Goal: Transaction & Acquisition: Book appointment/travel/reservation

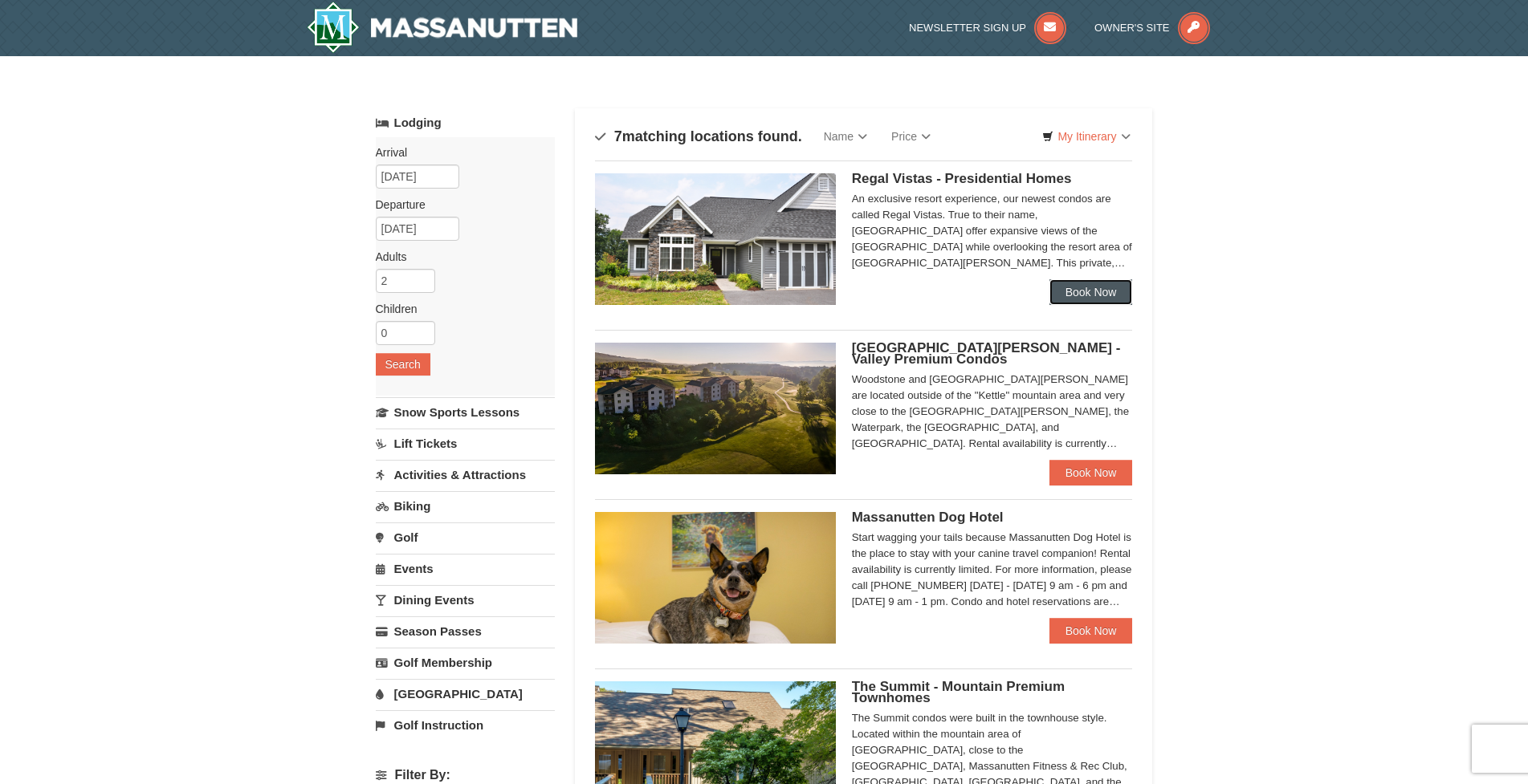
click at [1103, 289] on link "Book Now" at bounding box center [1091, 292] width 83 height 26
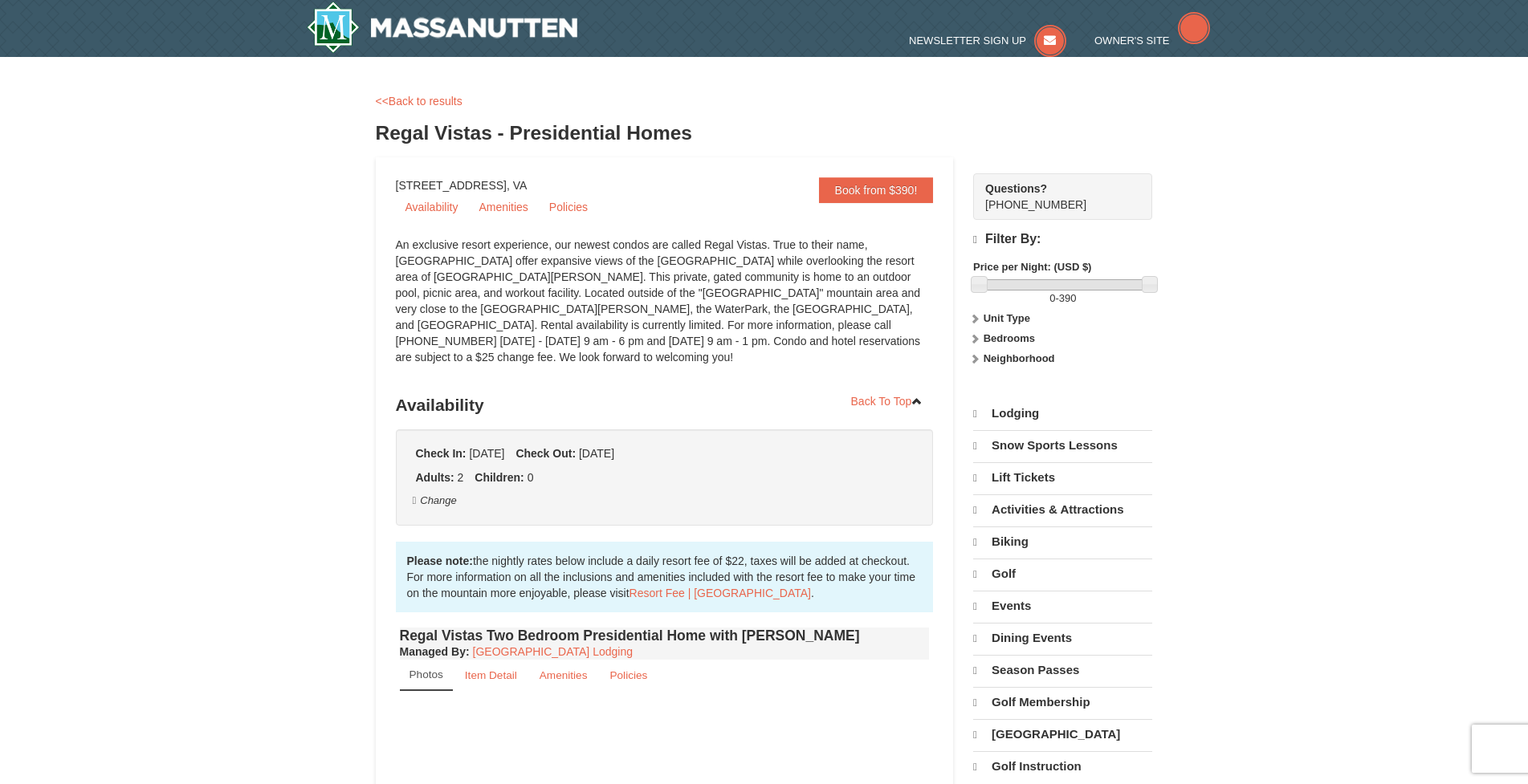
select select "9"
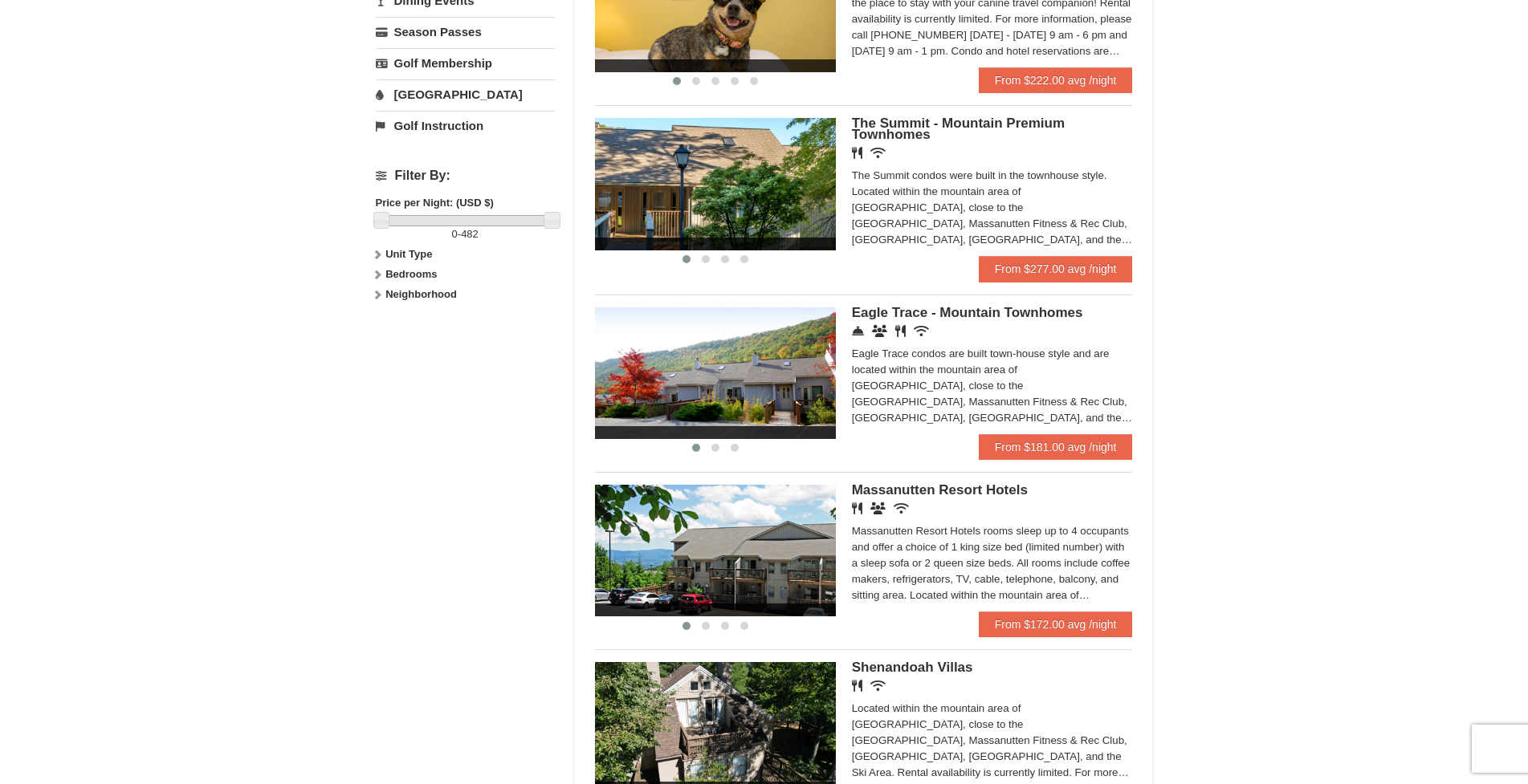
scroll to position [699, 0]
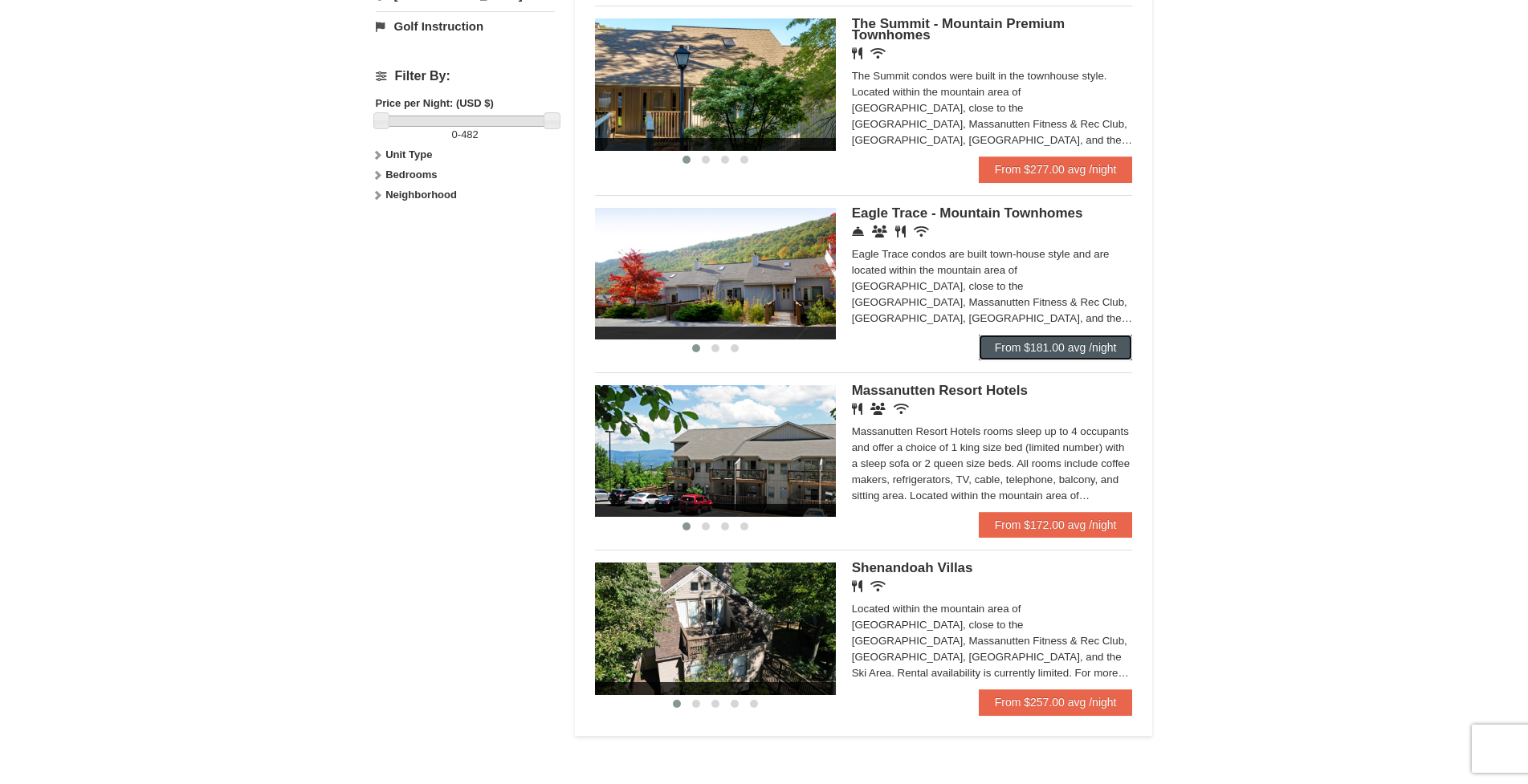
click at [1083, 352] on link "From $181.00 avg /night" at bounding box center [1055, 347] width 154 height 26
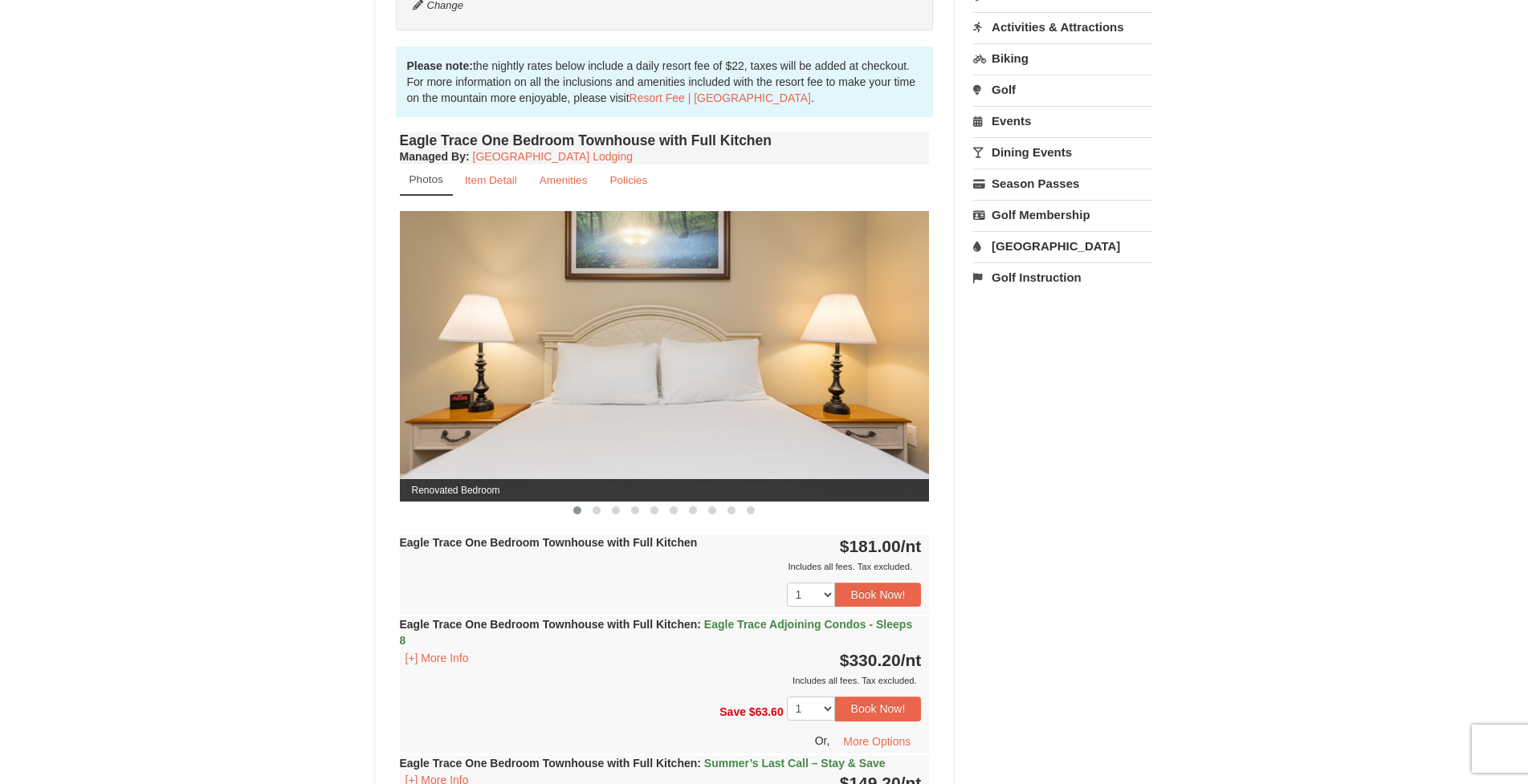
scroll to position [500, 0]
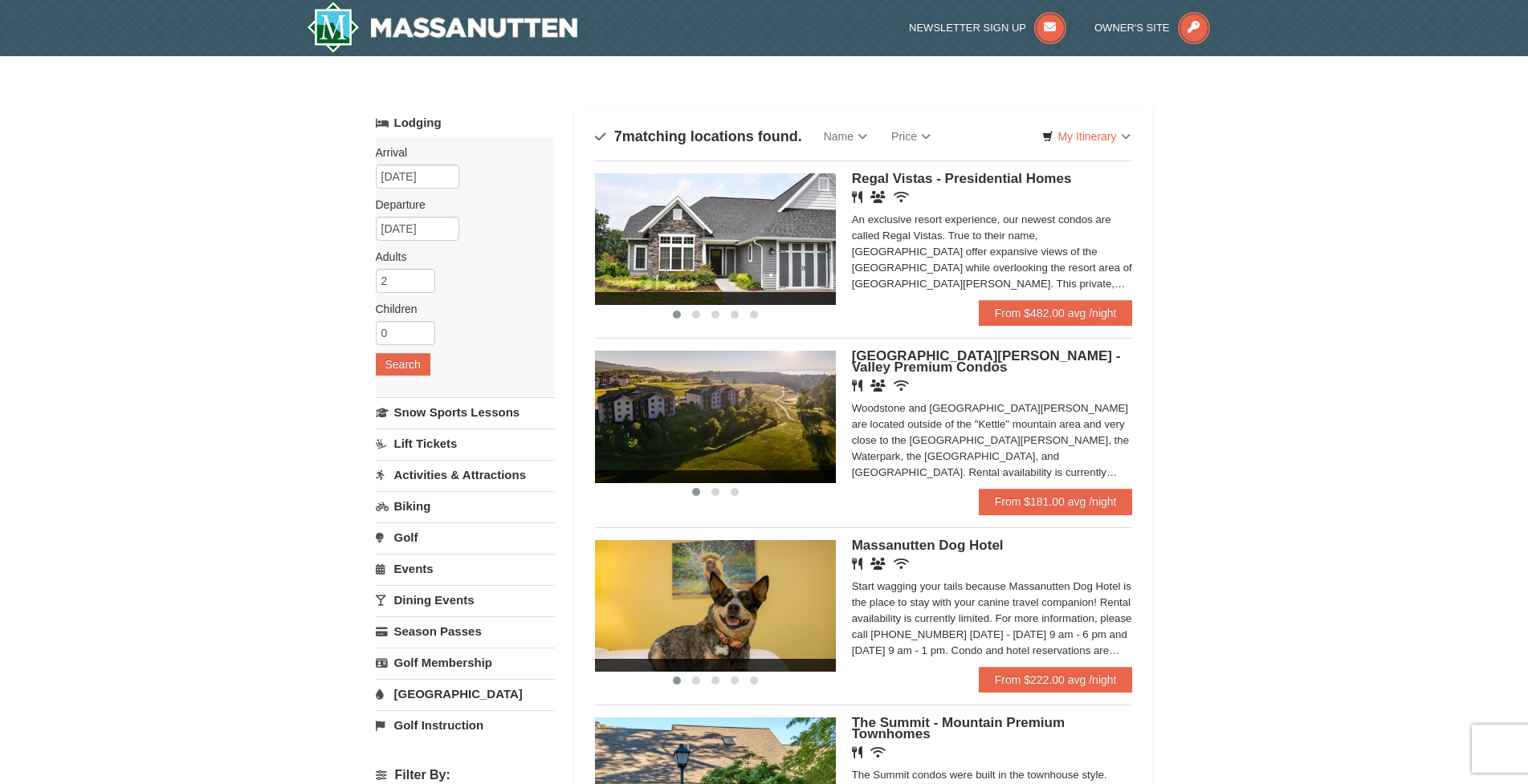
click at [696, 230] on img at bounding box center [715, 239] width 241 height 132
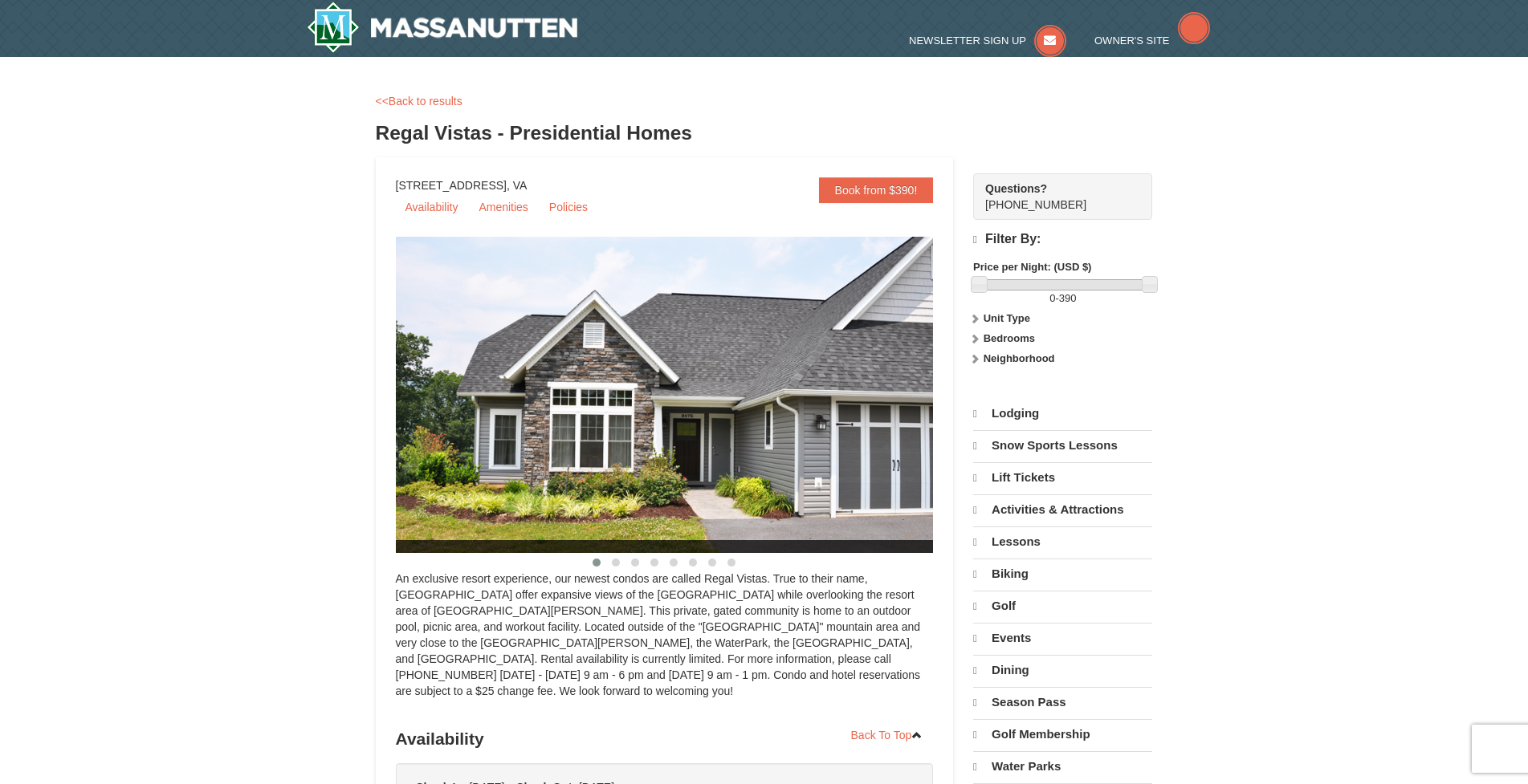
select select "9"
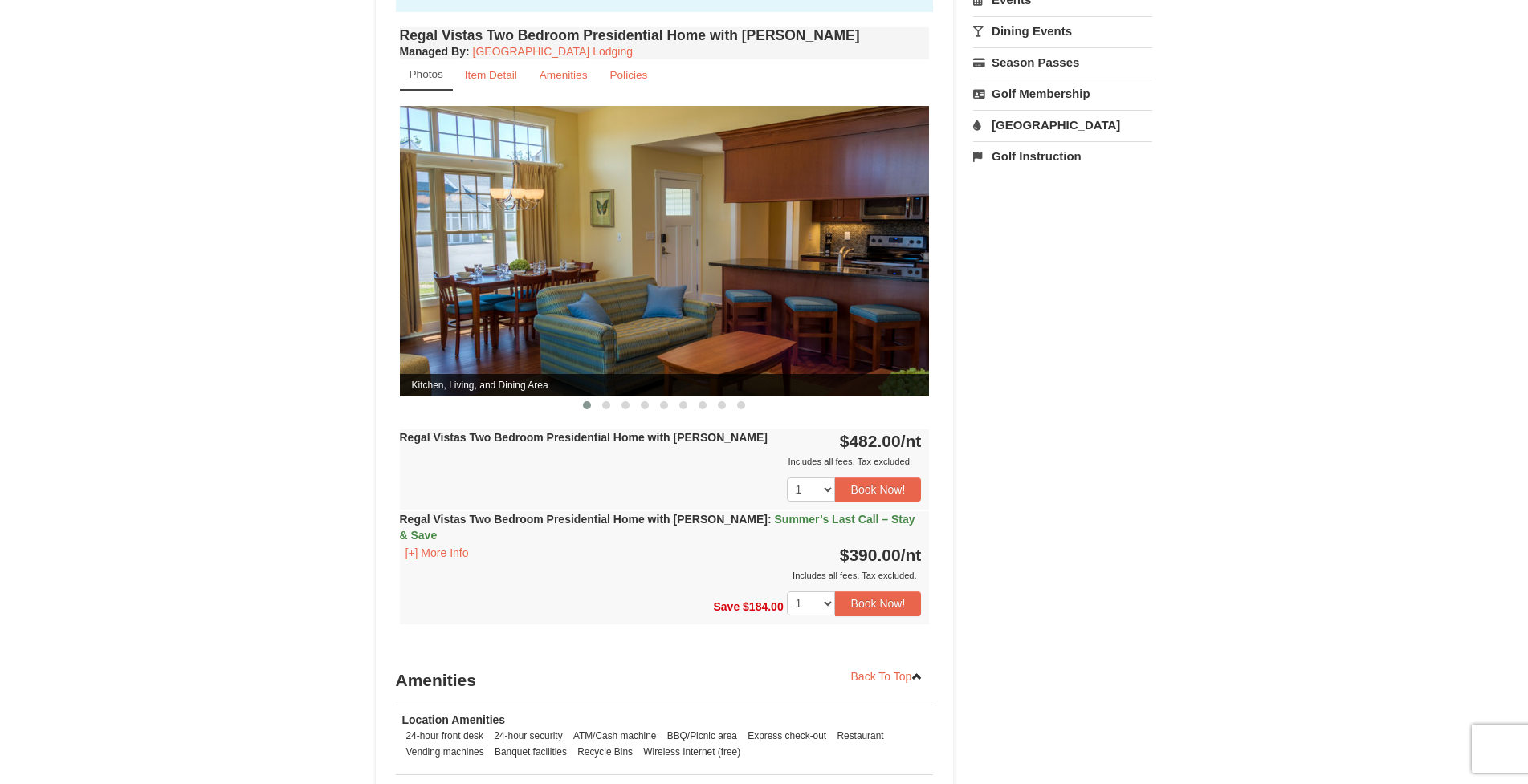
drag, startPoint x: 715, startPoint y: 299, endPoint x: 553, endPoint y: 297, distance: 162.0
click at [554, 297] on img at bounding box center [664, 250] width 530 height 289
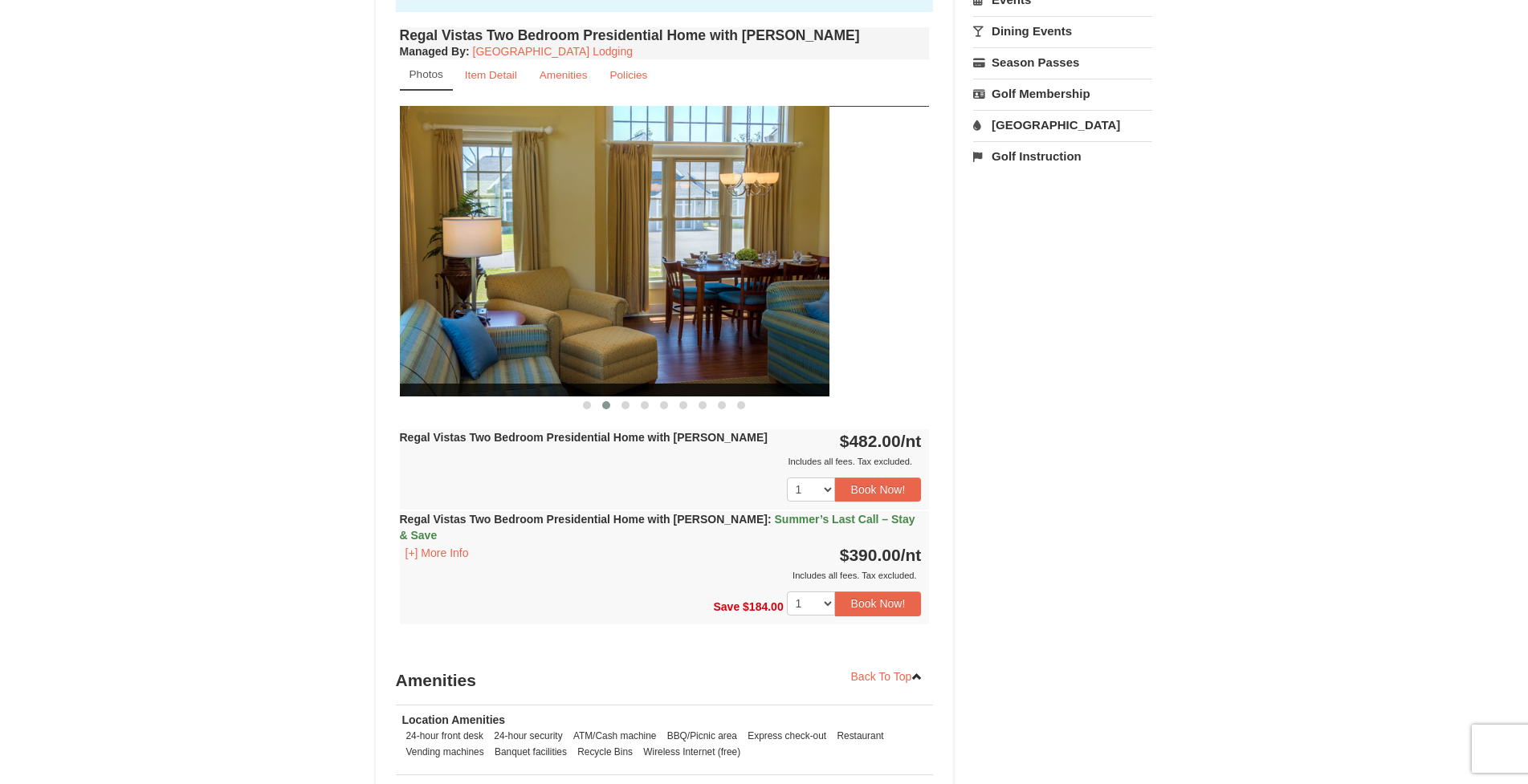
drag, startPoint x: 706, startPoint y: 306, endPoint x: 635, endPoint y: 310, distance: 71.1
click at [639, 310] on img at bounding box center [564, 250] width 530 height 289
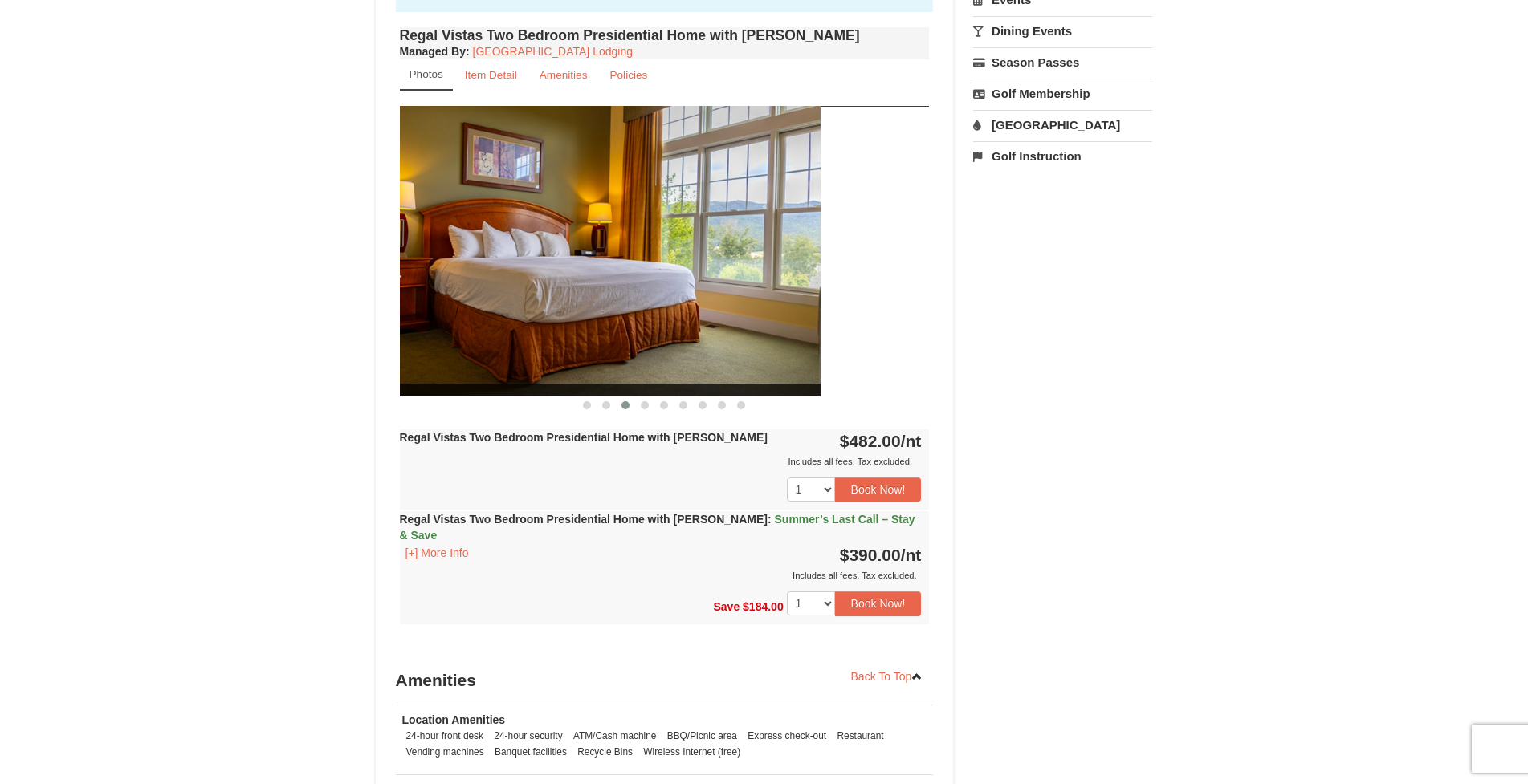
drag, startPoint x: 671, startPoint y: 295, endPoint x: 554, endPoint y: 296, distance: 117.0
click at [557, 296] on img at bounding box center [555, 250] width 530 height 289
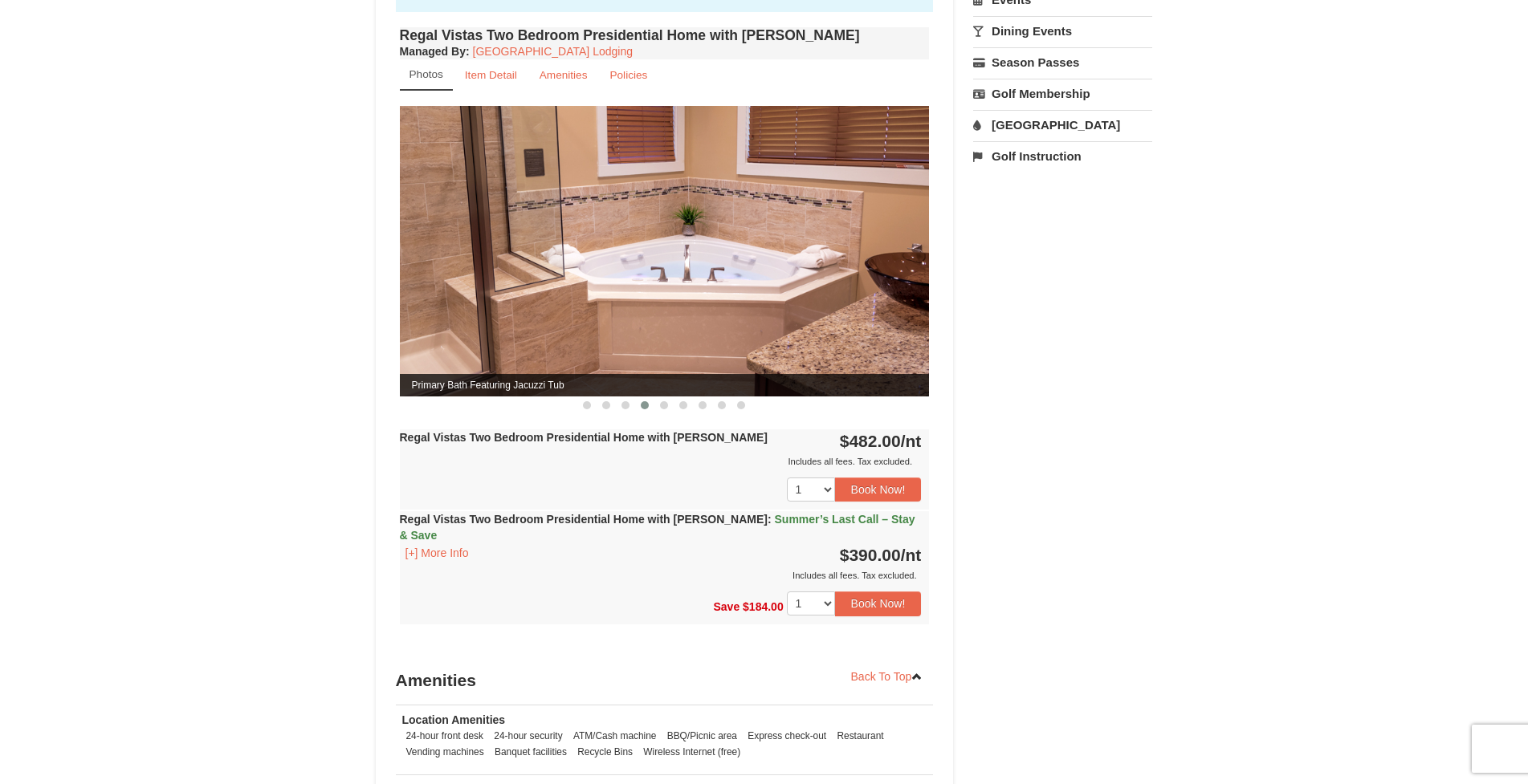
drag, startPoint x: 528, startPoint y: 284, endPoint x: 472, endPoint y: 284, distance: 56.0
click at [472, 284] on img at bounding box center [664, 250] width 530 height 289
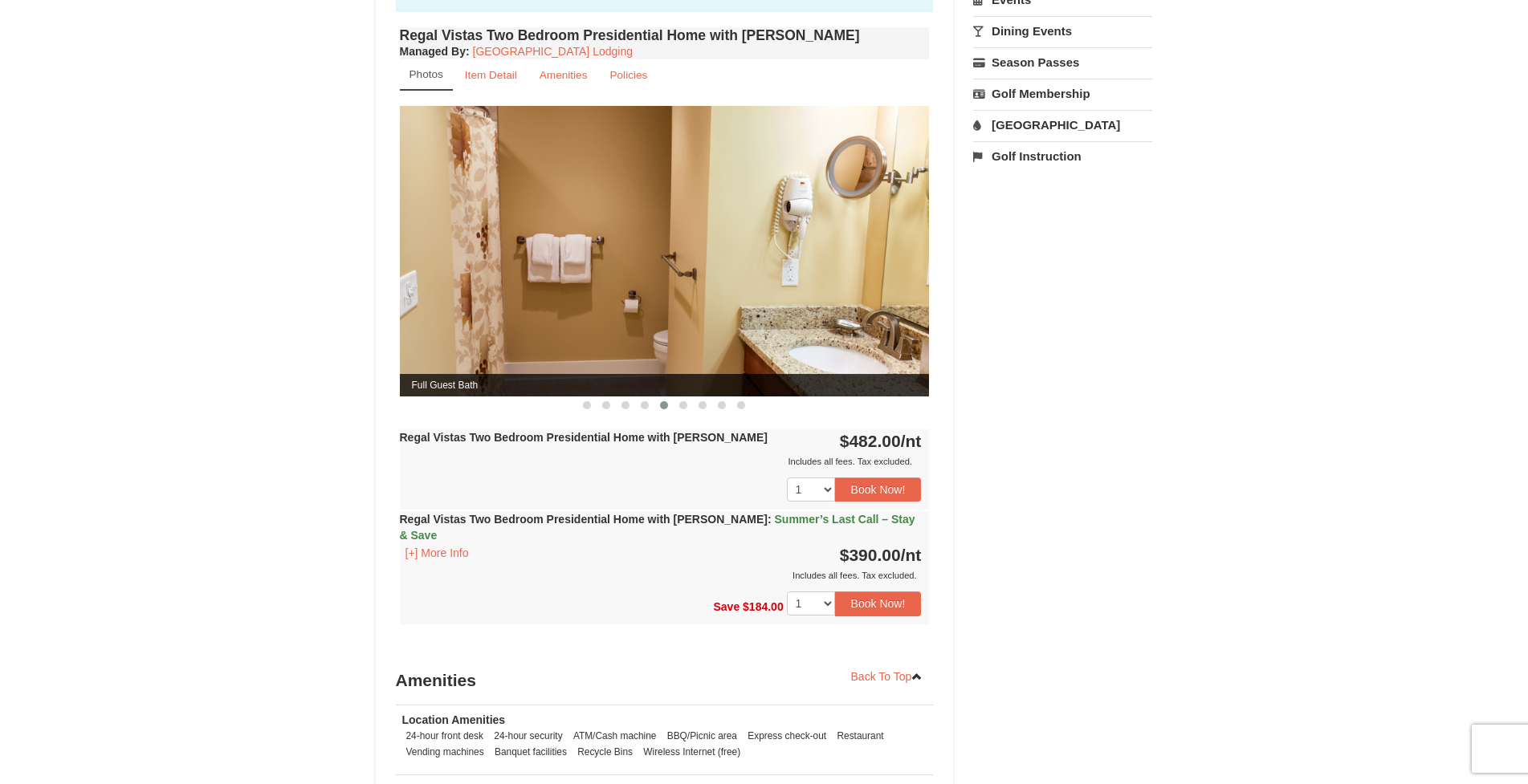
drag, startPoint x: 572, startPoint y: 284, endPoint x: 546, endPoint y: 288, distance: 26.3
click at [547, 288] on img at bounding box center [664, 250] width 530 height 289
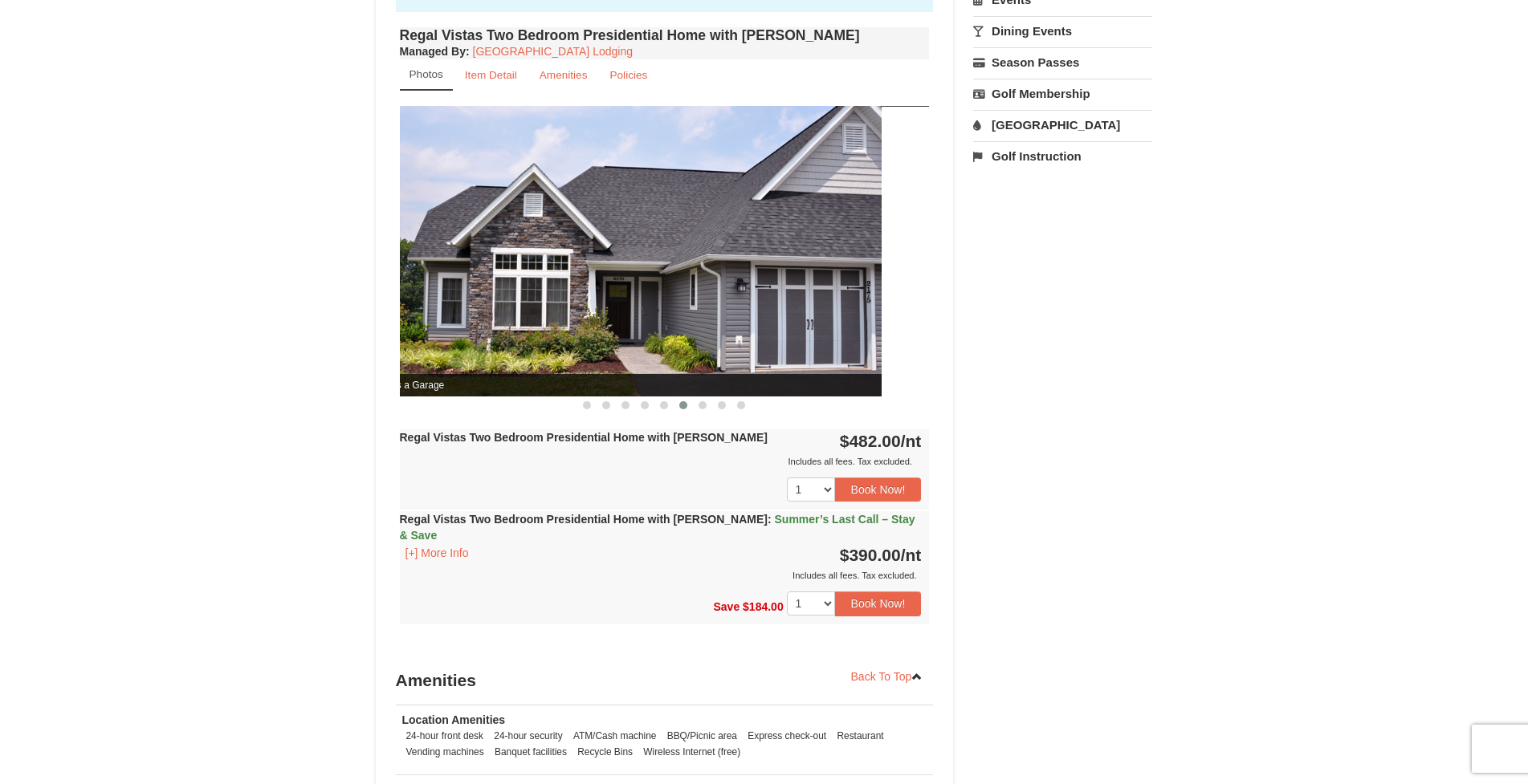
drag, startPoint x: 709, startPoint y: 292, endPoint x: 590, endPoint y: 289, distance: 119.0
click at [590, 289] on img at bounding box center [616, 250] width 530 height 289
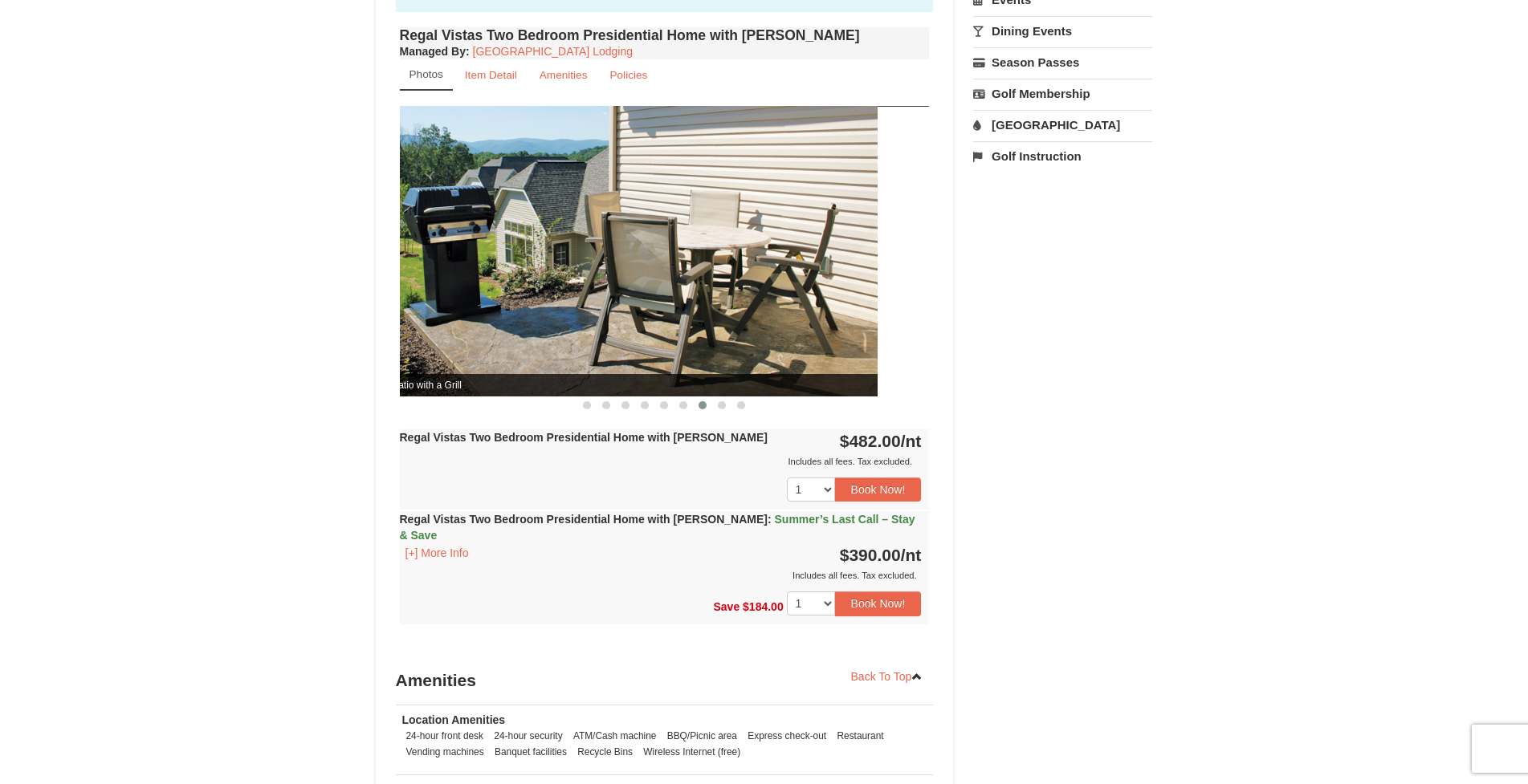
drag, startPoint x: 746, startPoint y: 282, endPoint x: 593, endPoint y: 281, distance: 153.0
click at [593, 281] on img at bounding box center [612, 250] width 530 height 289
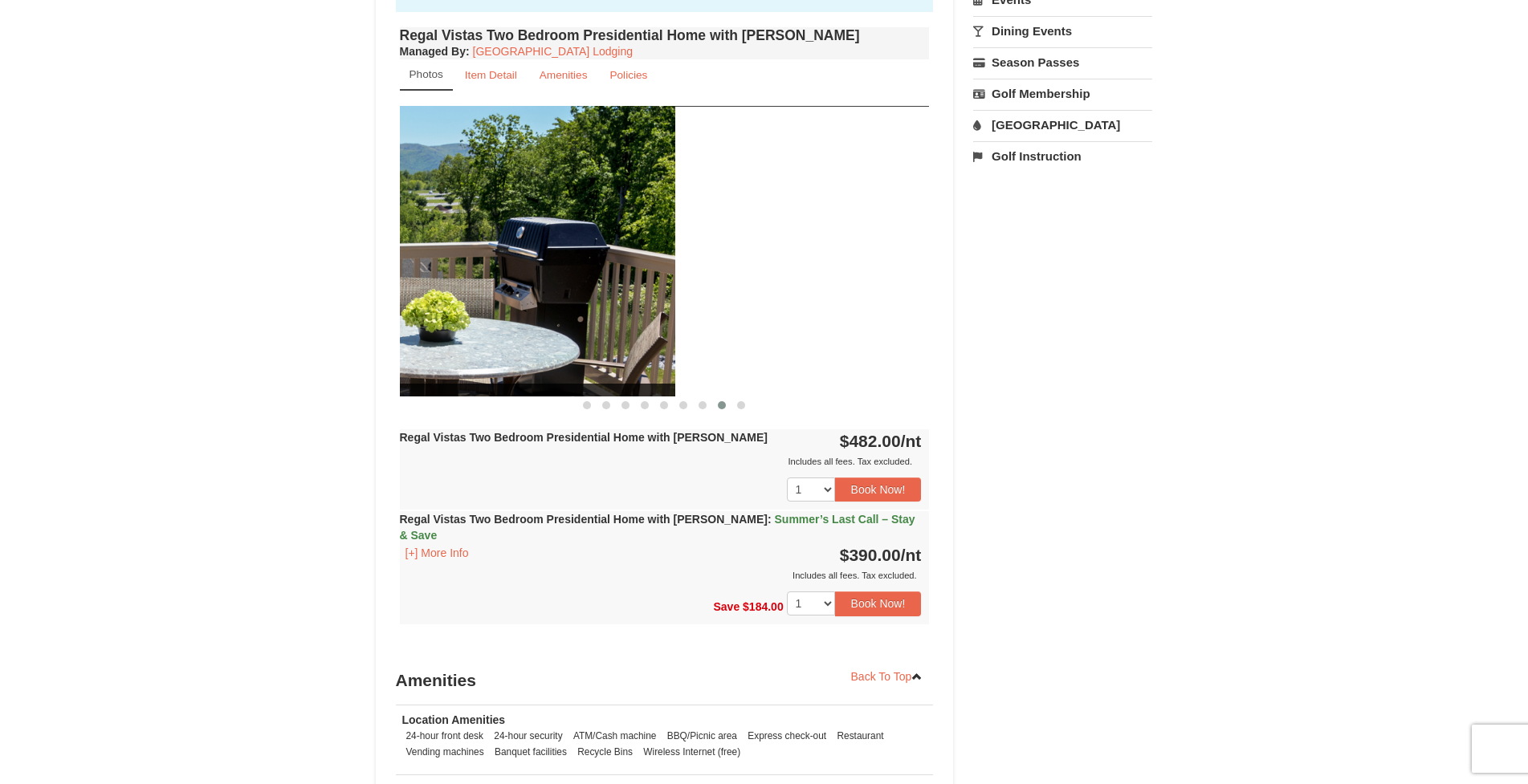
drag, startPoint x: 507, startPoint y: 295, endPoint x: 482, endPoint y: 303, distance: 26.2
click at [471, 303] on img at bounding box center [410, 250] width 530 height 289
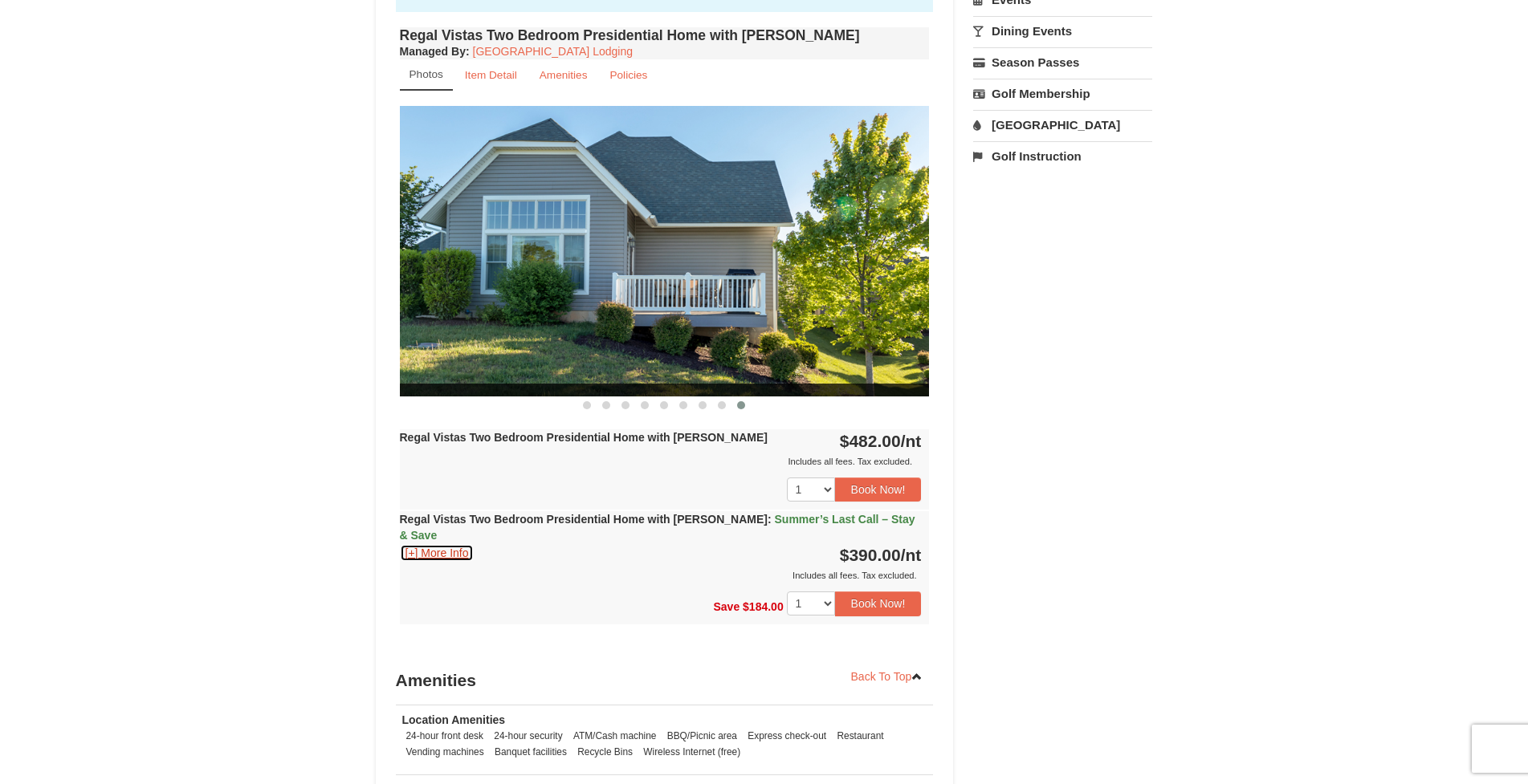
click at [435, 545] on button "[+] More Info" at bounding box center [437, 553] width 75 height 18
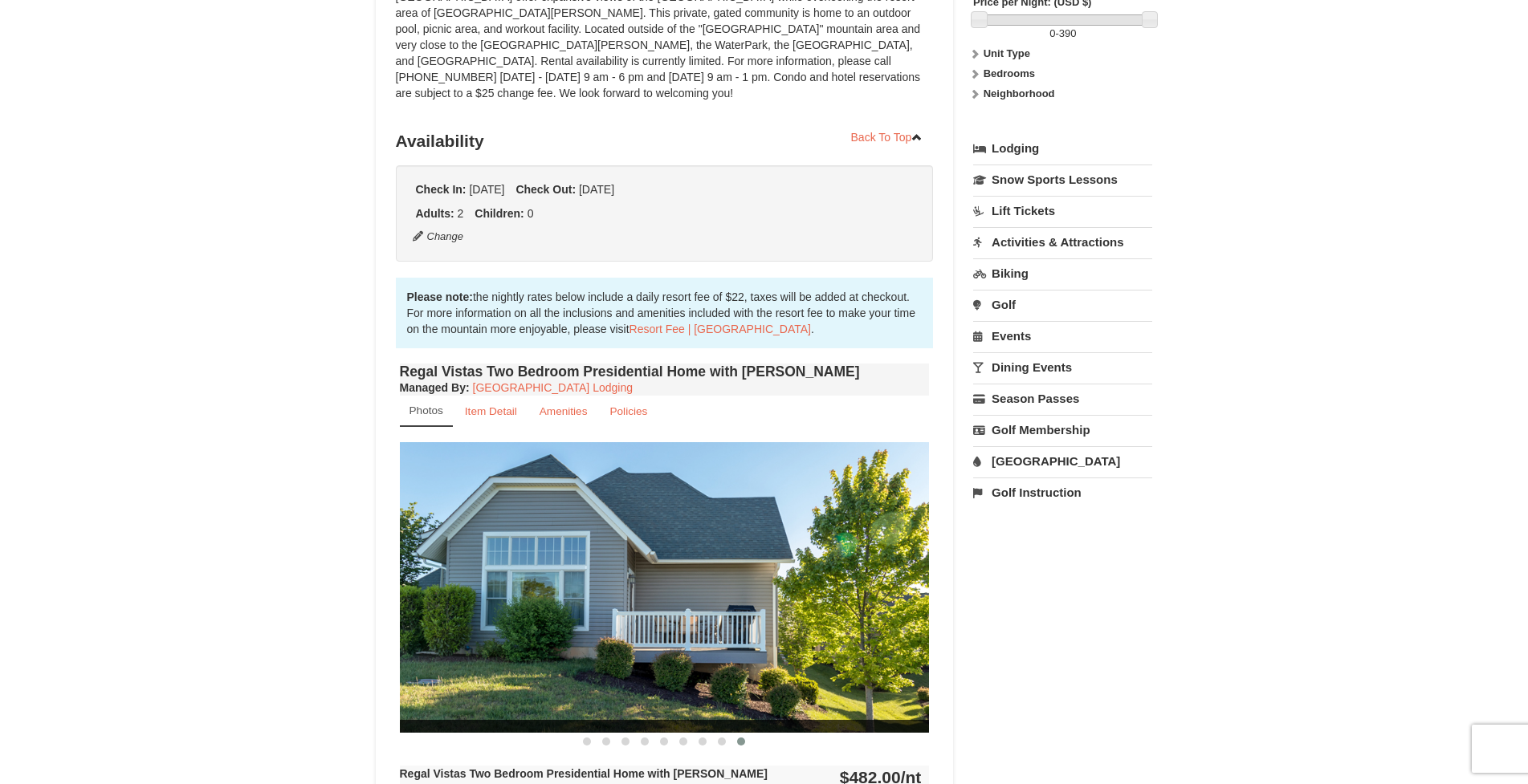
scroll to position [233, 0]
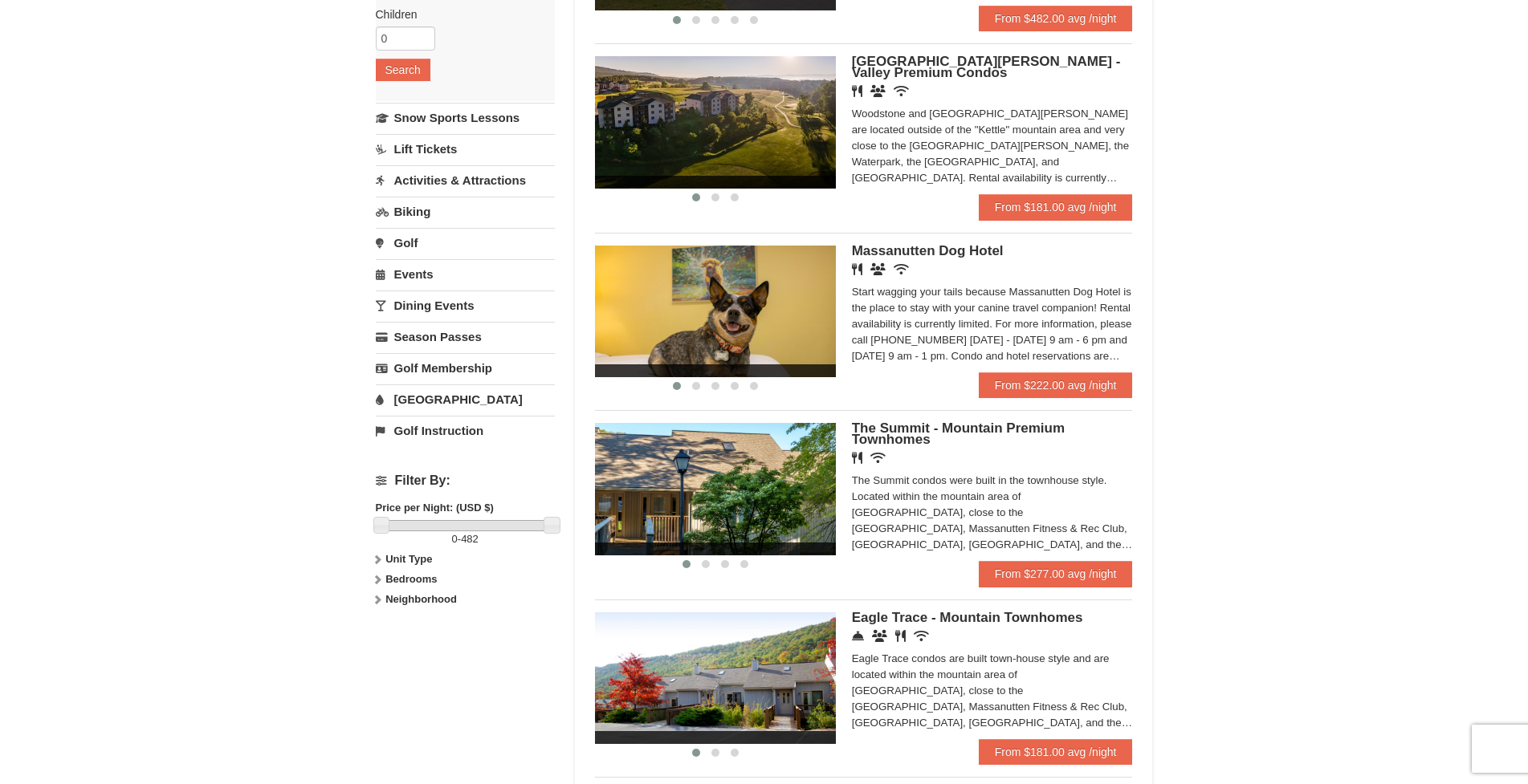
scroll to position [299, 0]
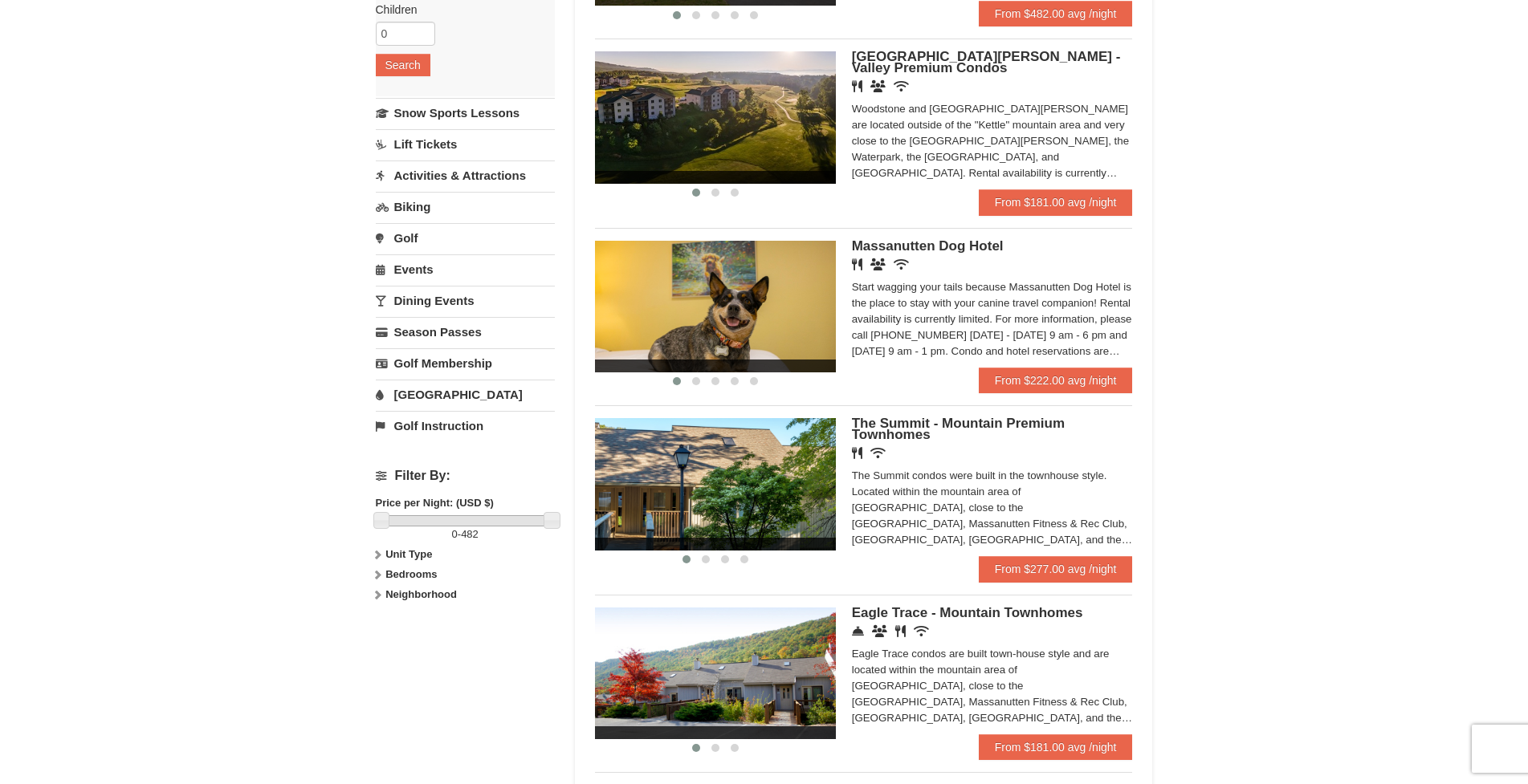
click at [761, 509] on img at bounding box center [715, 484] width 241 height 132
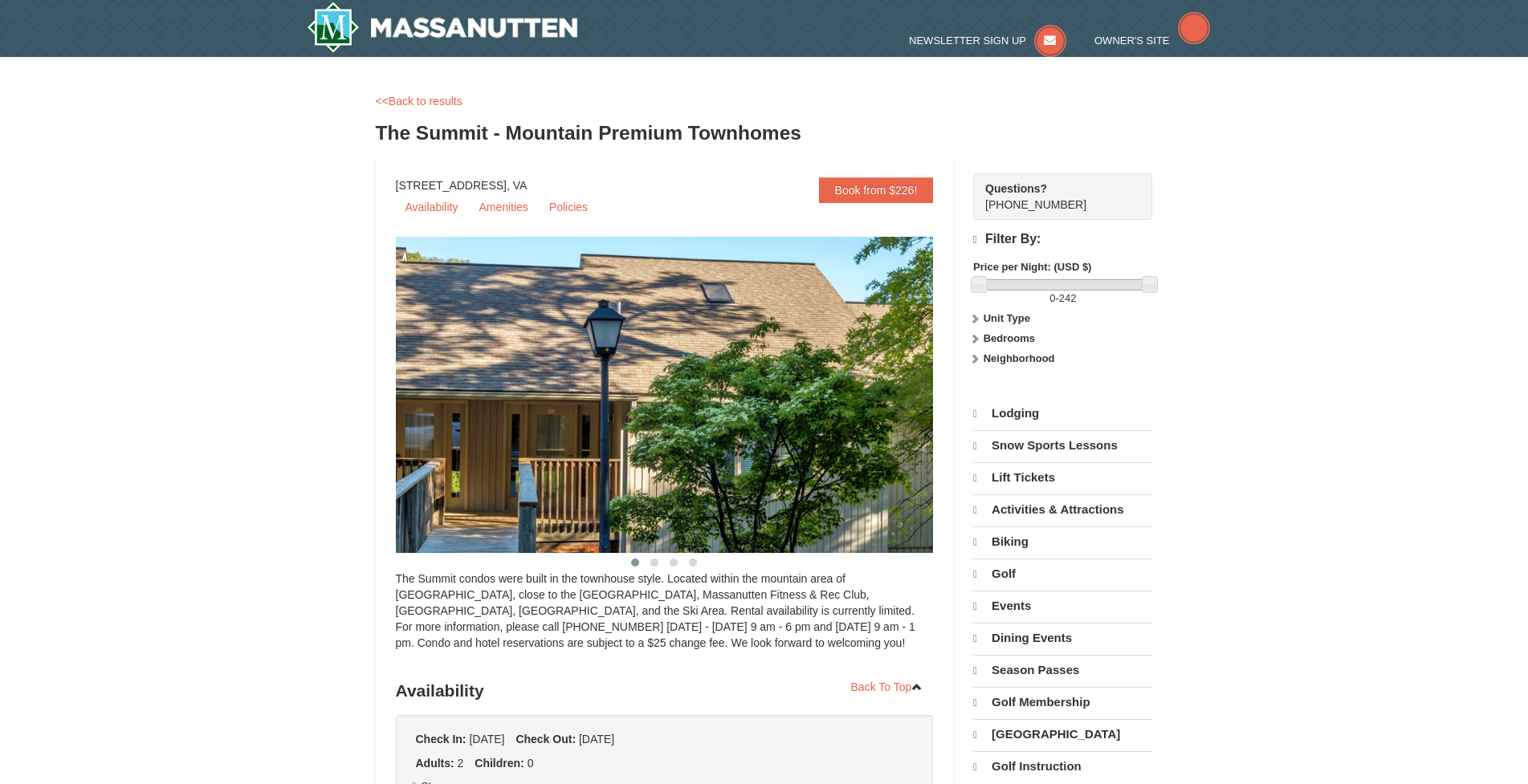
select select "9"
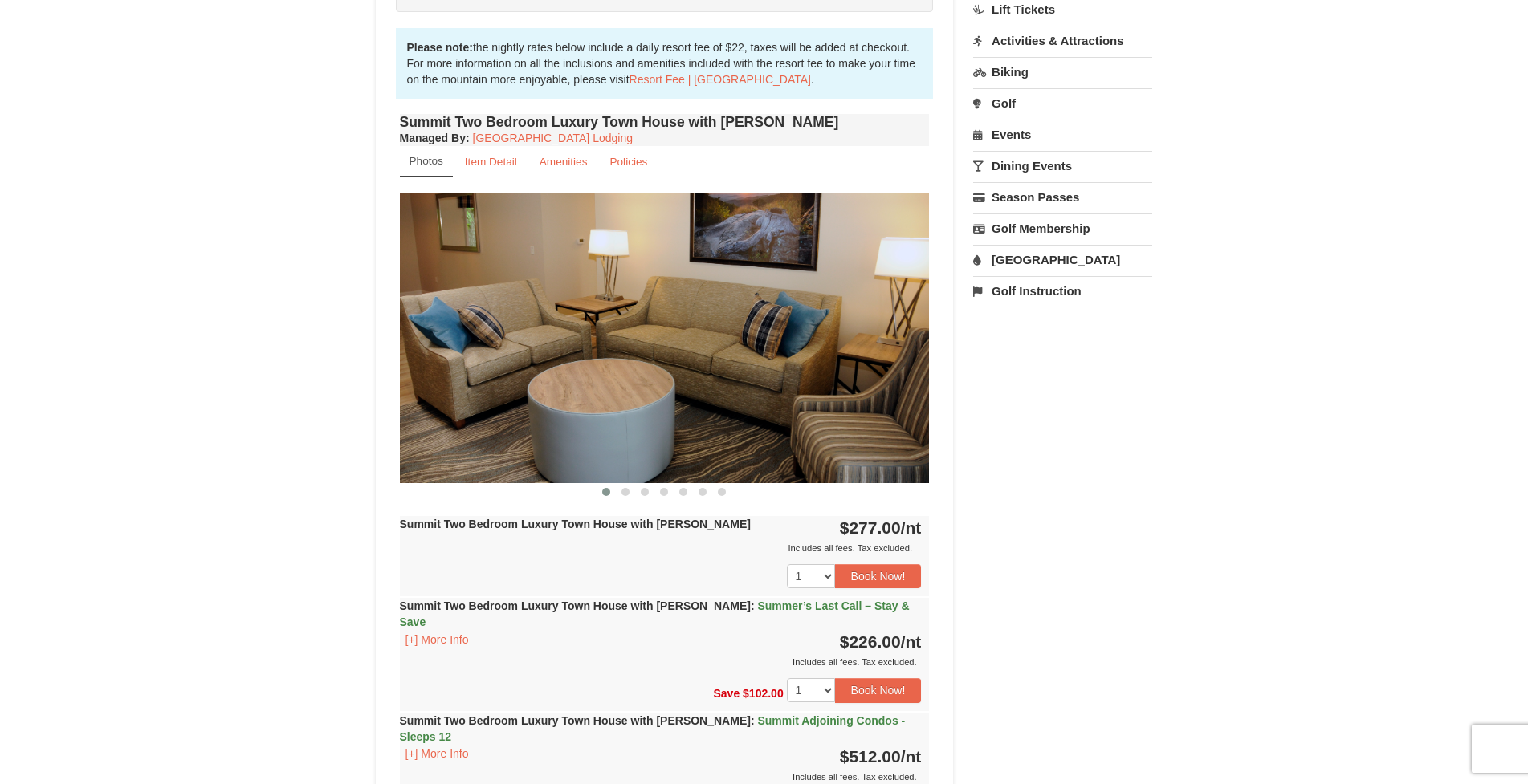
scroll to position [565, 0]
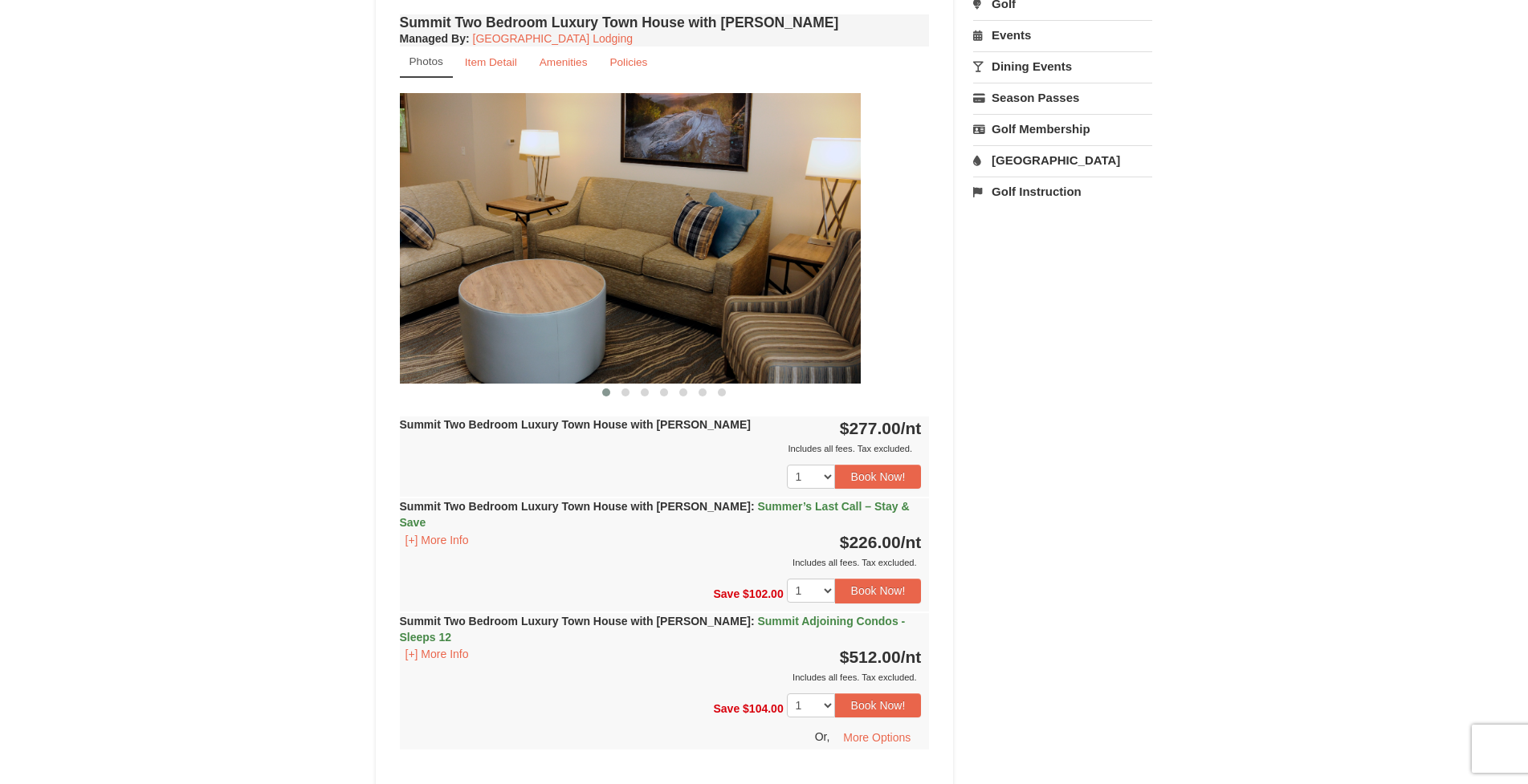
drag, startPoint x: 570, startPoint y: 327, endPoint x: 494, endPoint y: 341, distance: 77.3
click at [494, 341] on img at bounding box center [596, 238] width 530 height 289
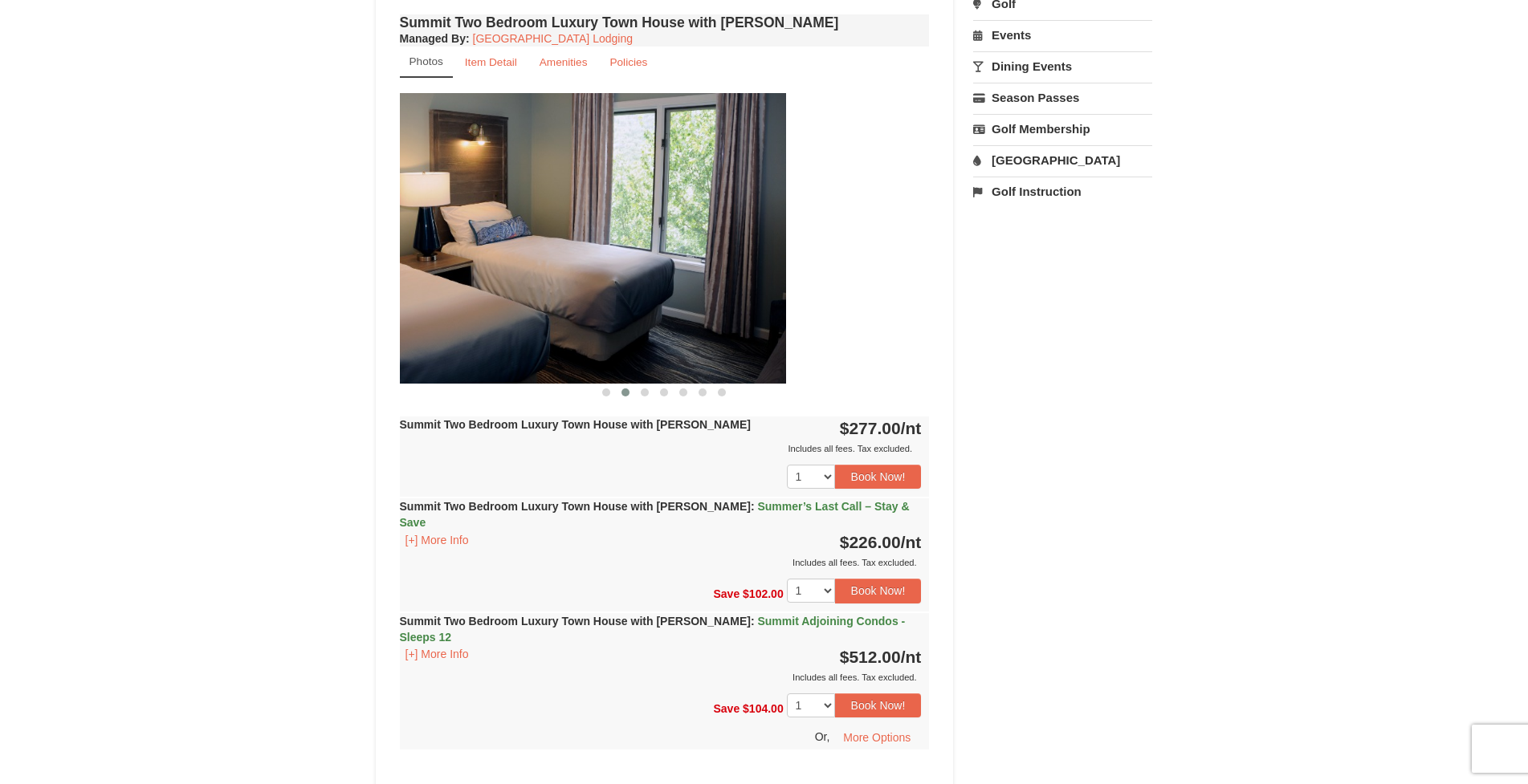
click at [600, 379] on img at bounding box center [520, 238] width 530 height 289
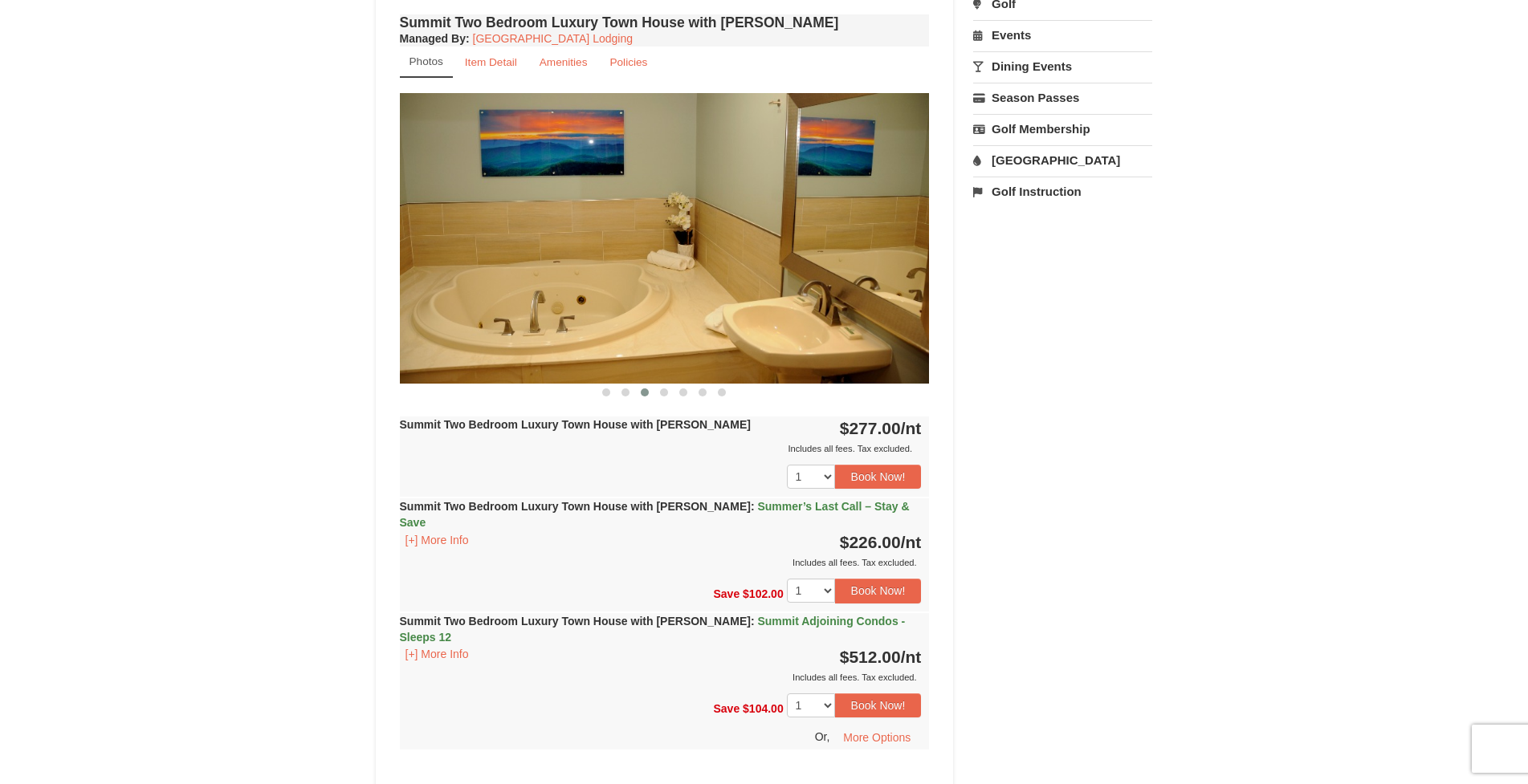
drag, startPoint x: 705, startPoint y: 359, endPoint x: 505, endPoint y: 364, distance: 200.1
click at [505, 364] on img at bounding box center [664, 238] width 530 height 289
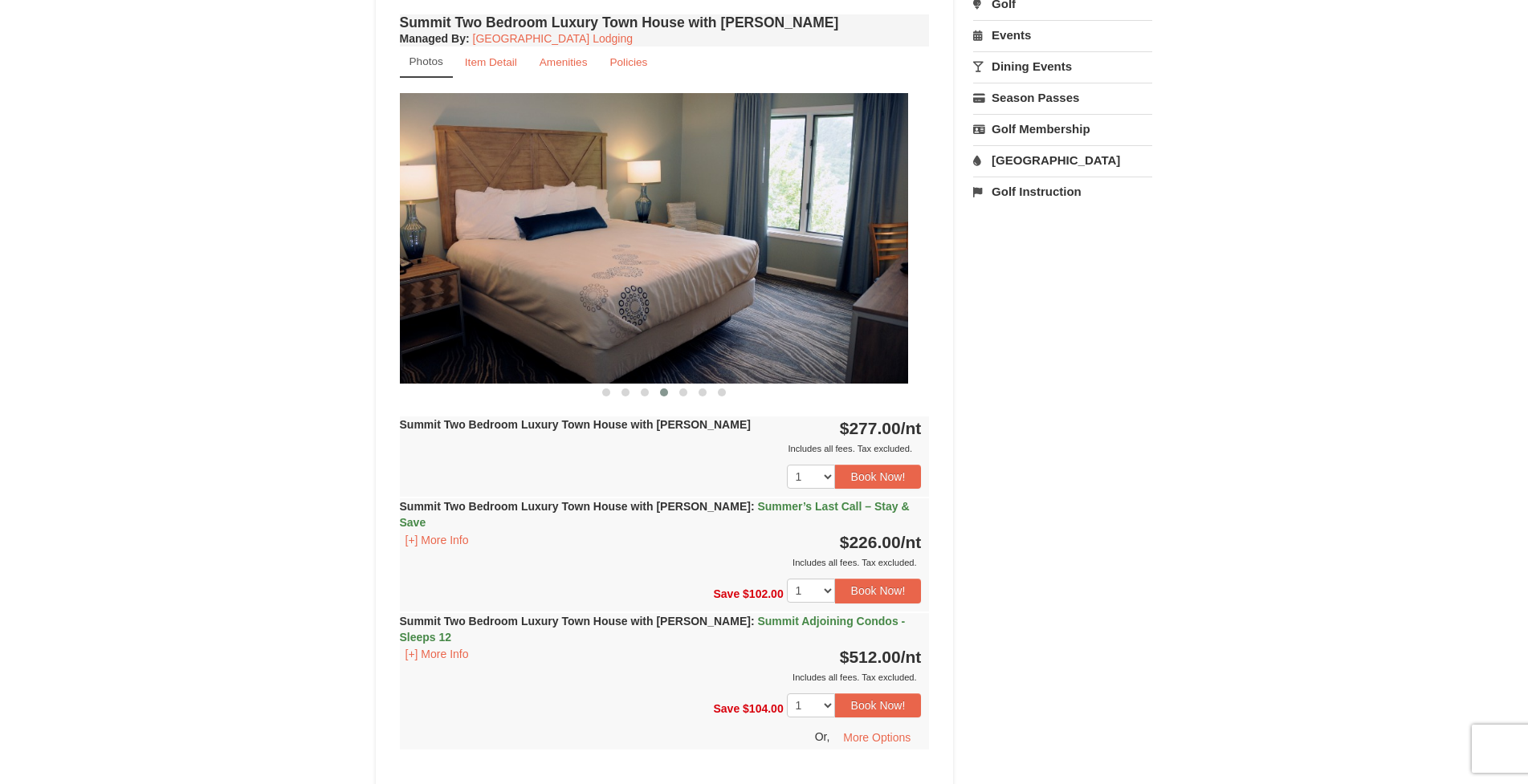
drag, startPoint x: 671, startPoint y: 356, endPoint x: 589, endPoint y: 354, distance: 82.0
click at [589, 354] on img at bounding box center [642, 238] width 530 height 289
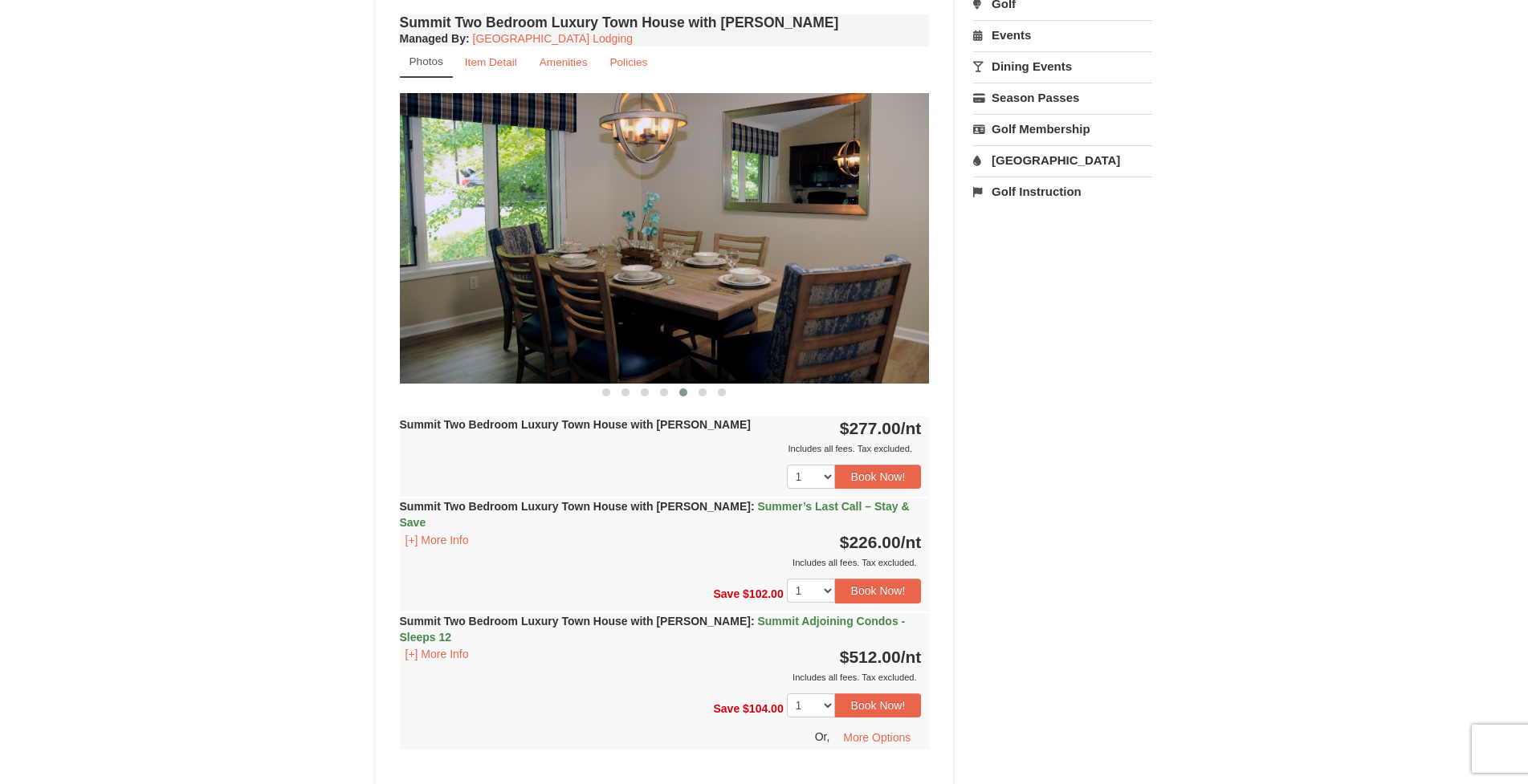
drag, startPoint x: 672, startPoint y: 355, endPoint x: 593, endPoint y: 359, distance: 79.1
click at [594, 359] on img at bounding box center [664, 238] width 530 height 289
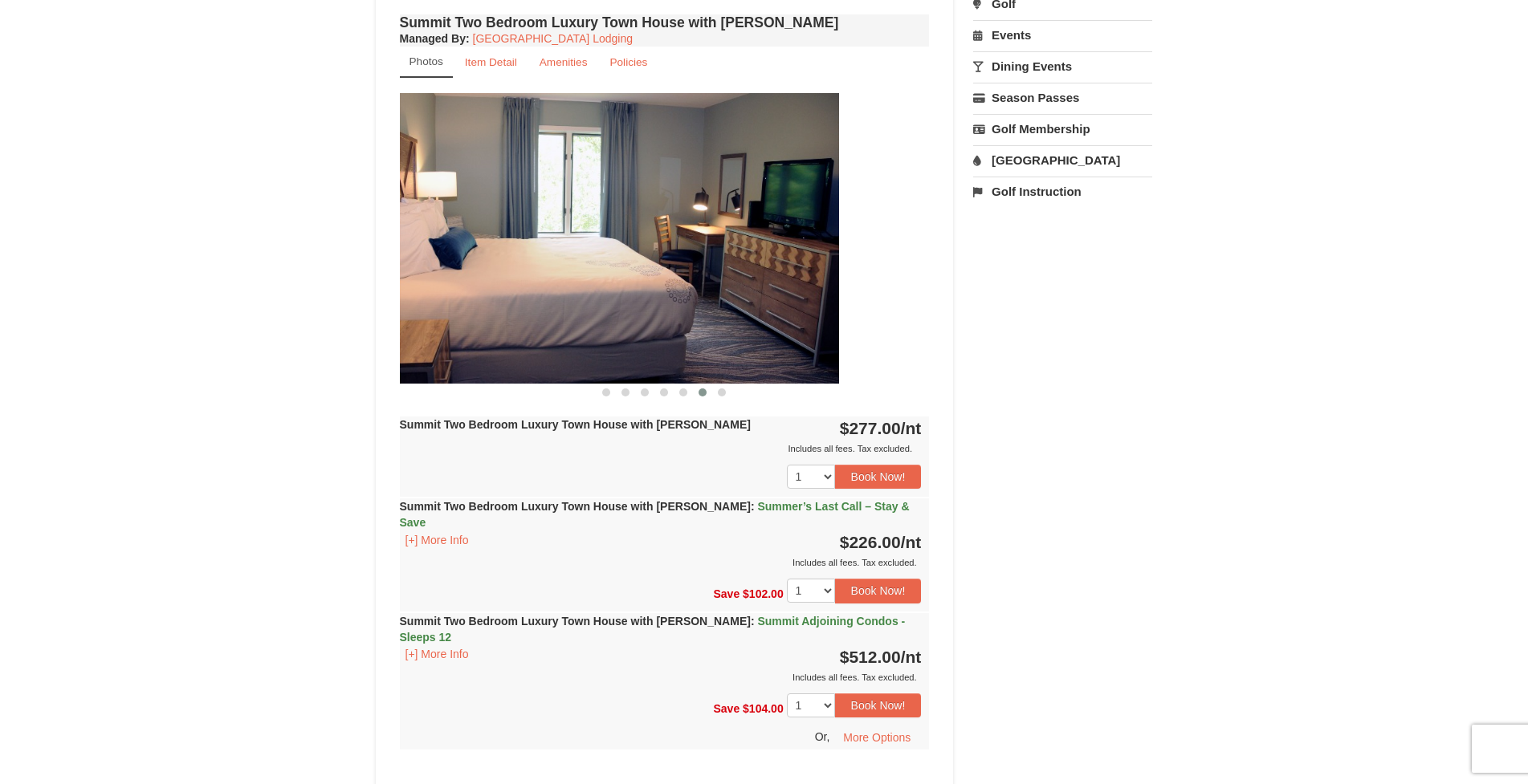
drag, startPoint x: 590, startPoint y: 352, endPoint x: 563, endPoint y: 352, distance: 27.0
click at [564, 352] on img at bounding box center [574, 238] width 530 height 289
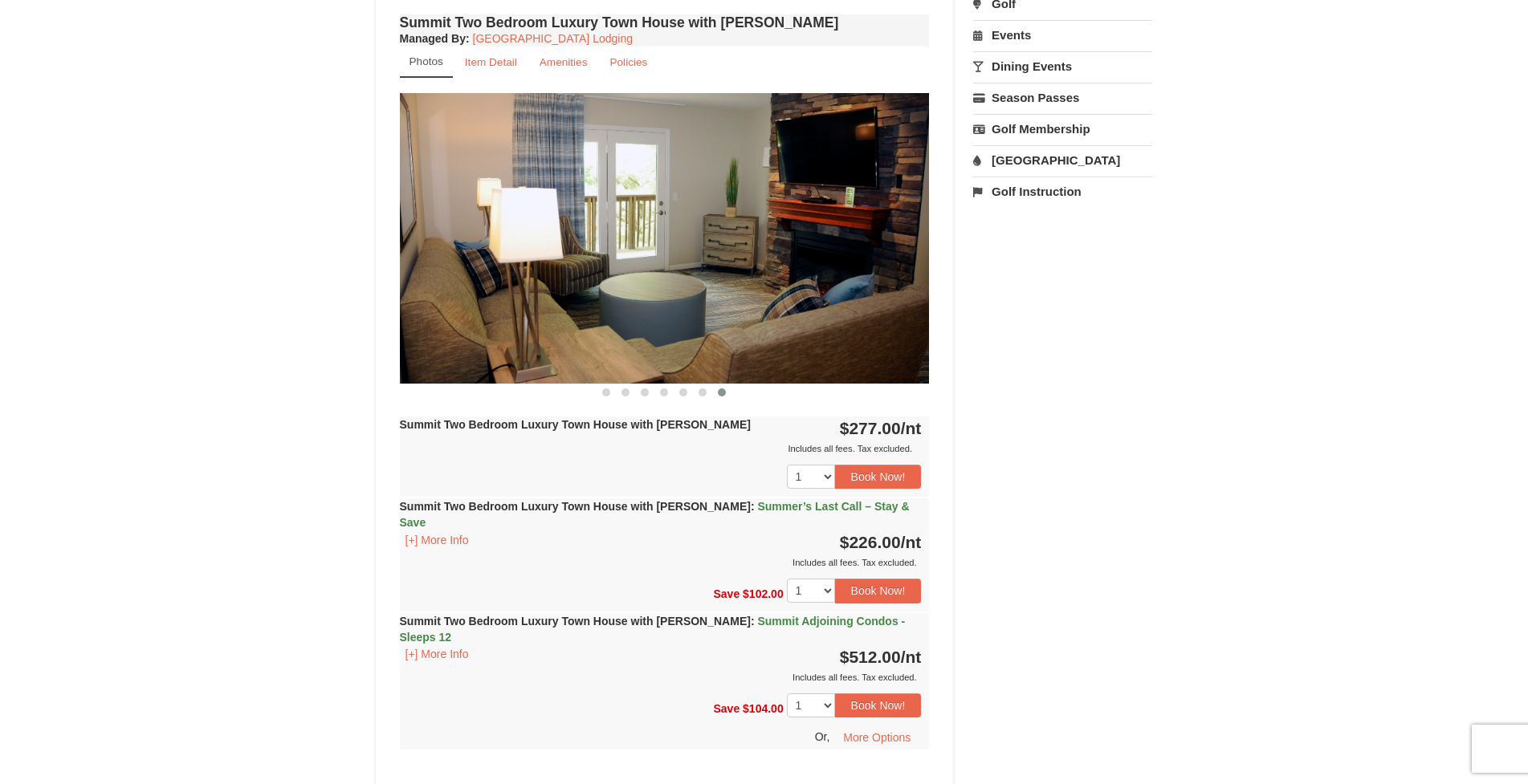
scroll to position [0, 0]
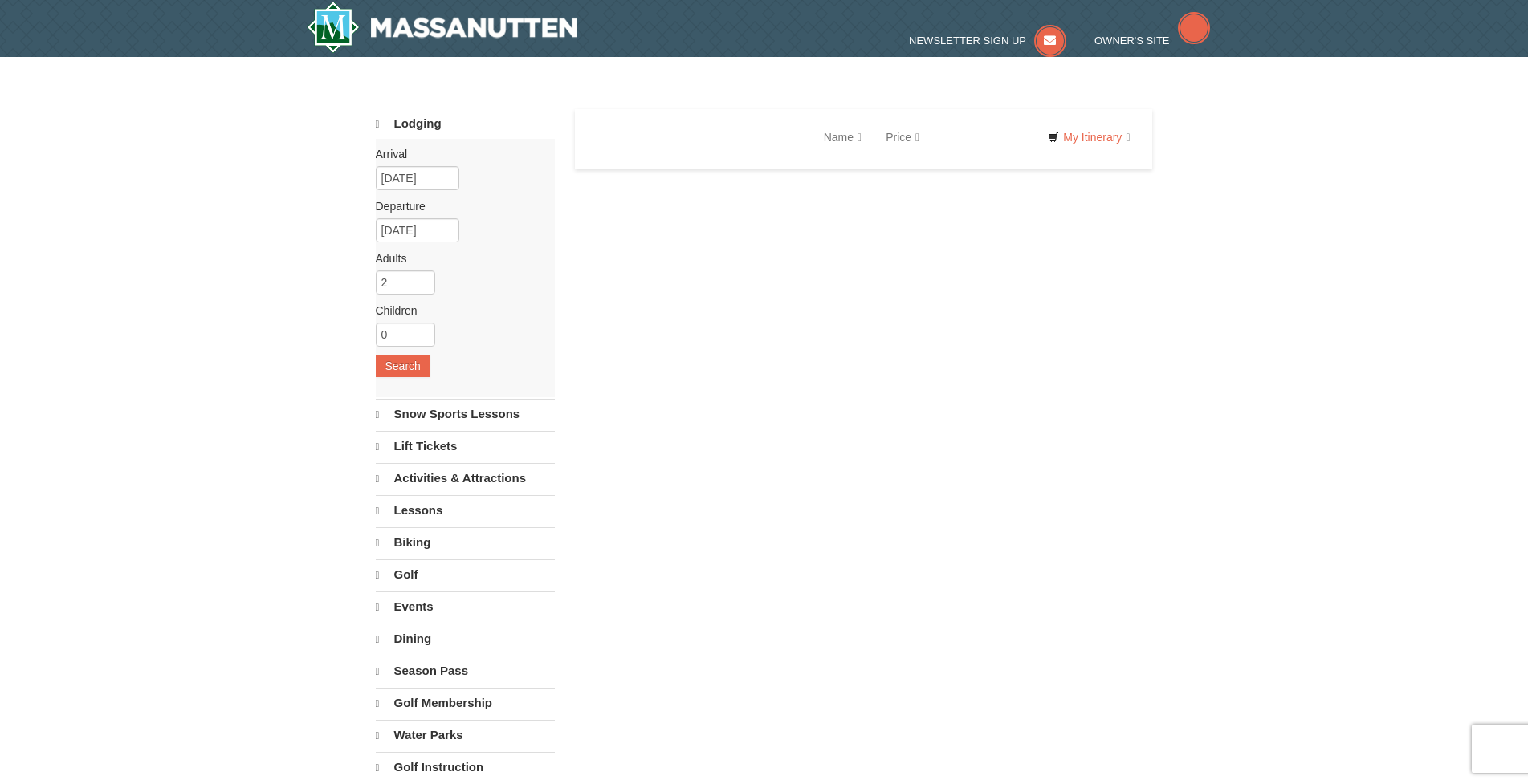
select select "9"
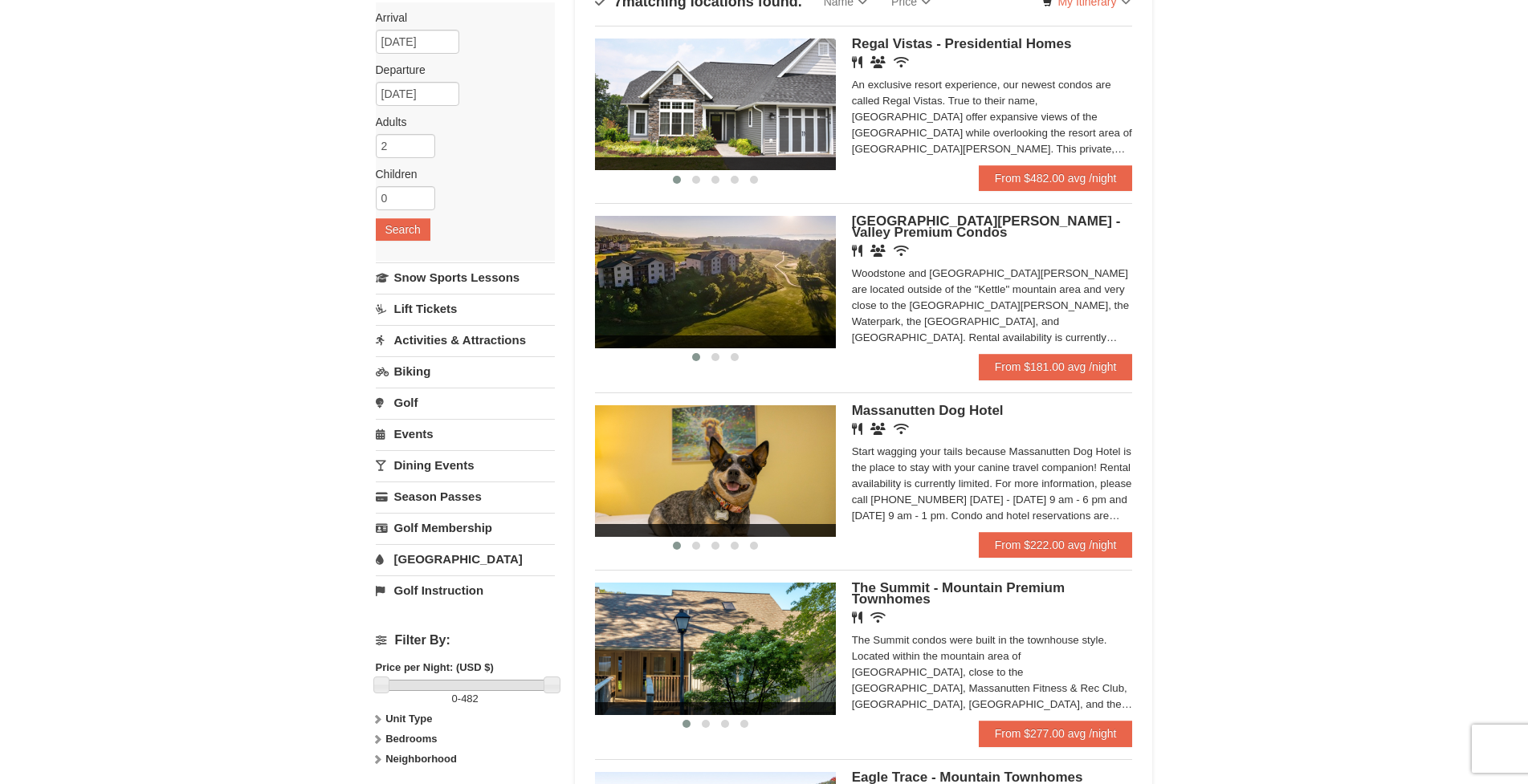
scroll to position [139, 0]
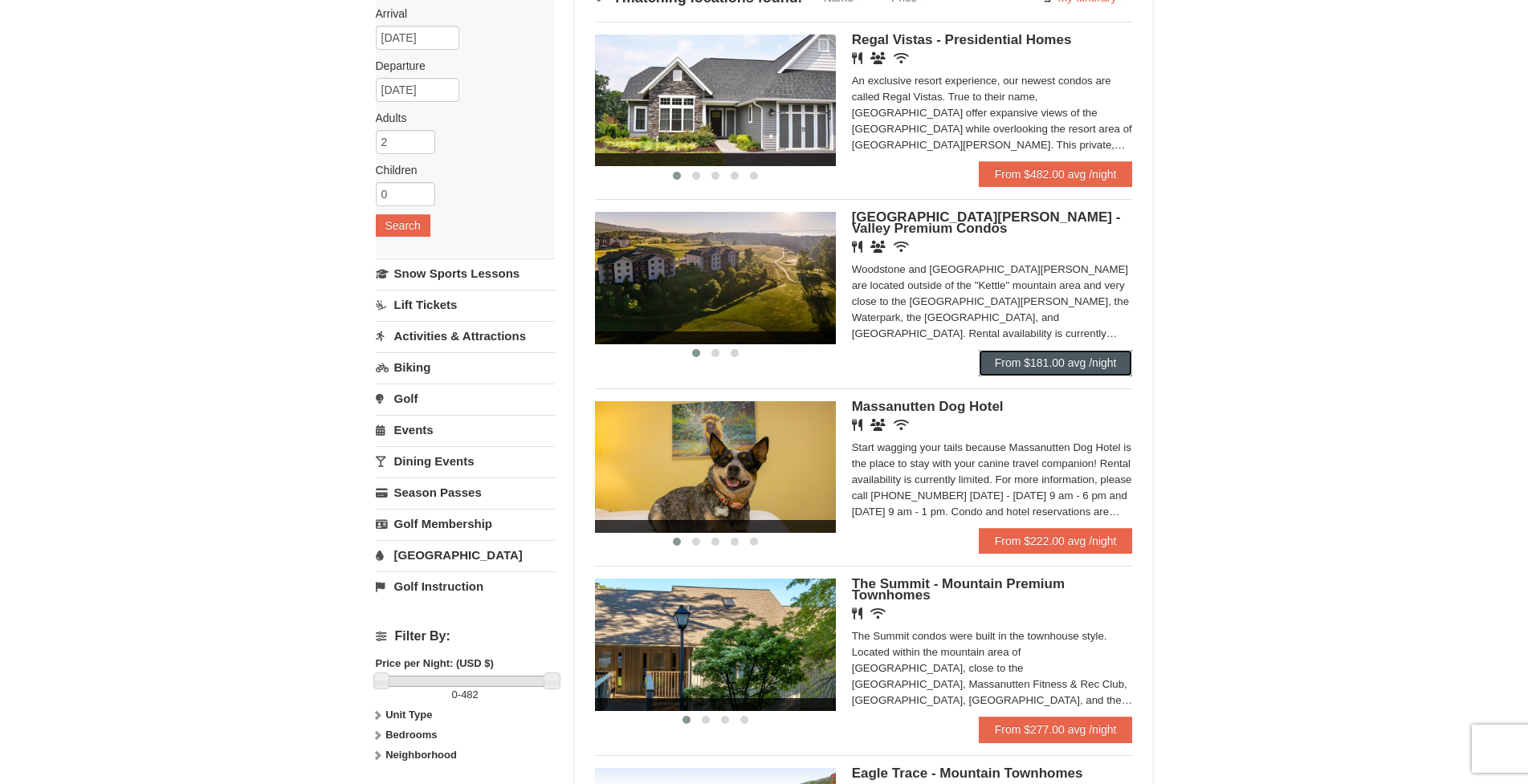
click at [1049, 367] on link "From $181.00 avg /night" at bounding box center [1055, 363] width 154 height 26
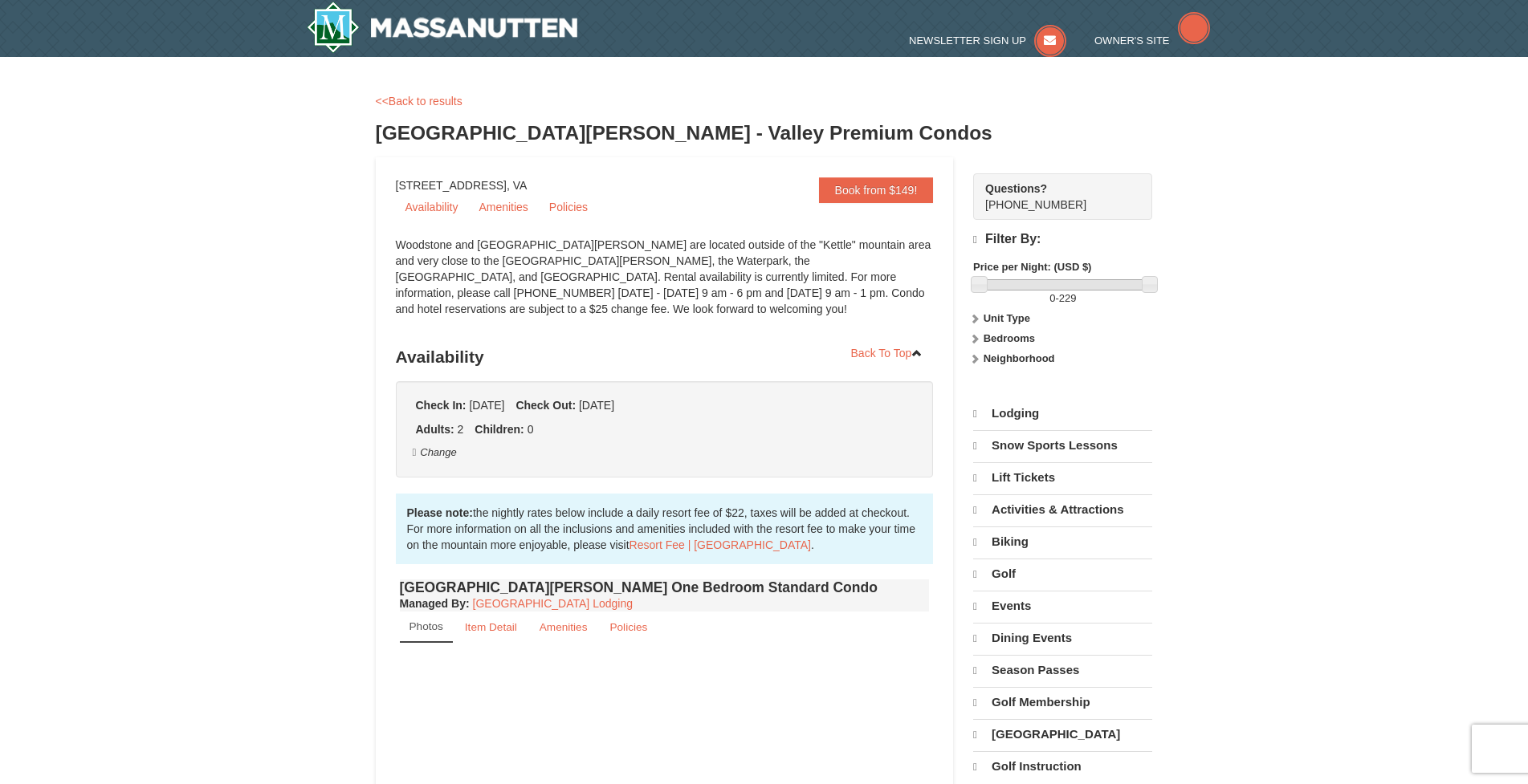
select select "9"
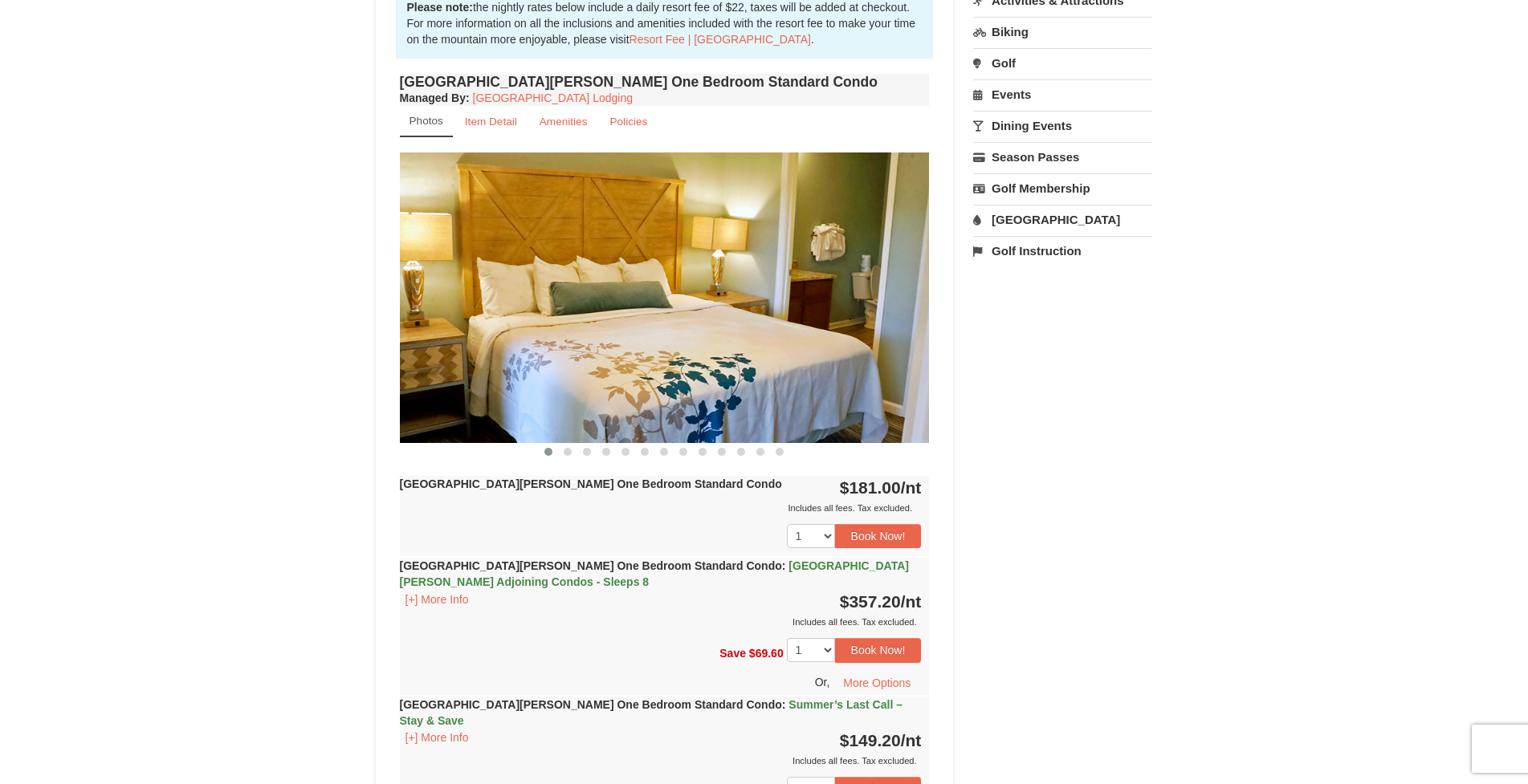
scroll to position [499, 0]
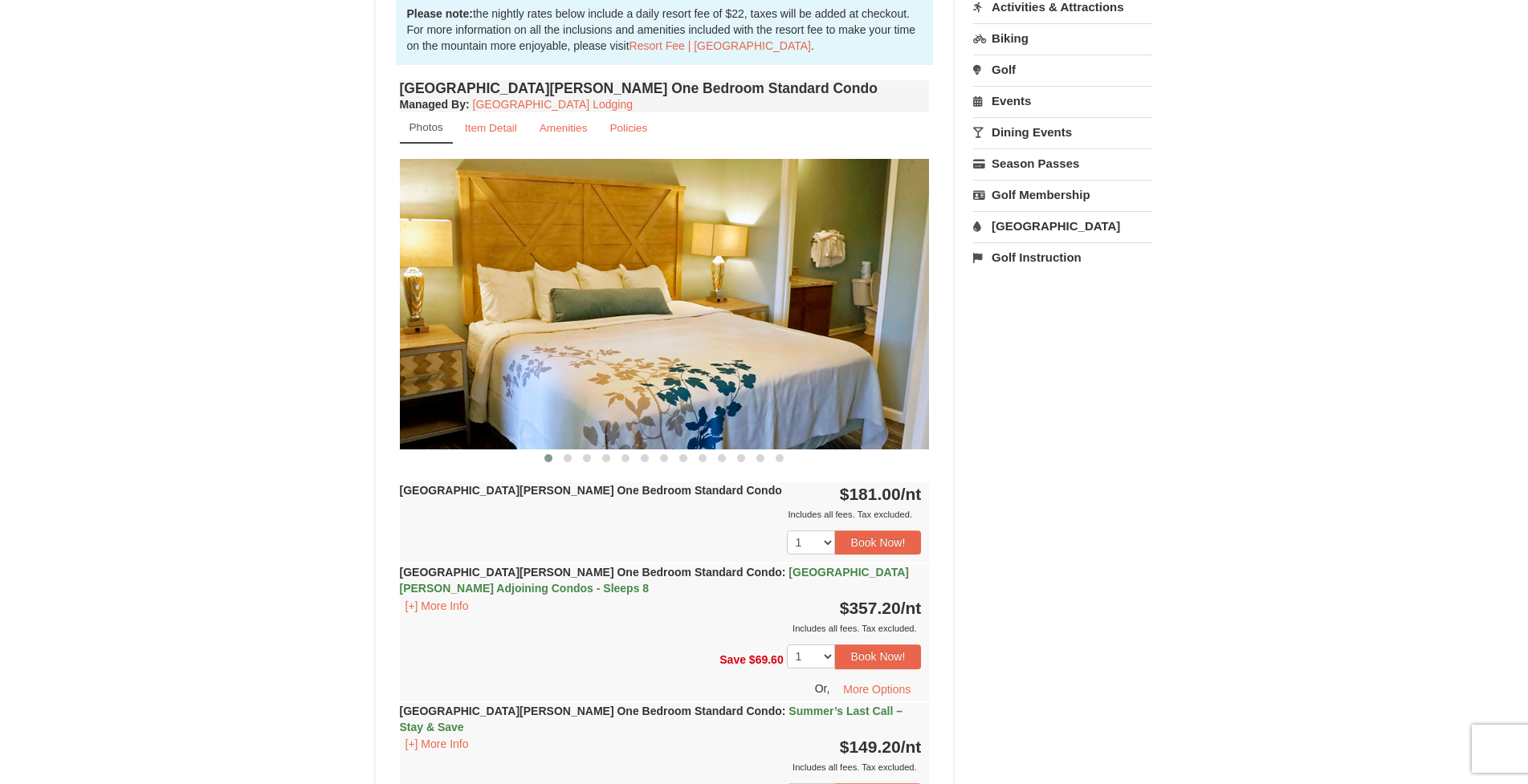
drag, startPoint x: 772, startPoint y: 344, endPoint x: 544, endPoint y: 313, distance: 230.1
click at [540, 313] on img at bounding box center [664, 304] width 530 height 289
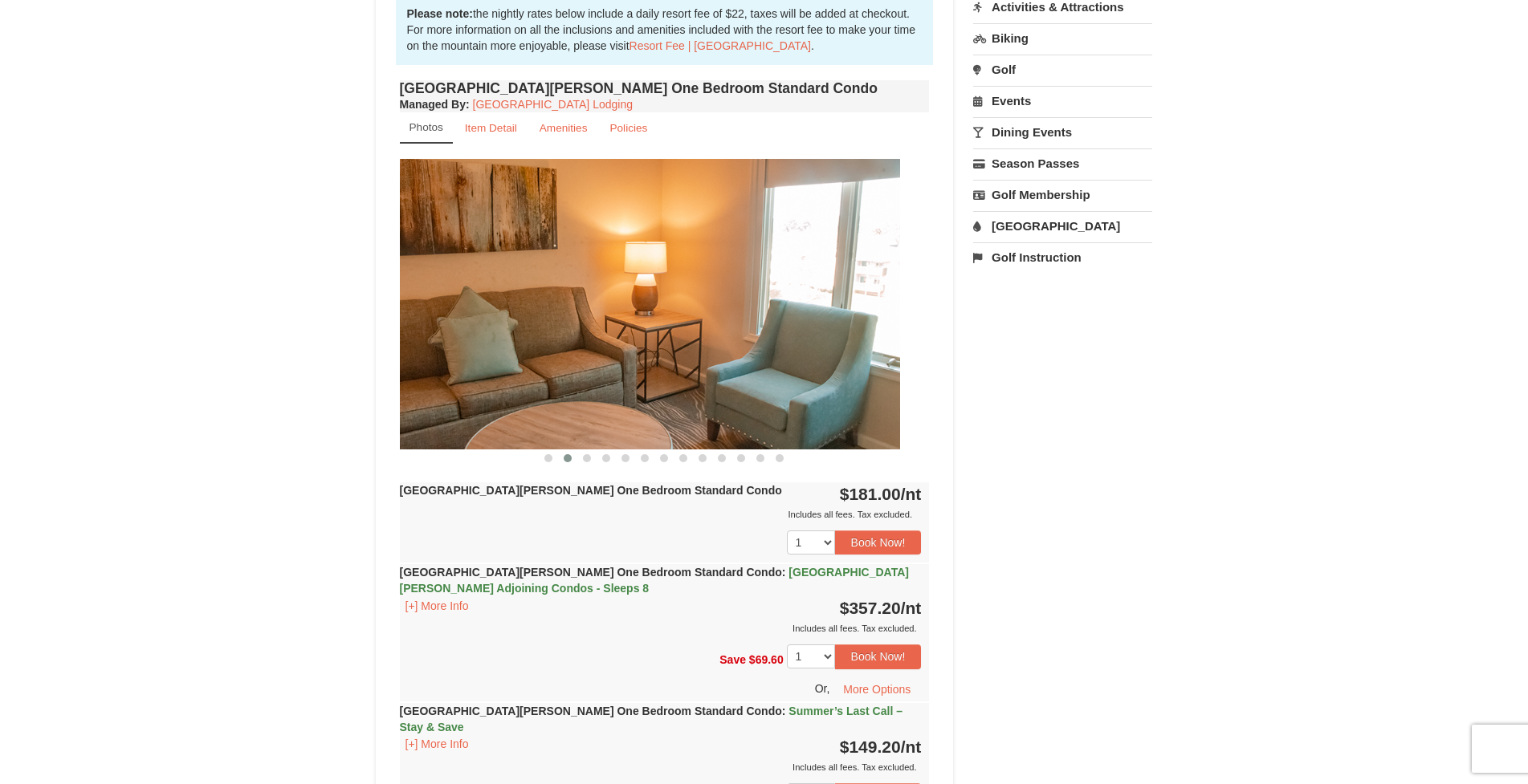
drag, startPoint x: 802, startPoint y: 355, endPoint x: 553, endPoint y: 331, distance: 250.2
click at [555, 331] on img at bounding box center [635, 304] width 530 height 289
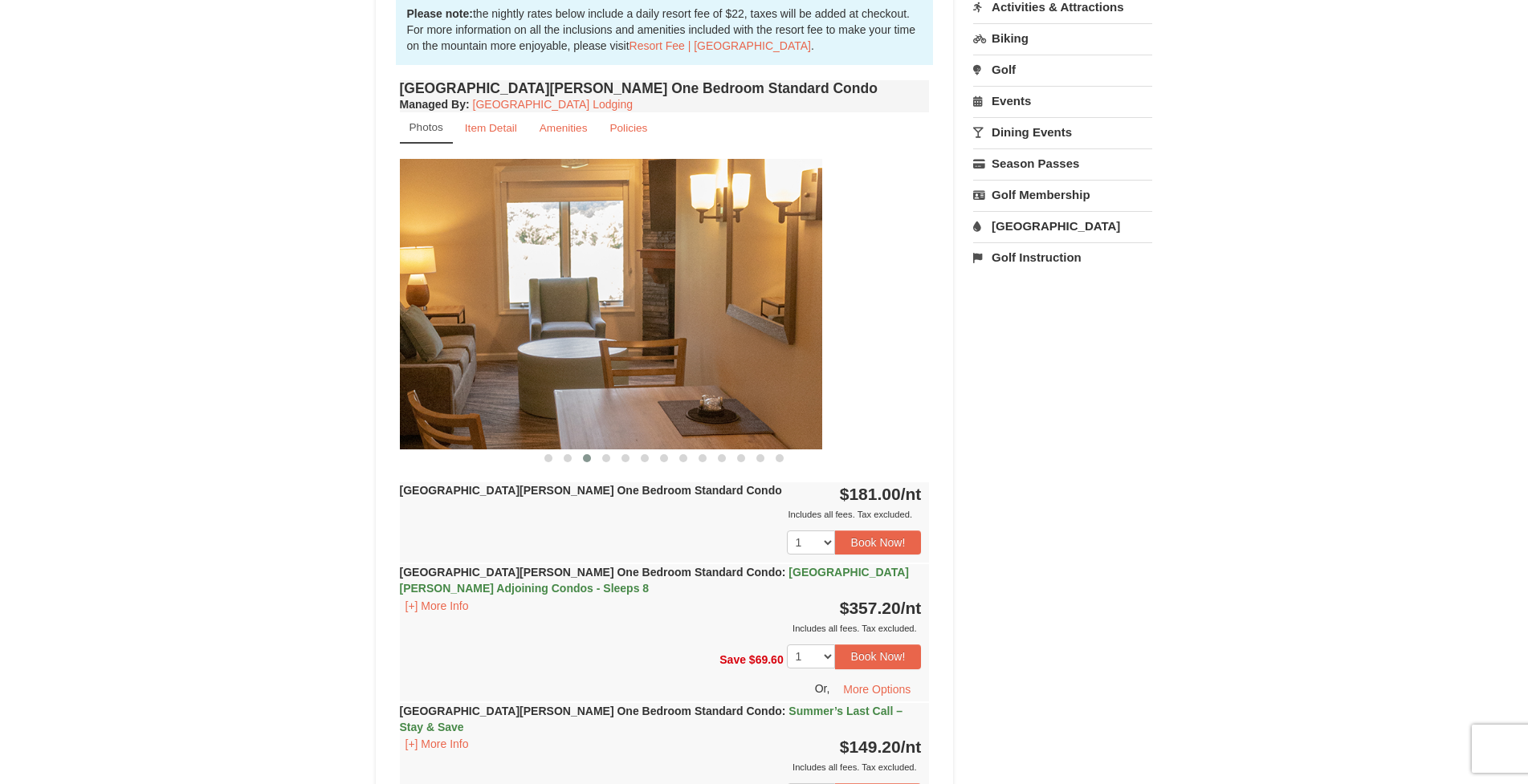
drag, startPoint x: 772, startPoint y: 373, endPoint x: 677, endPoint y: 379, distance: 95.2
click at [680, 379] on img at bounding box center [556, 304] width 530 height 289
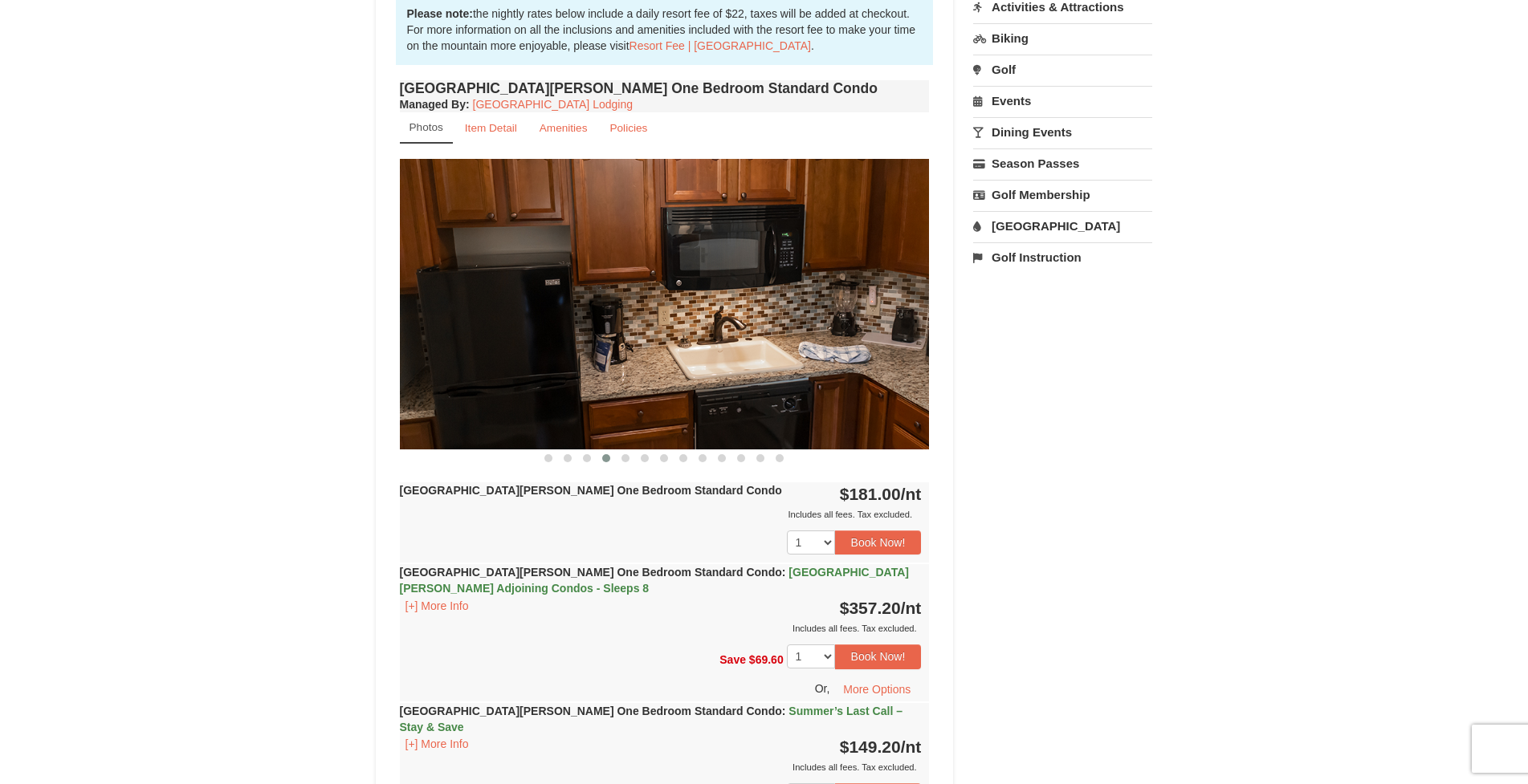
drag, startPoint x: 624, startPoint y: 381, endPoint x: 612, endPoint y: 382, distance: 12.0
click at [616, 381] on img at bounding box center [664, 304] width 530 height 289
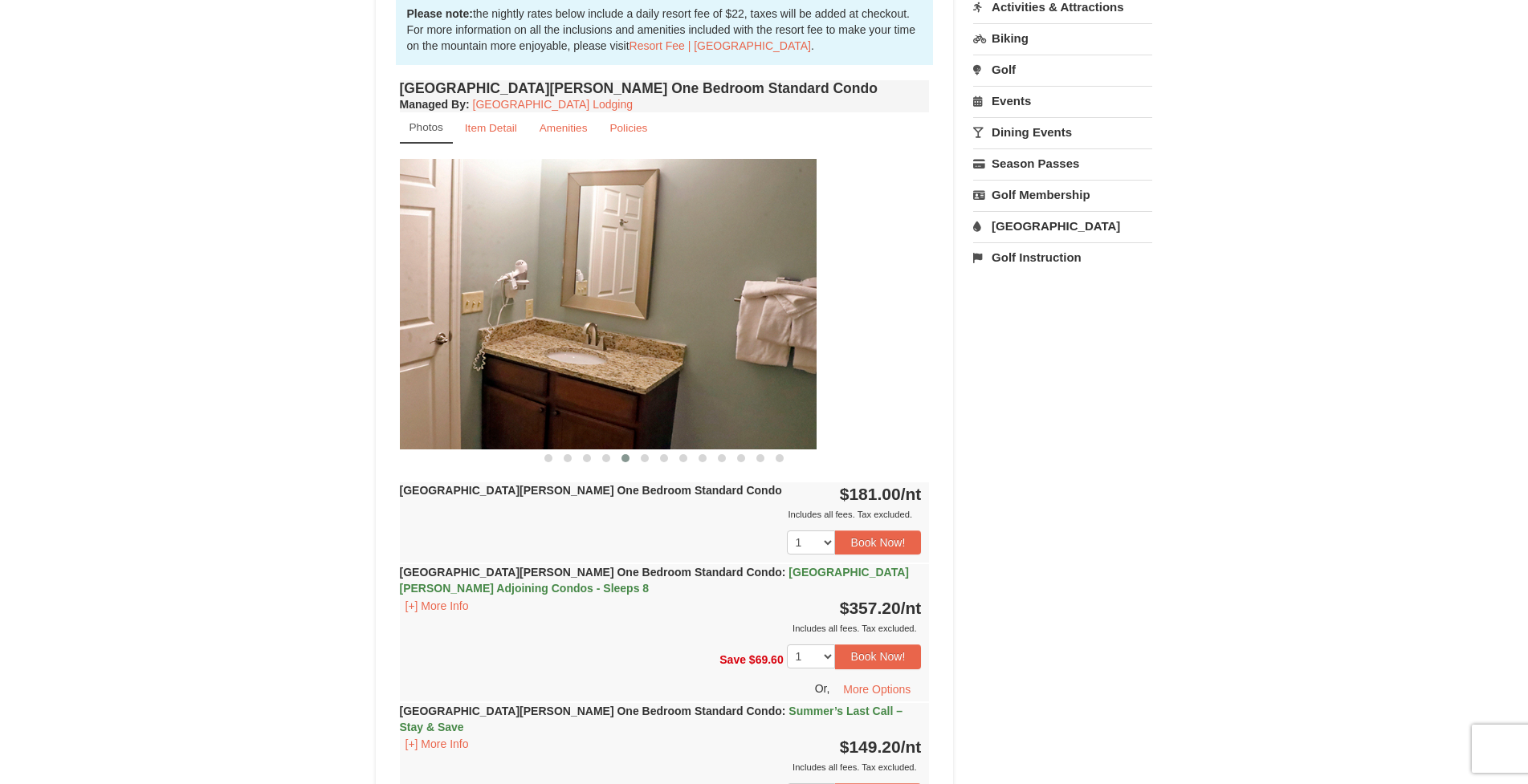
drag, startPoint x: 650, startPoint y: 381, endPoint x: 612, endPoint y: 380, distance: 38.0
click at [616, 380] on img at bounding box center [551, 304] width 530 height 289
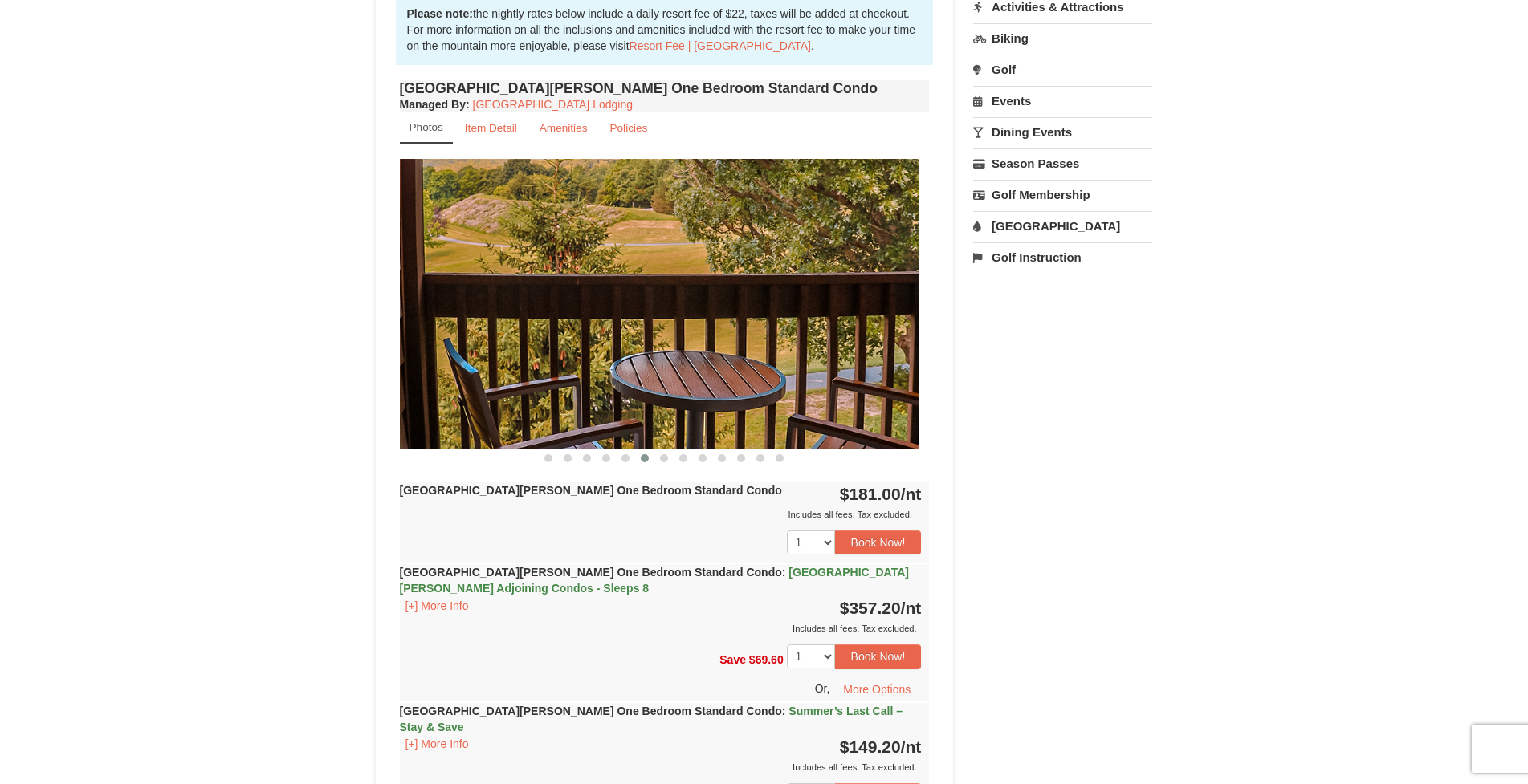
drag, startPoint x: 726, startPoint y: 374, endPoint x: 600, endPoint y: 384, distance: 126.4
click at [601, 384] on img at bounding box center [654, 304] width 530 height 289
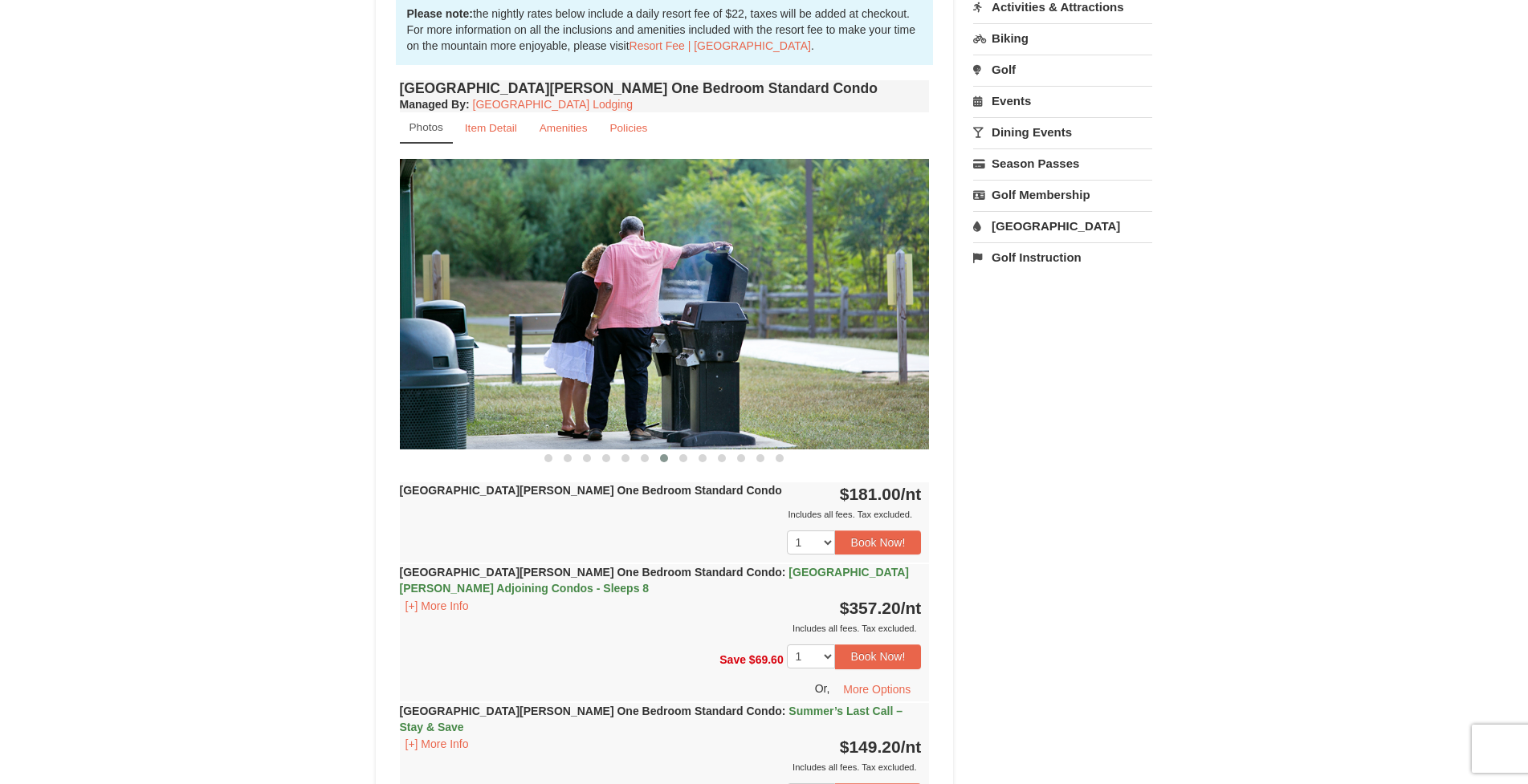
drag, startPoint x: 698, startPoint y: 374, endPoint x: 573, endPoint y: 378, distance: 125.1
click at [573, 378] on img at bounding box center [664, 304] width 530 height 289
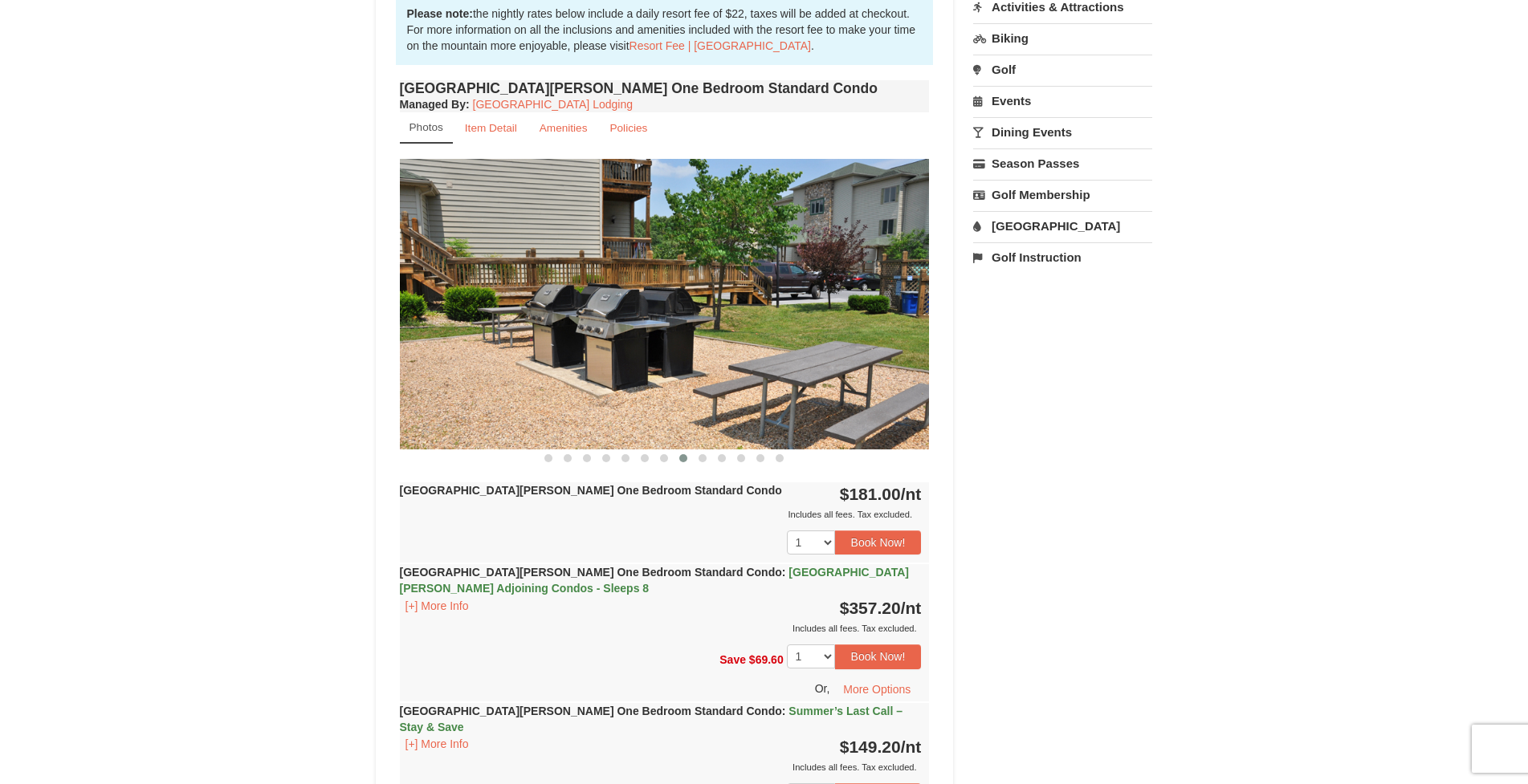
drag, startPoint x: 710, startPoint y: 378, endPoint x: 630, endPoint y: 402, distance: 83.5
click at [630, 402] on img at bounding box center [664, 304] width 530 height 289
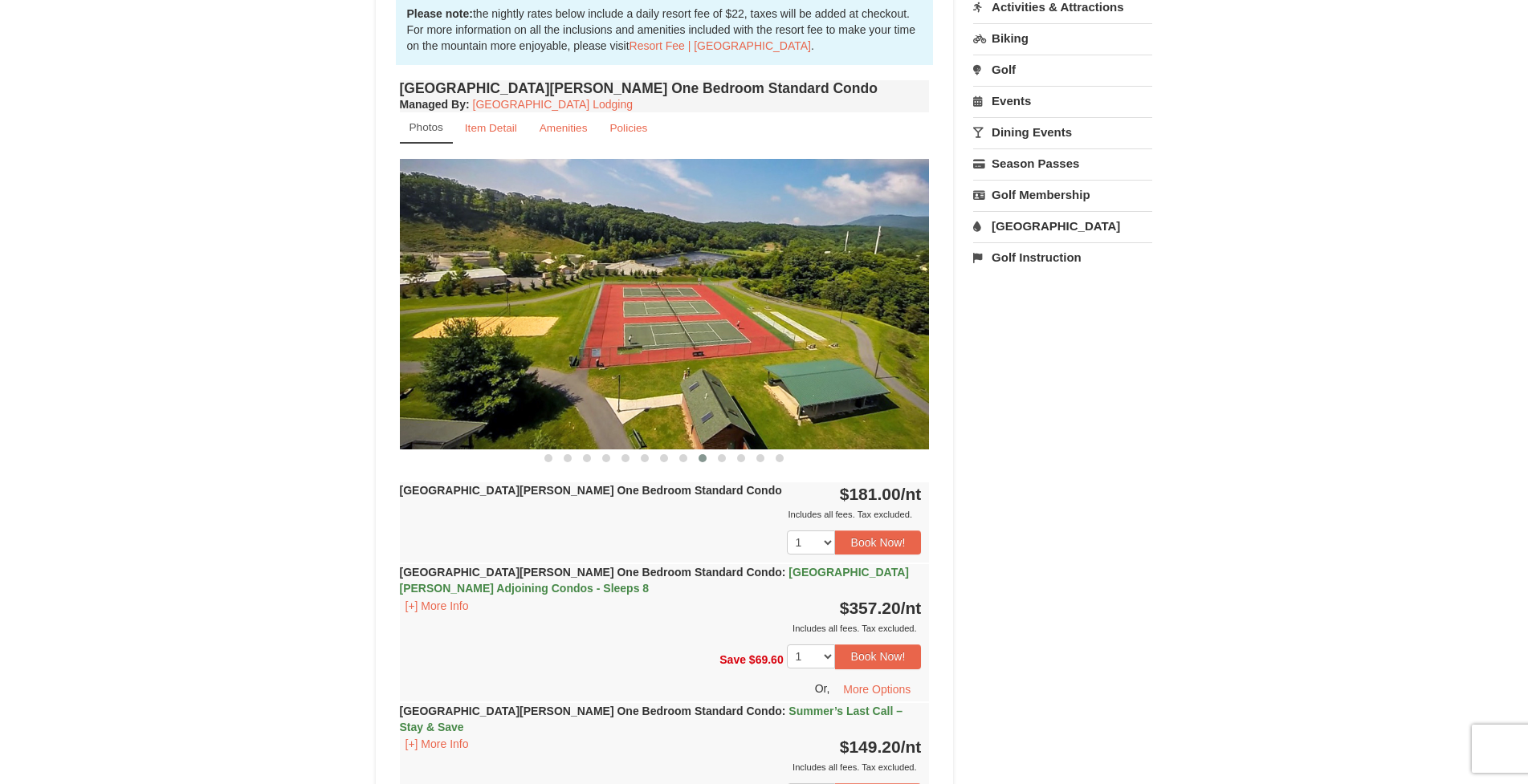
drag, startPoint x: 707, startPoint y: 389, endPoint x: 552, endPoint y: 389, distance: 155.0
click at [552, 389] on img at bounding box center [664, 304] width 530 height 289
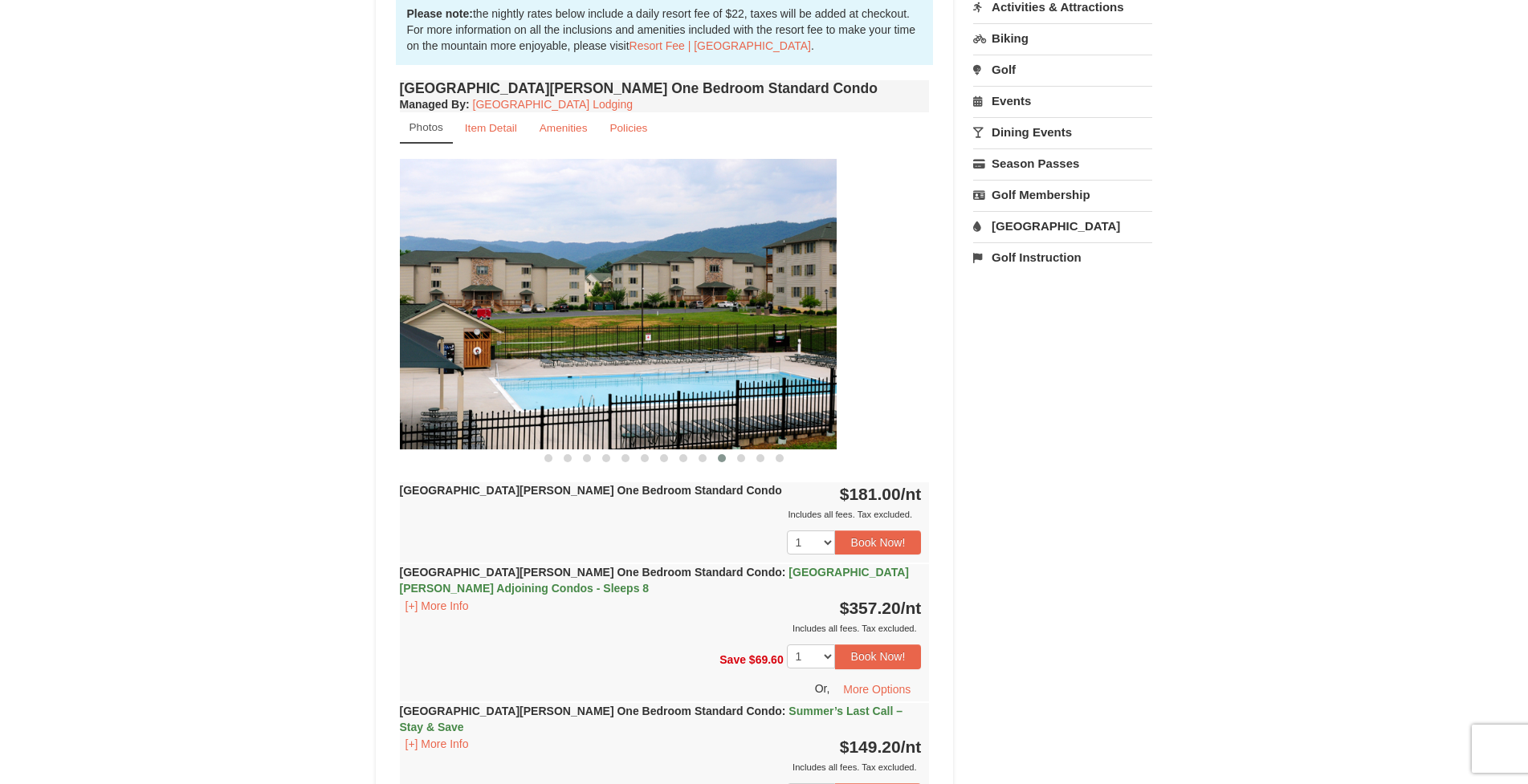
drag, startPoint x: 671, startPoint y: 320, endPoint x: 501, endPoint y: 317, distance: 170.0
click at [503, 317] on img at bounding box center [571, 304] width 530 height 289
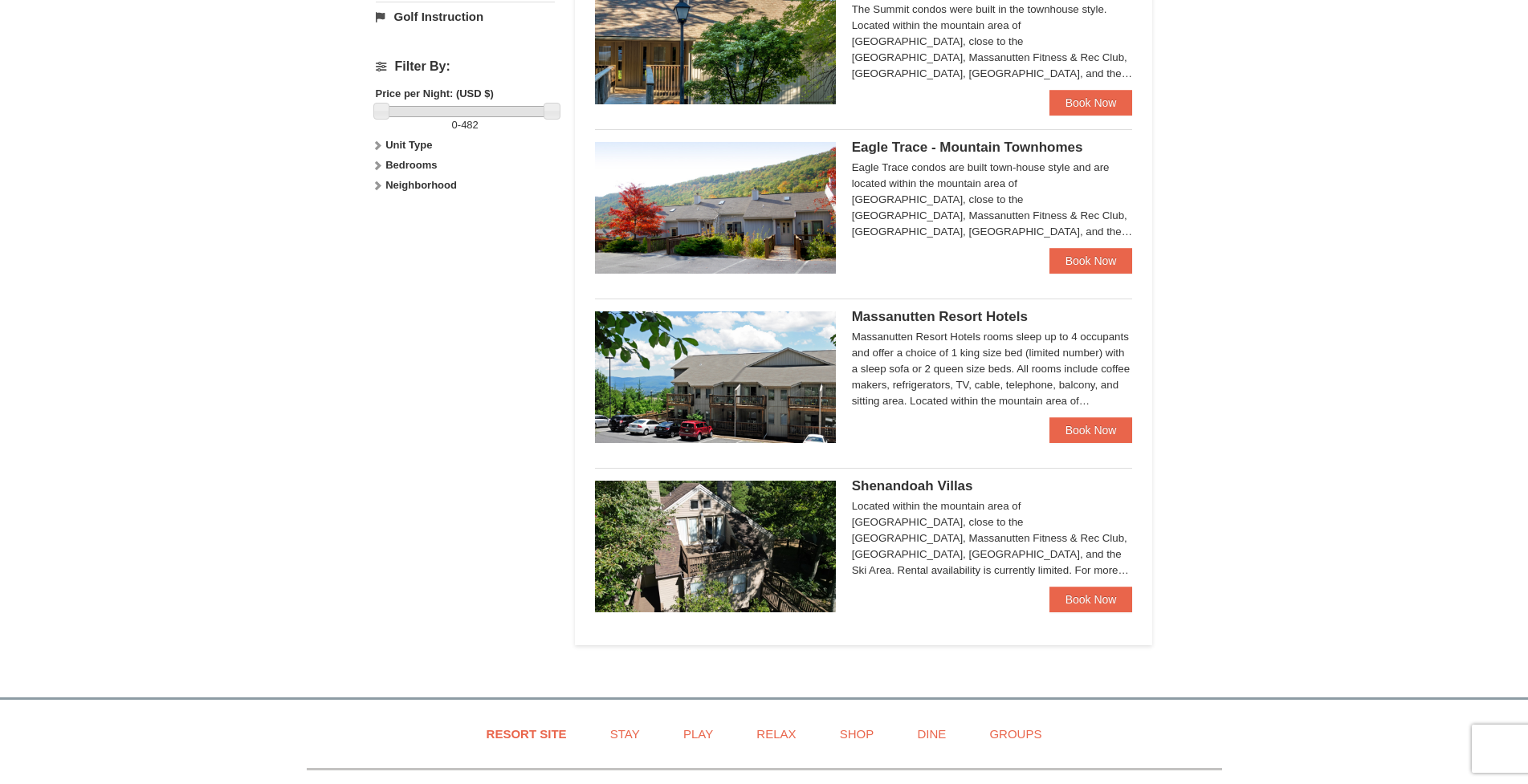
scroll to position [711, 0]
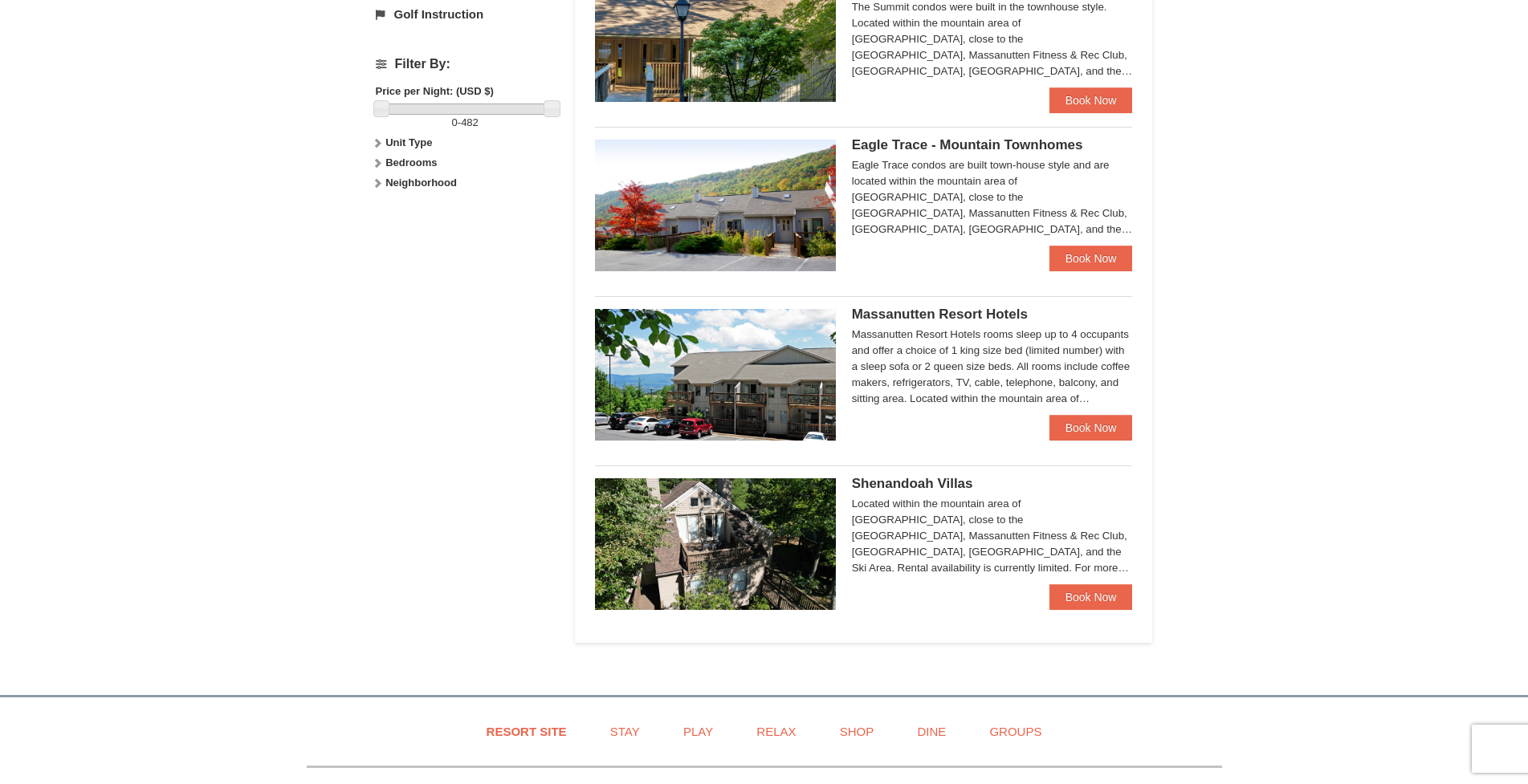
click at [775, 555] on img at bounding box center [715, 545] width 241 height 132
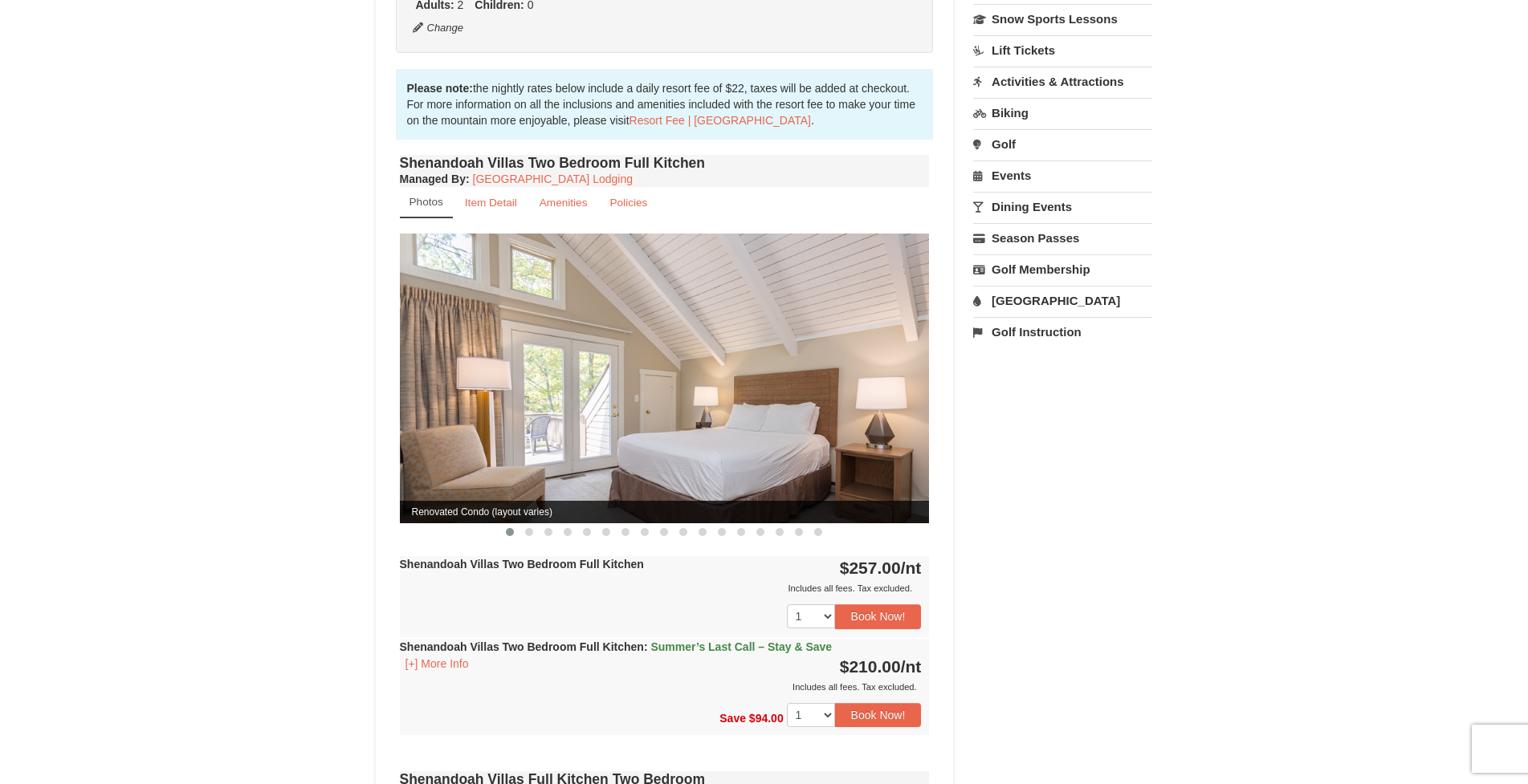
scroll to position [400, 0]
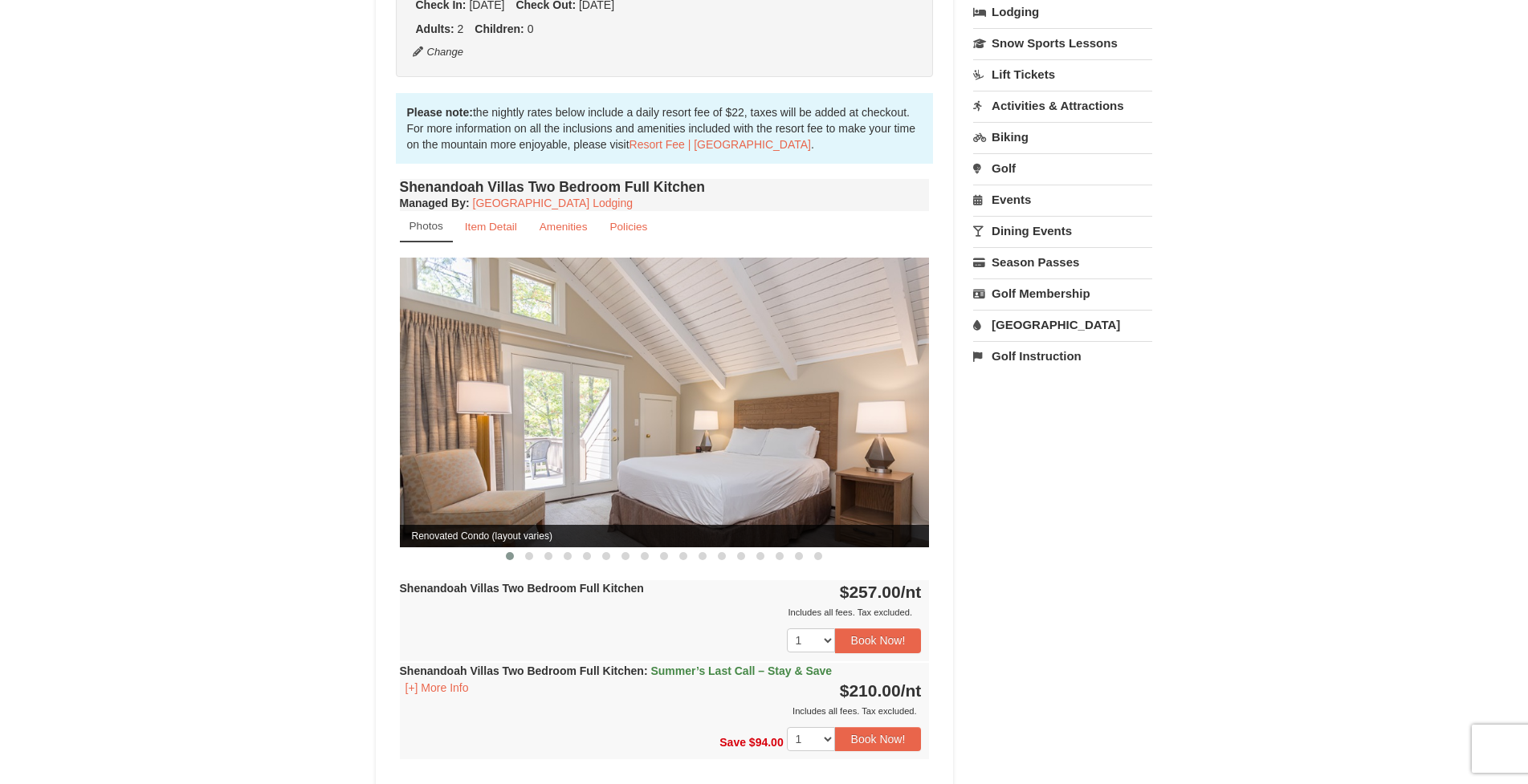
drag, startPoint x: 398, startPoint y: 408, endPoint x: 380, endPoint y: 408, distance: 18.0
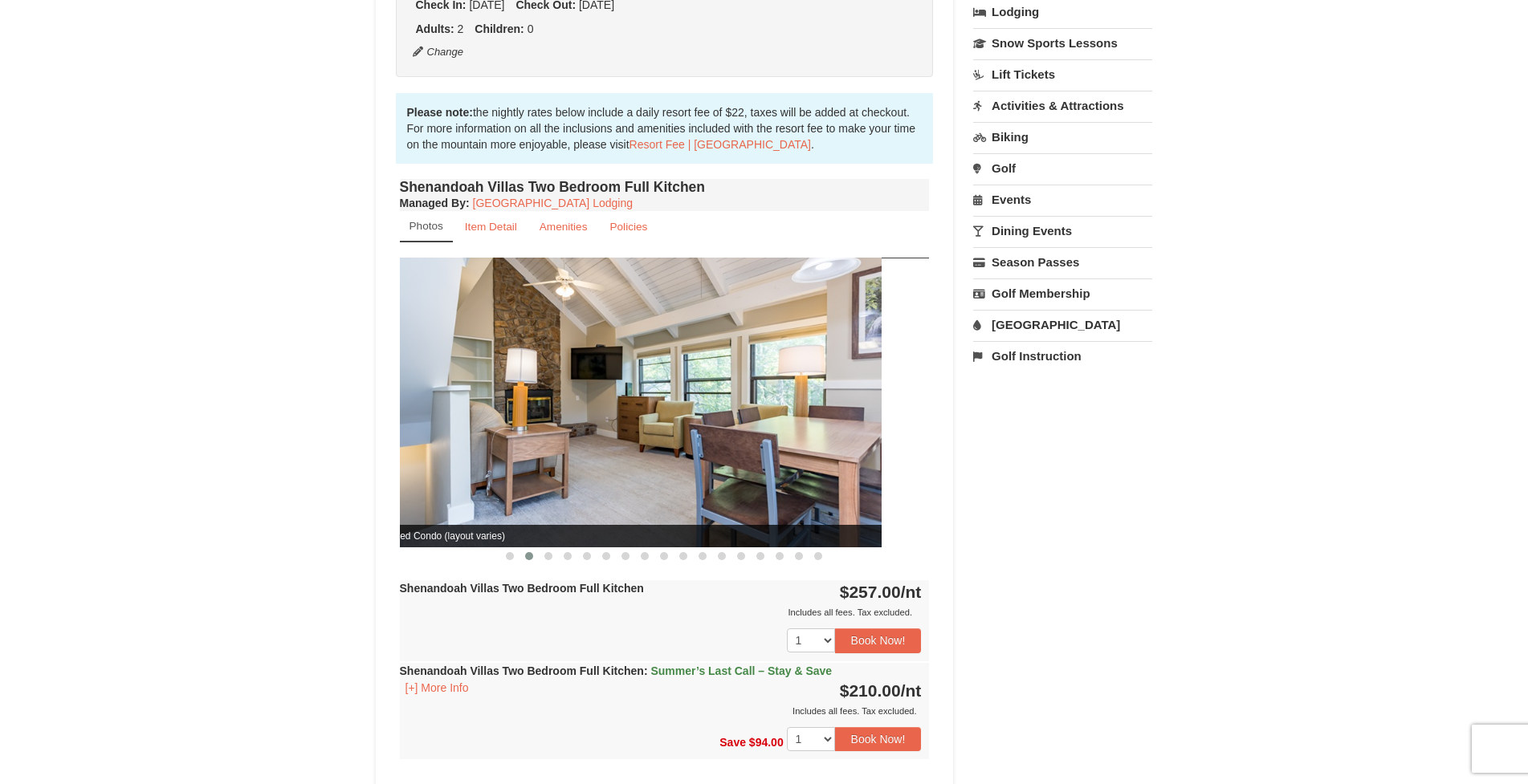
drag, startPoint x: 661, startPoint y: 444, endPoint x: 475, endPoint y: 460, distance: 186.7
click at [470, 463] on img at bounding box center [617, 402] width 529 height 289
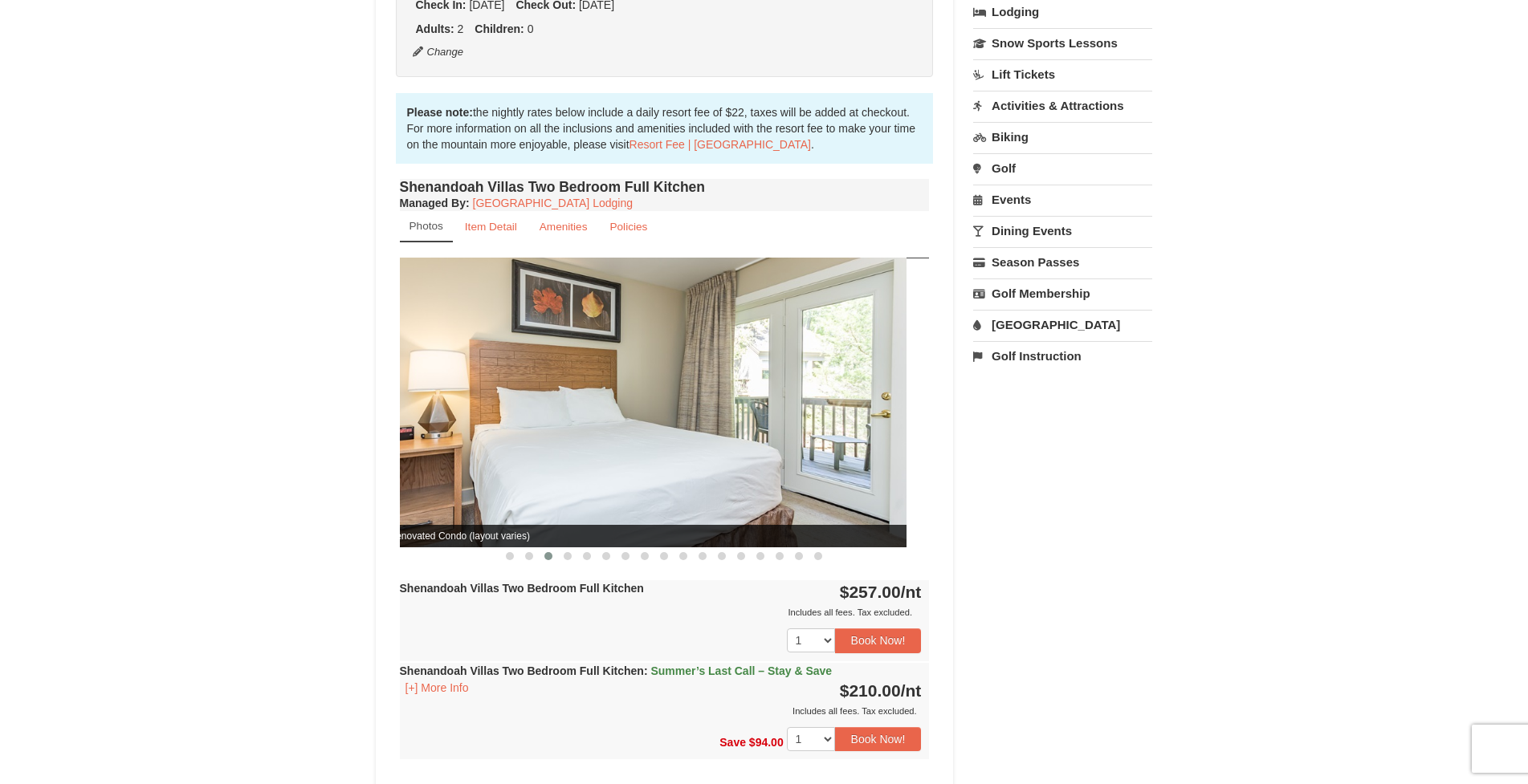
drag, startPoint x: 656, startPoint y: 460, endPoint x: 407, endPoint y: 477, distance: 249.6
click at [407, 479] on img at bounding box center [641, 402] width 529 height 289
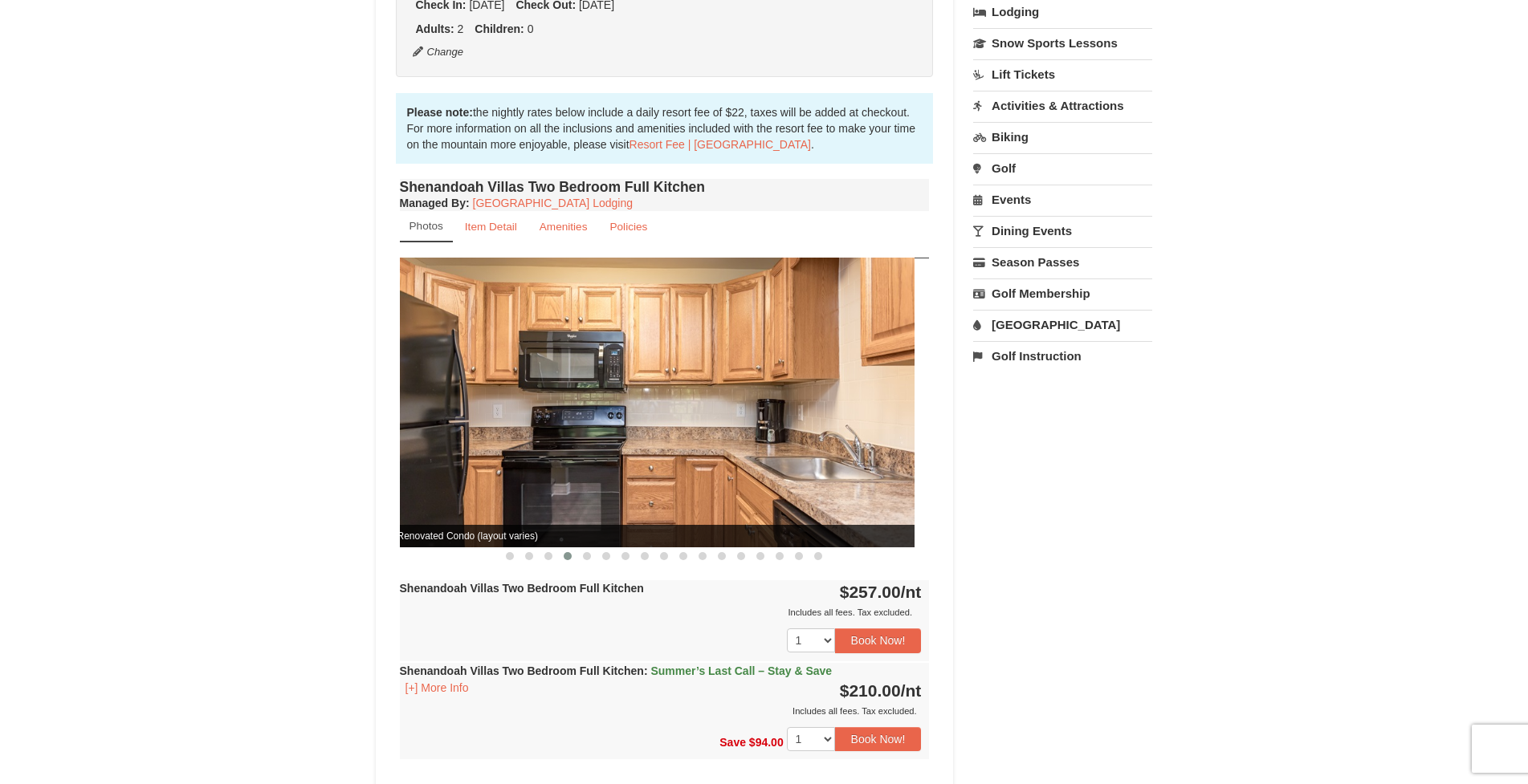
drag, startPoint x: 631, startPoint y: 480, endPoint x: 438, endPoint y: 505, distance: 194.6
click at [437, 506] on img at bounding box center [650, 402] width 529 height 289
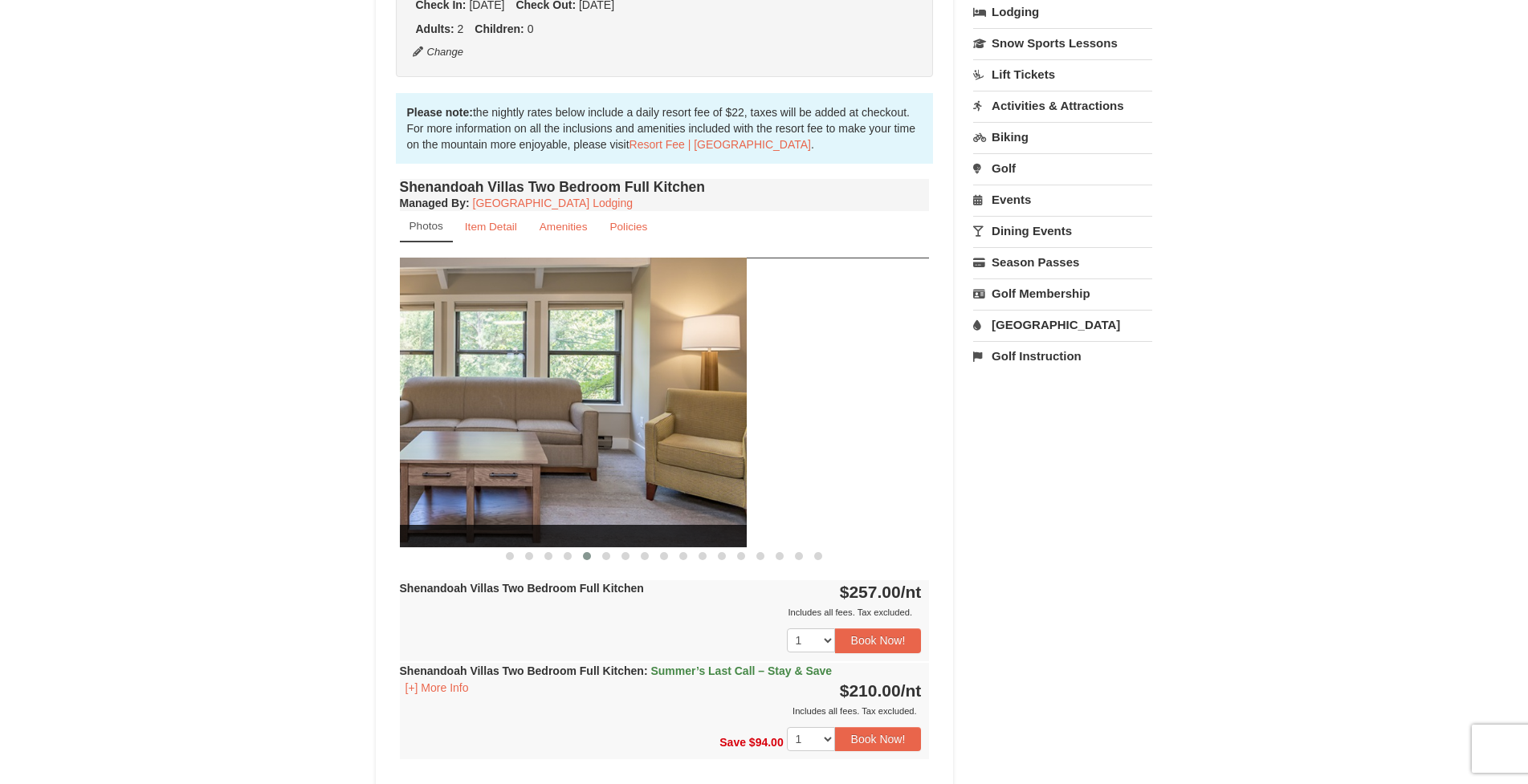
drag, startPoint x: 494, startPoint y: 429, endPoint x: 469, endPoint y: 433, distance: 25.3
click at [470, 433] on img at bounding box center [482, 402] width 529 height 289
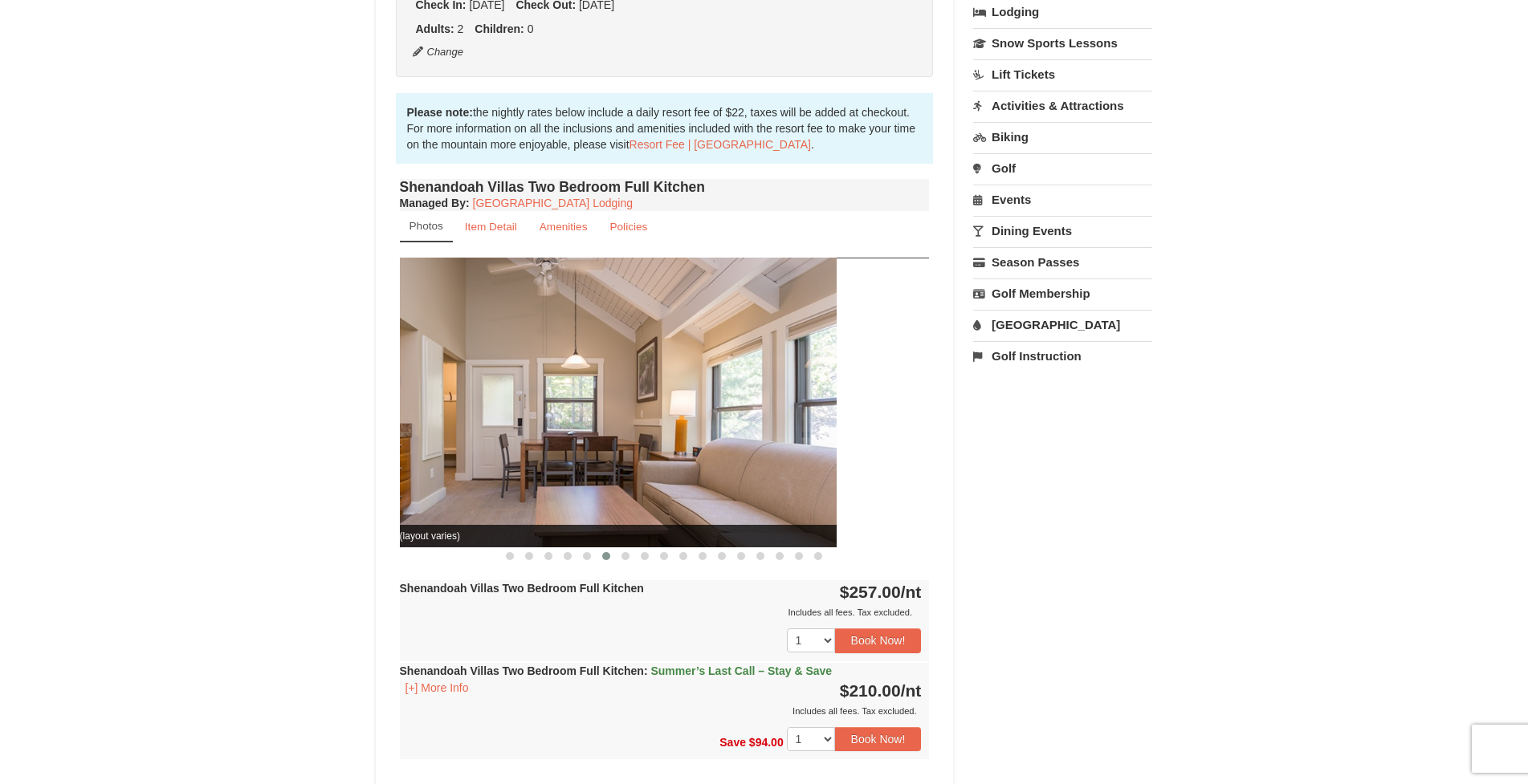
drag, startPoint x: 611, startPoint y: 425, endPoint x: 510, endPoint y: 420, distance: 101.1
click at [510, 421] on img at bounding box center [572, 402] width 529 height 289
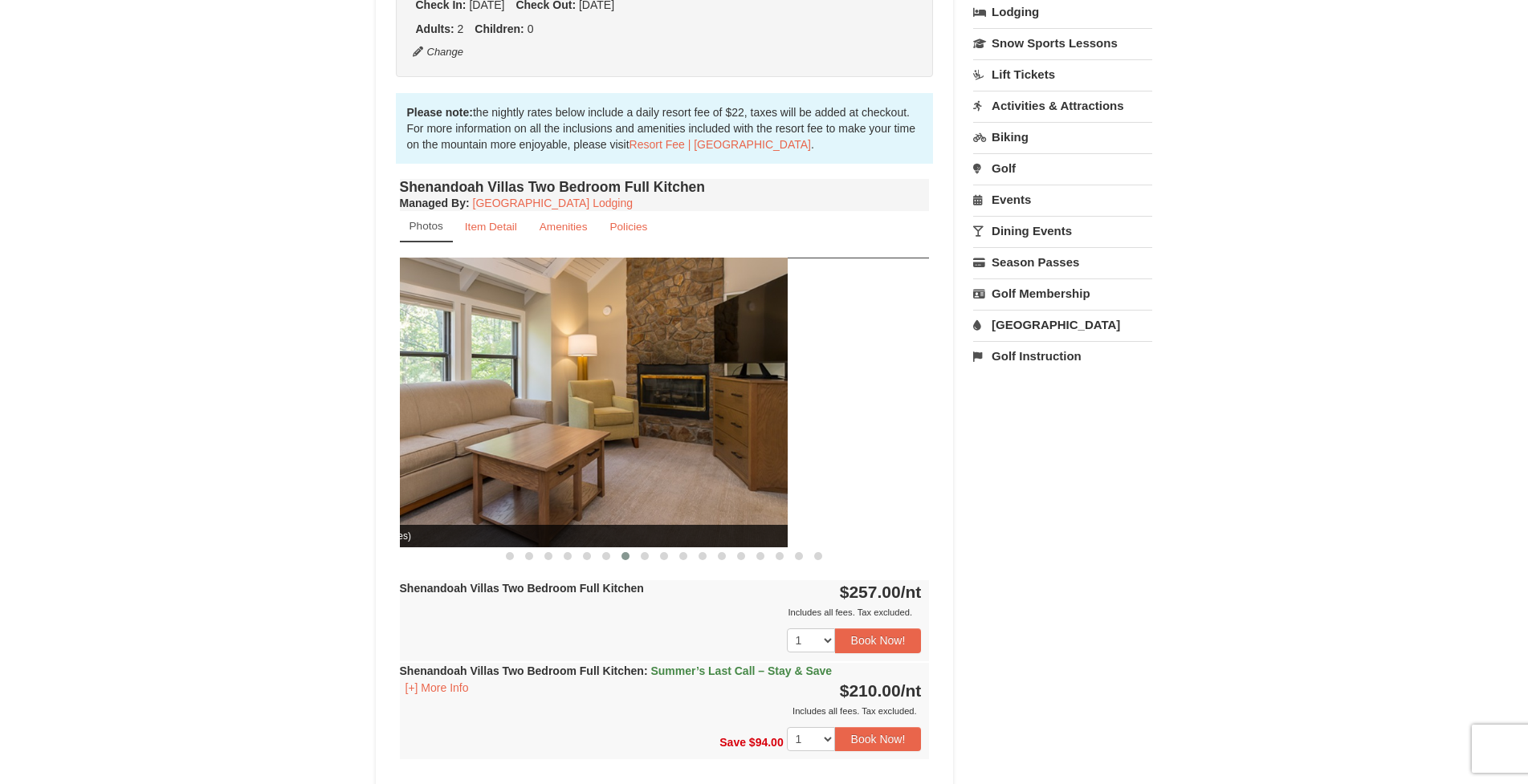
drag, startPoint x: 671, startPoint y: 410, endPoint x: 518, endPoint y: 415, distance: 153.1
click at [503, 416] on img at bounding box center [523, 402] width 529 height 289
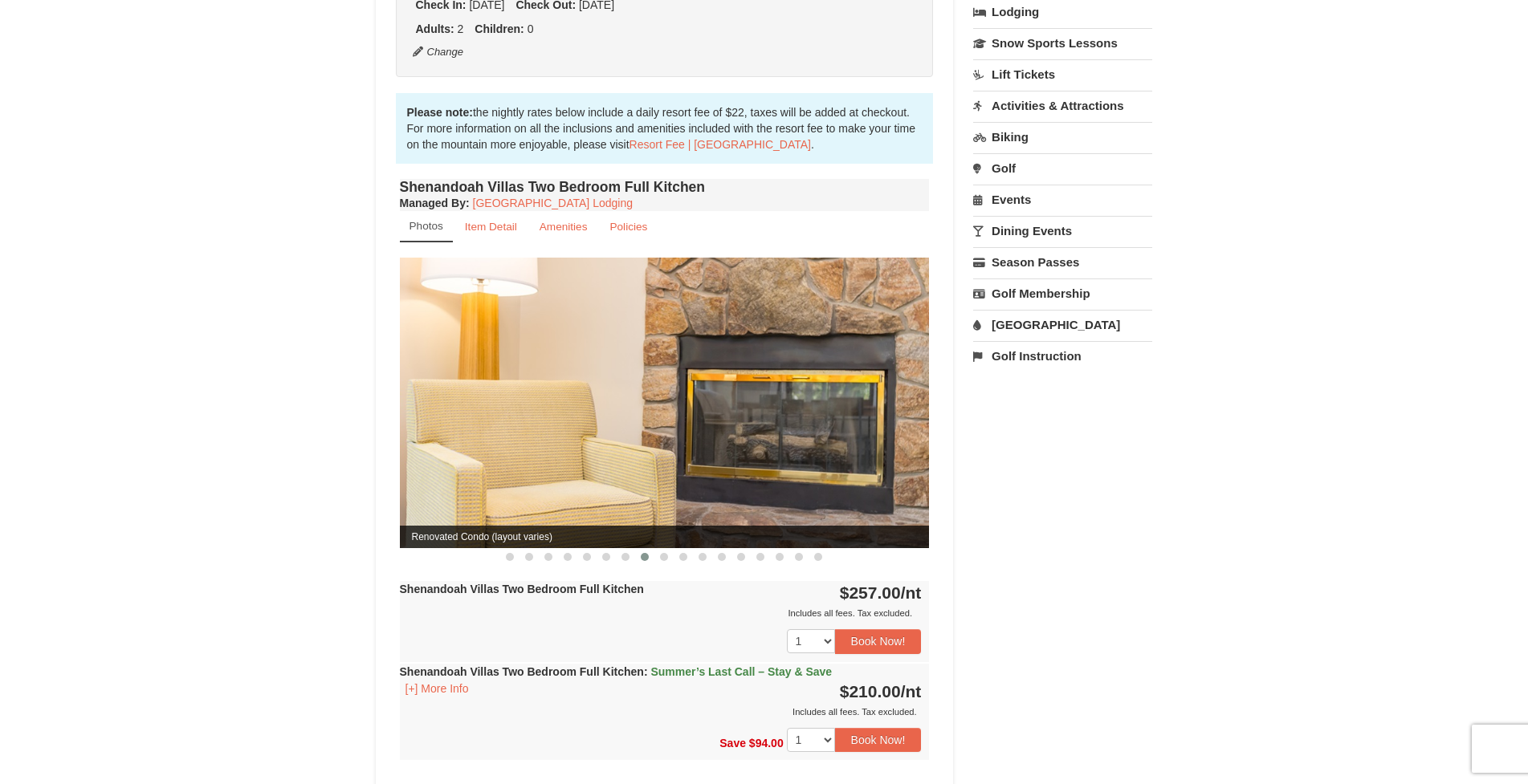
drag, startPoint x: 657, startPoint y: 423, endPoint x: 487, endPoint y: 441, distance: 171.0
click at [487, 441] on img at bounding box center [664, 403] width 529 height 290
drag, startPoint x: 746, startPoint y: 419, endPoint x: 621, endPoint y: 430, distance: 125.5
click at [621, 430] on img at bounding box center [664, 403] width 529 height 290
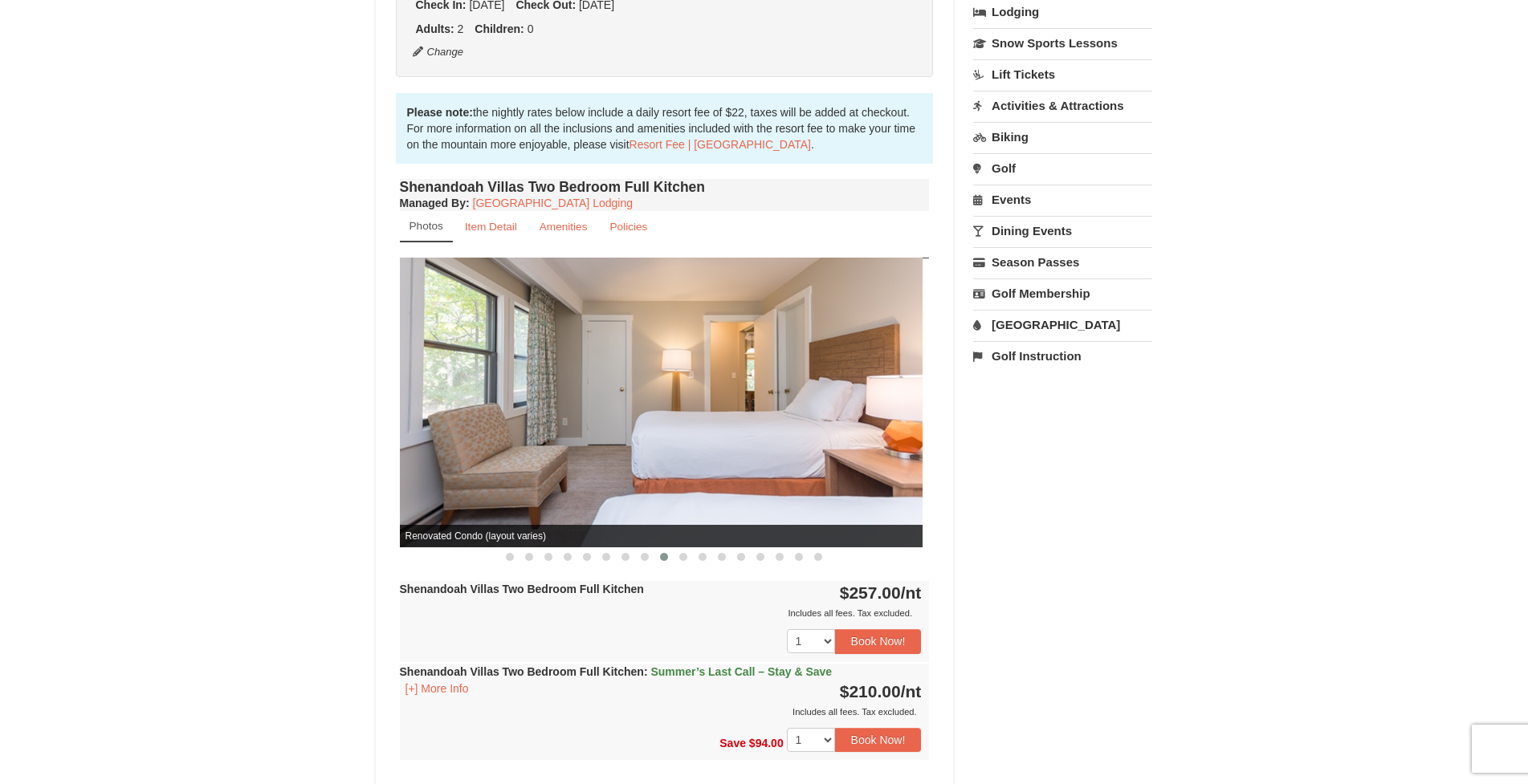
drag, startPoint x: 720, startPoint y: 426, endPoint x: 673, endPoint y: 435, distance: 47.9
click at [673, 435] on img at bounding box center [658, 402] width 529 height 289
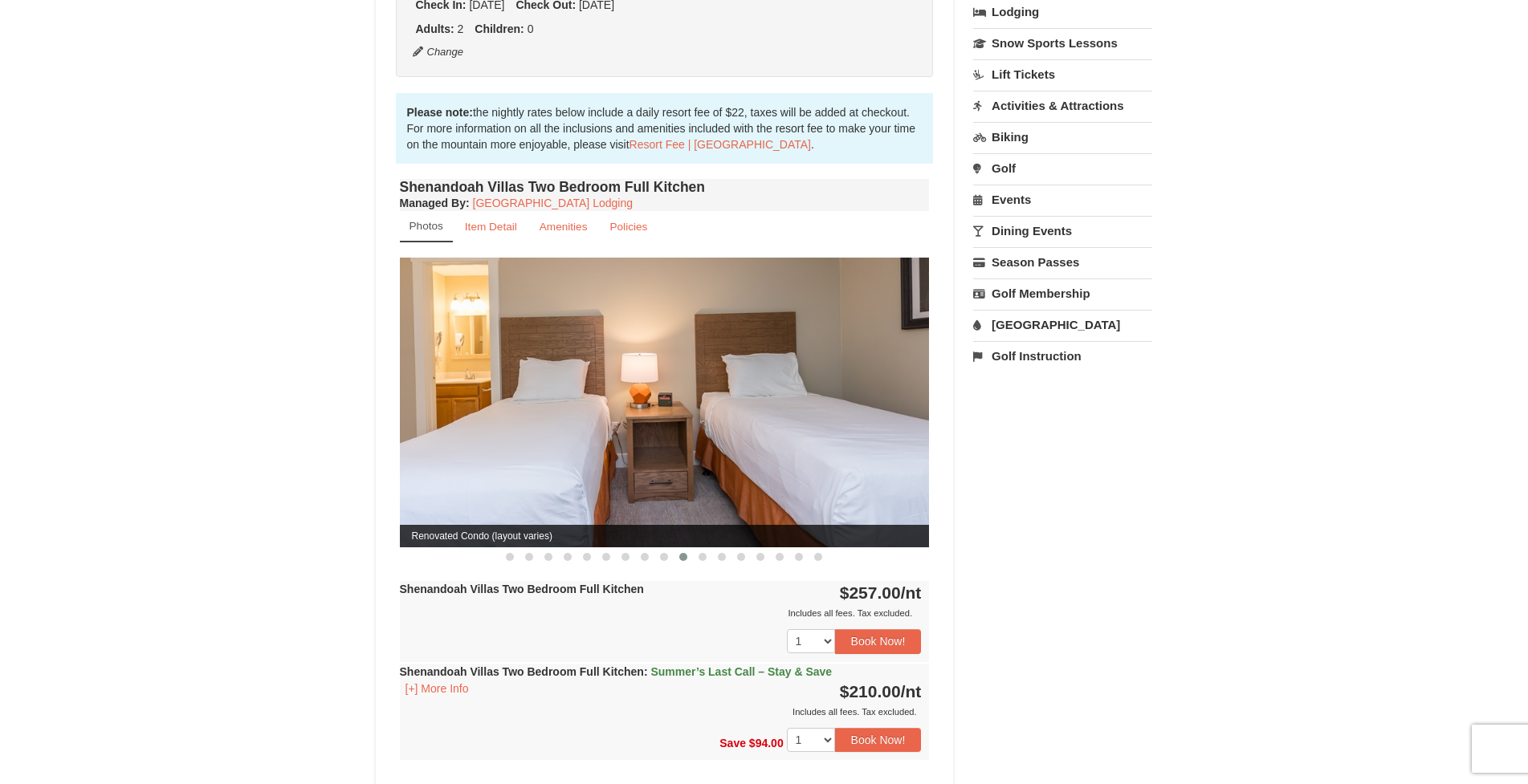
drag, startPoint x: 718, startPoint y: 431, endPoint x: 674, endPoint y: 443, distance: 45.6
click at [674, 443] on img at bounding box center [664, 402] width 529 height 289
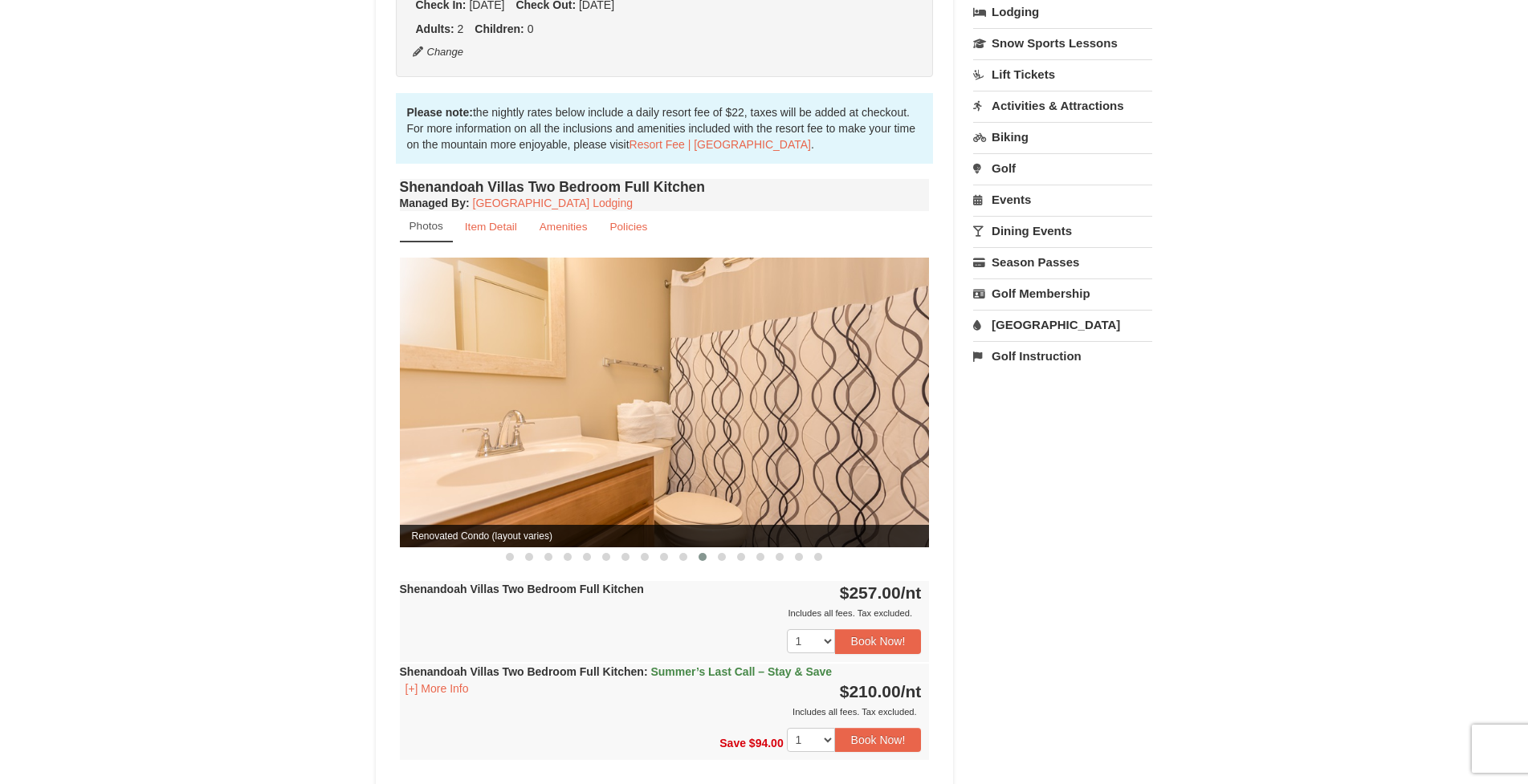
click at [661, 463] on img at bounding box center [664, 402] width 529 height 289
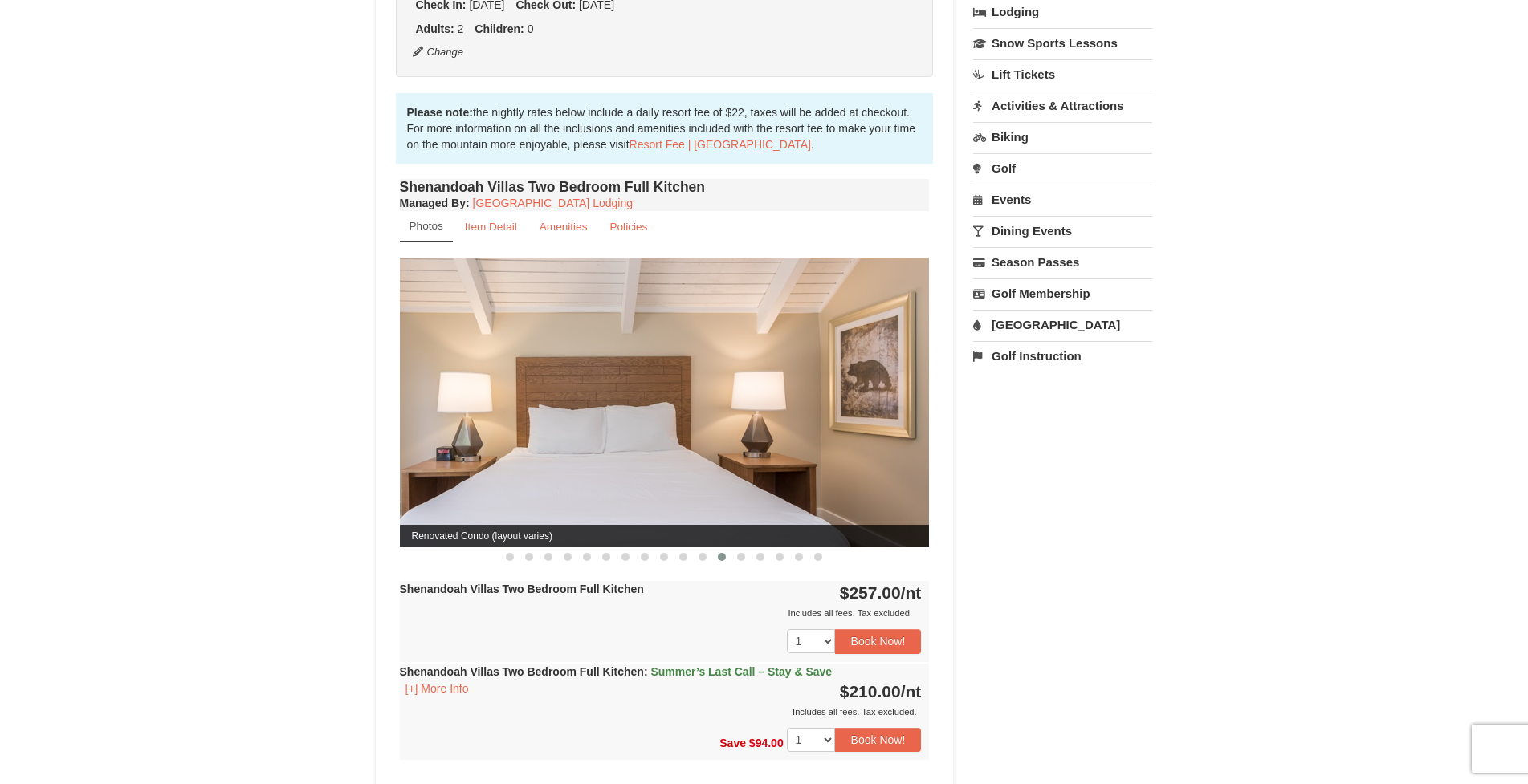
click at [640, 472] on img at bounding box center [664, 402] width 529 height 289
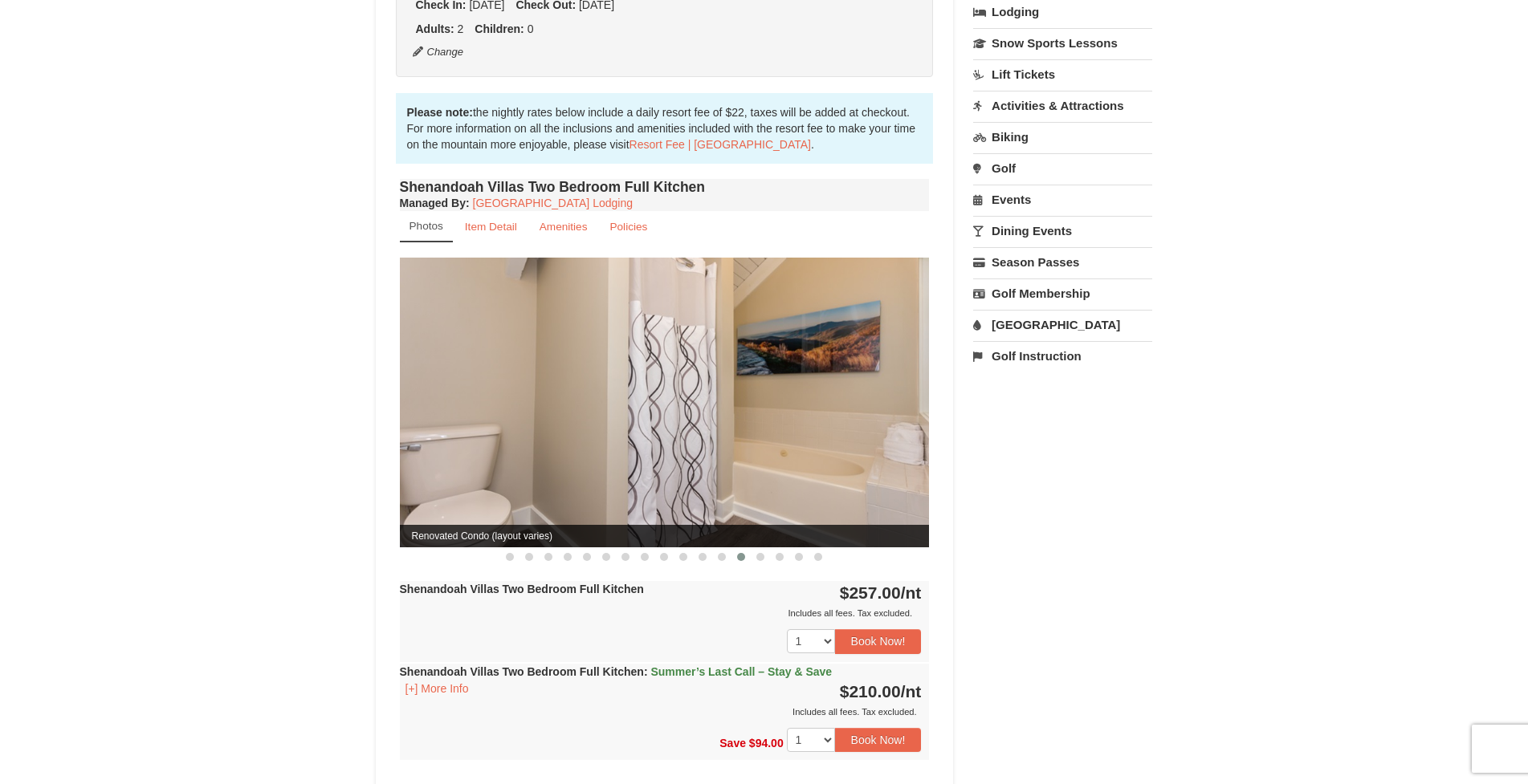
drag, startPoint x: 668, startPoint y: 447, endPoint x: 585, endPoint y: 463, distance: 84.5
click at [585, 463] on img at bounding box center [664, 402] width 529 height 289
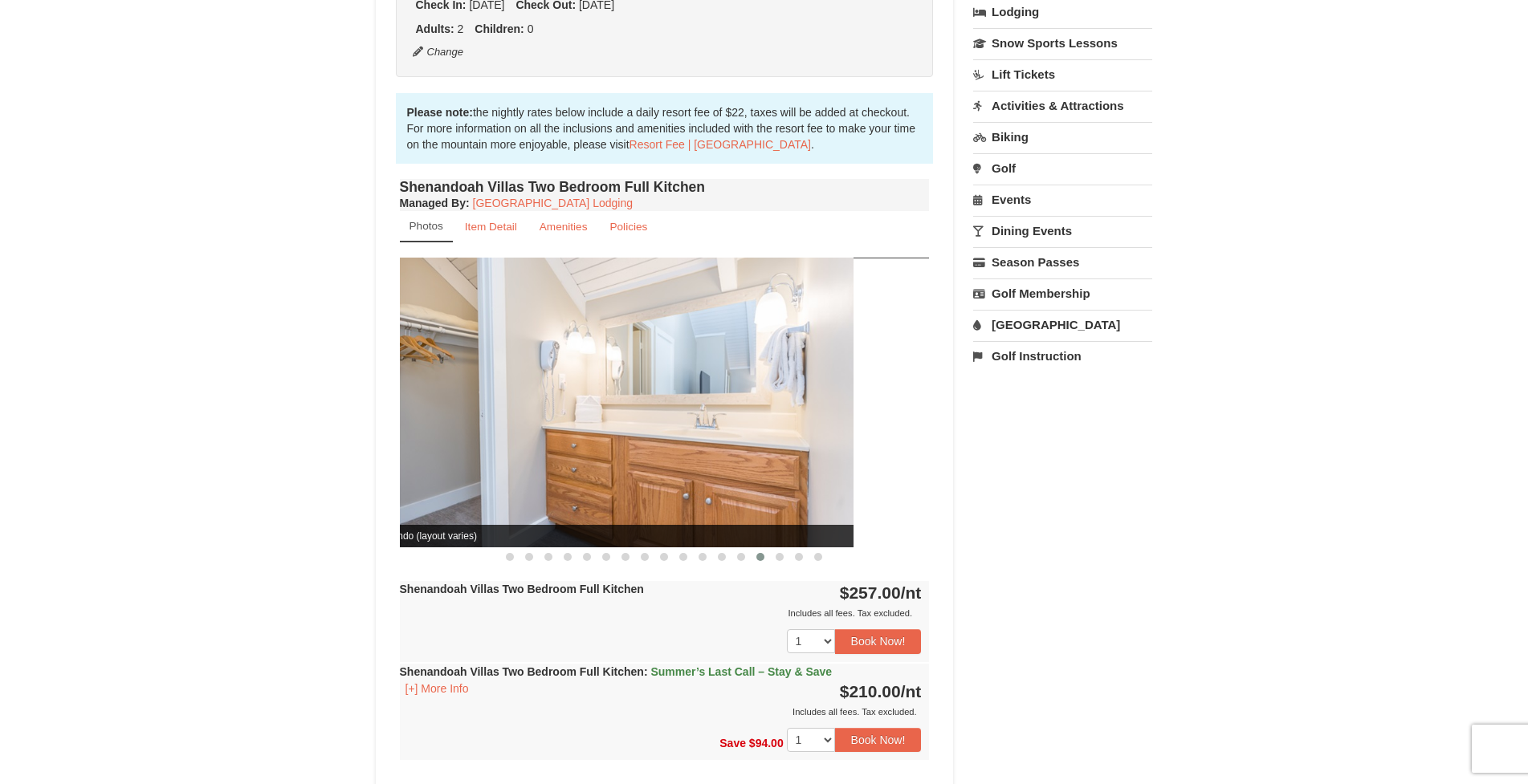
drag, startPoint x: 621, startPoint y: 455, endPoint x: 545, endPoint y: 472, distance: 77.9
click at [545, 472] on img at bounding box center [589, 402] width 529 height 289
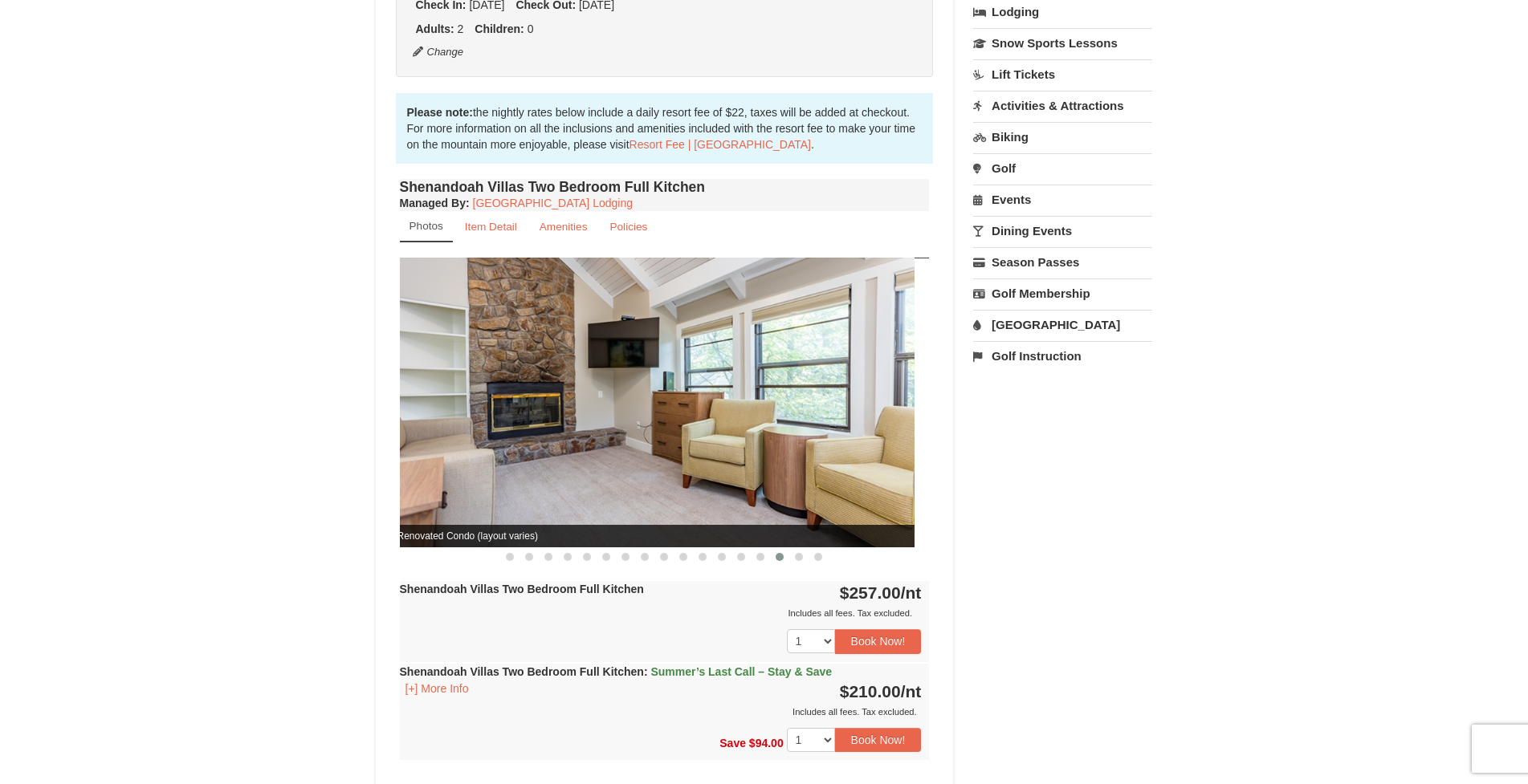
drag, startPoint x: 631, startPoint y: 480, endPoint x: 576, endPoint y: 495, distance: 57.0
click at [576, 495] on img at bounding box center [650, 402] width 529 height 289
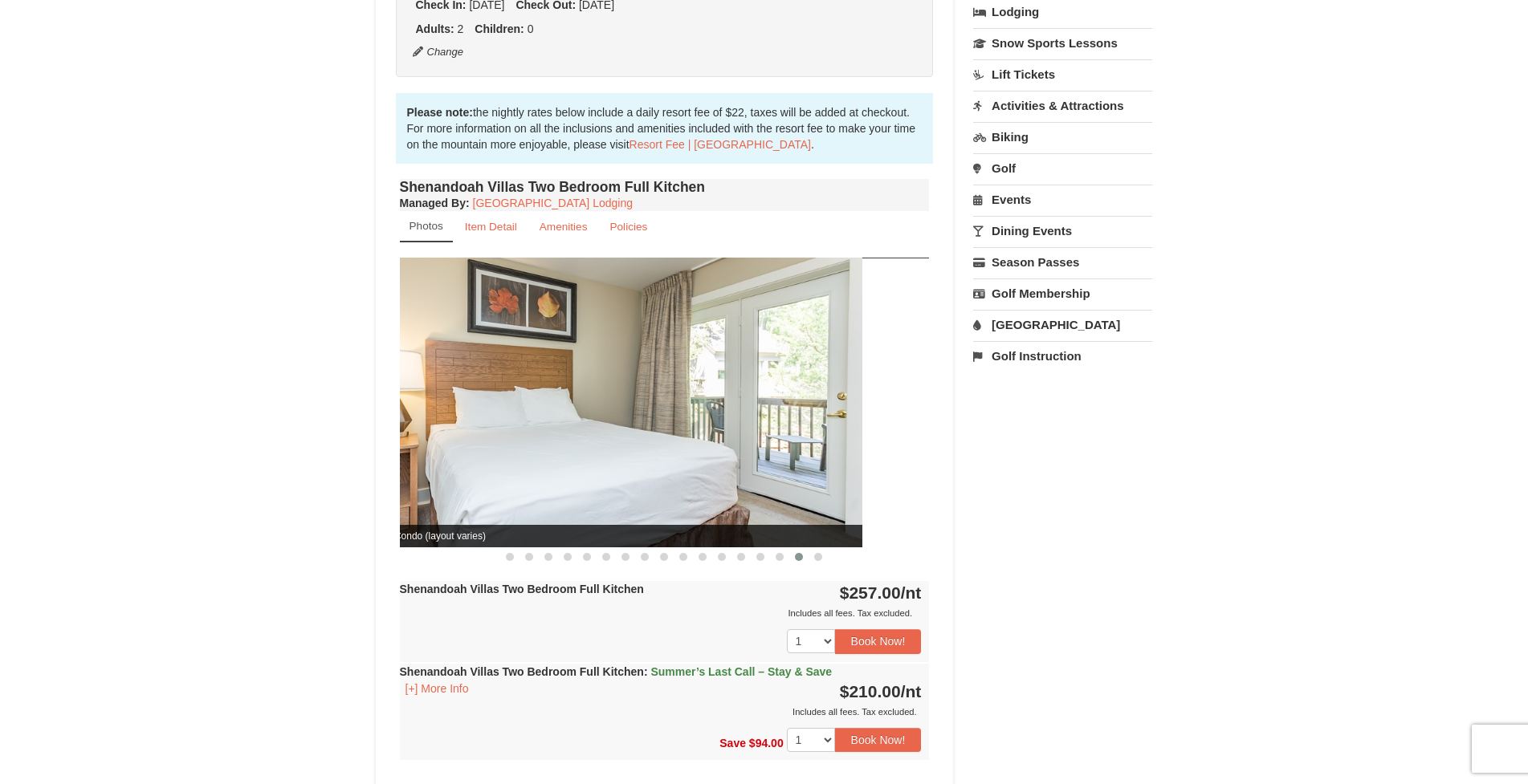
drag, startPoint x: 571, startPoint y: 493, endPoint x: 509, endPoint y: 506, distance: 63.3
click at [510, 508] on img at bounding box center [597, 402] width 529 height 289
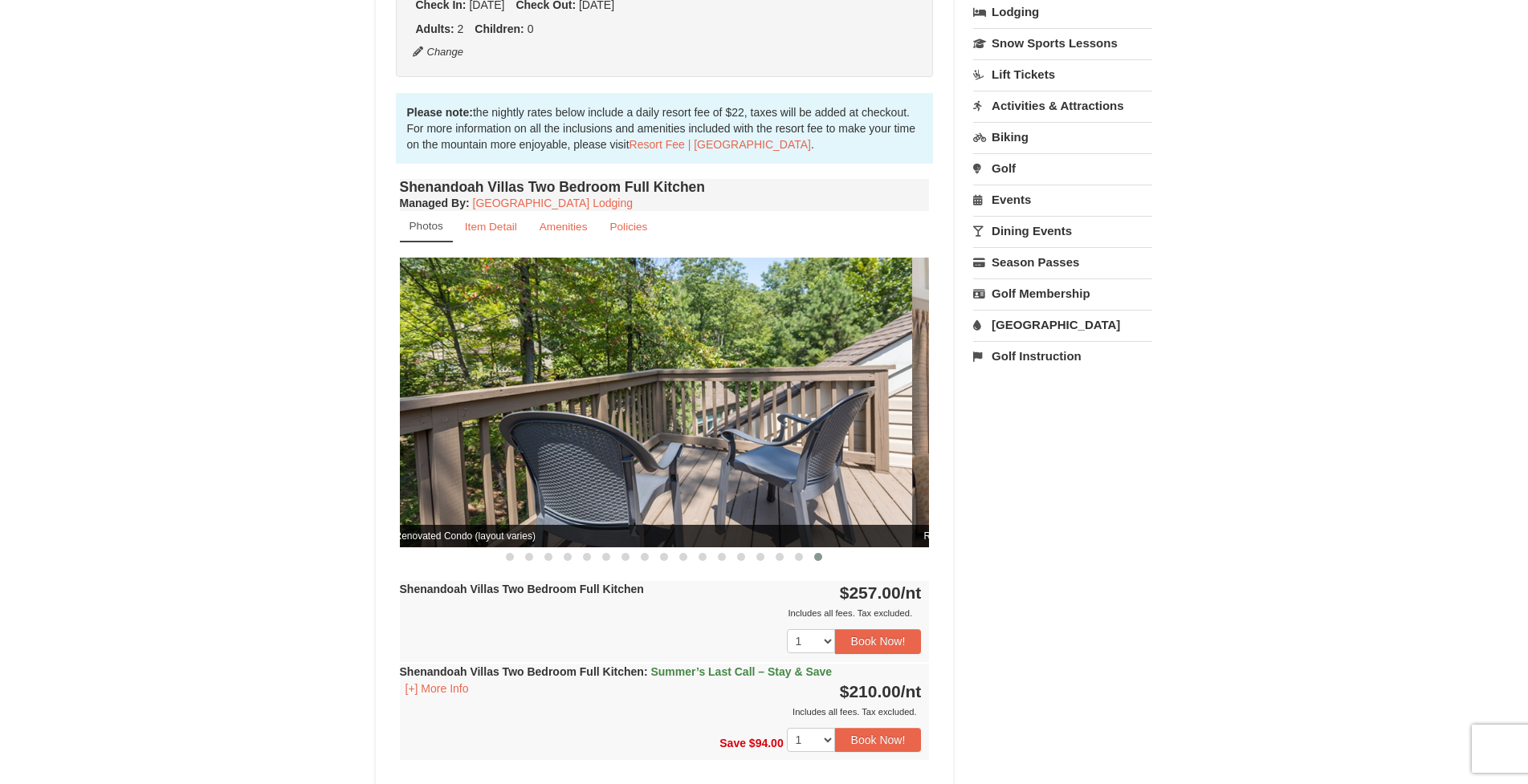
drag, startPoint x: 615, startPoint y: 456, endPoint x: 500, endPoint y: 458, distance: 115.0
click at [500, 458] on img at bounding box center [647, 402] width 529 height 289
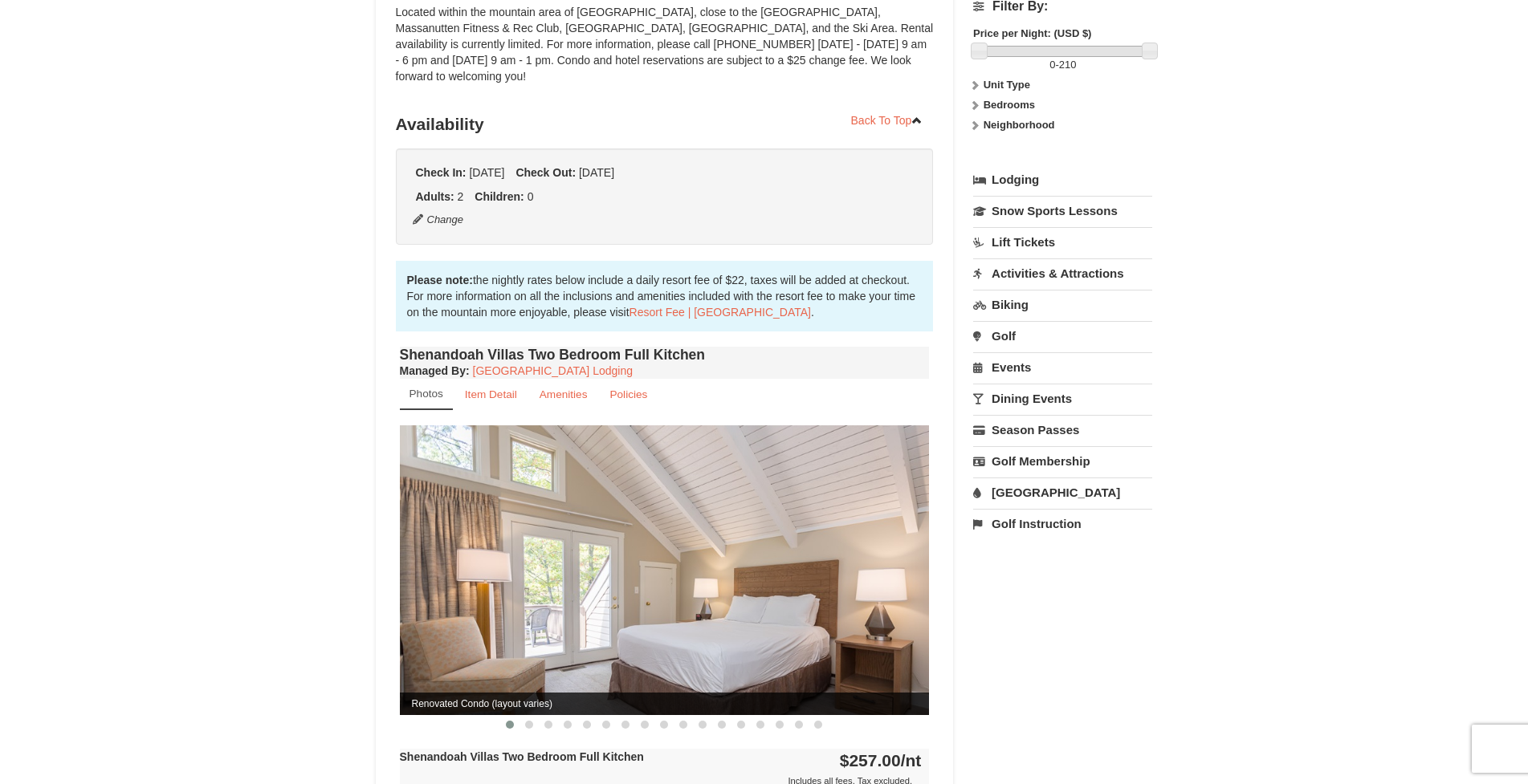
scroll to position [0, 0]
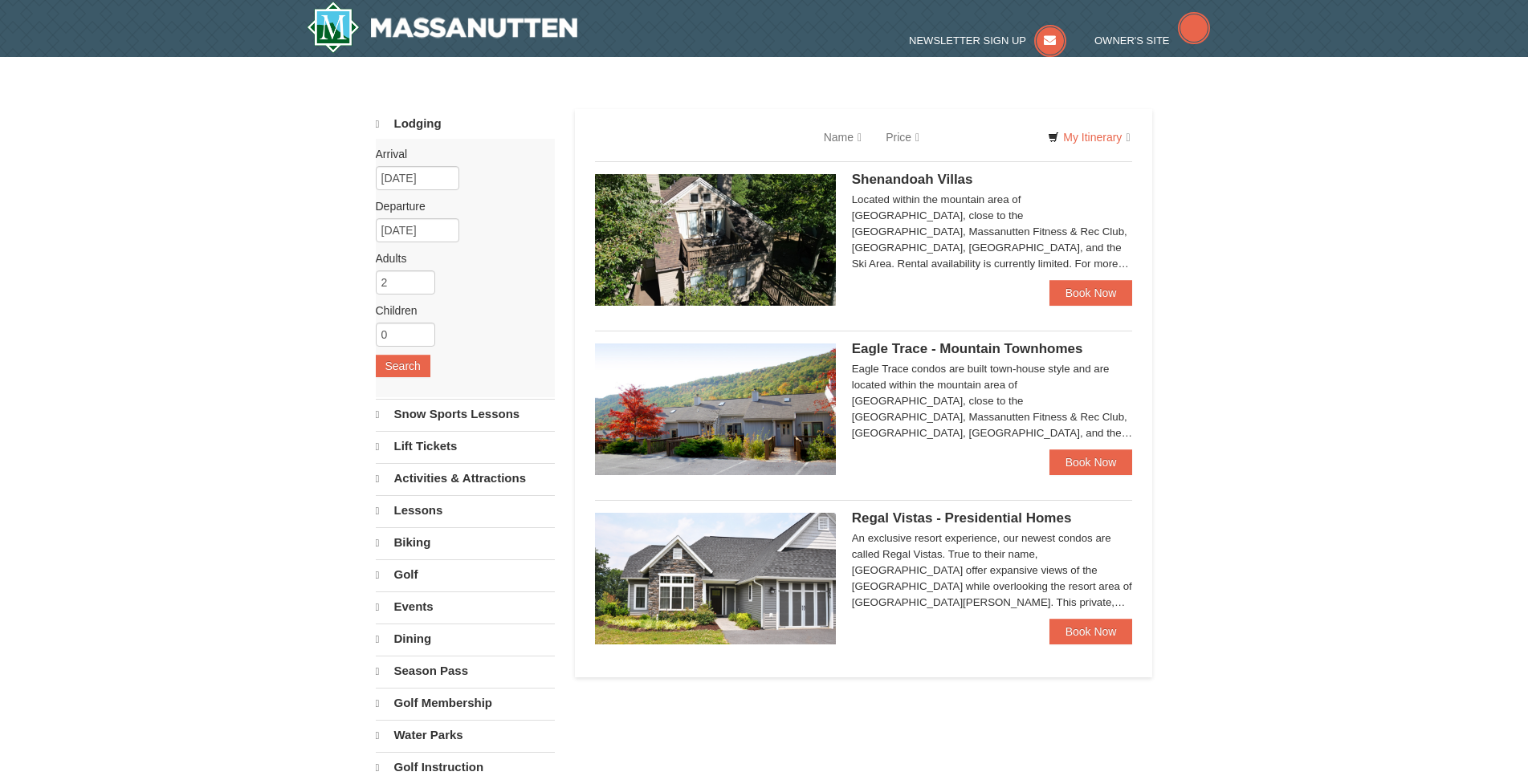
select select "9"
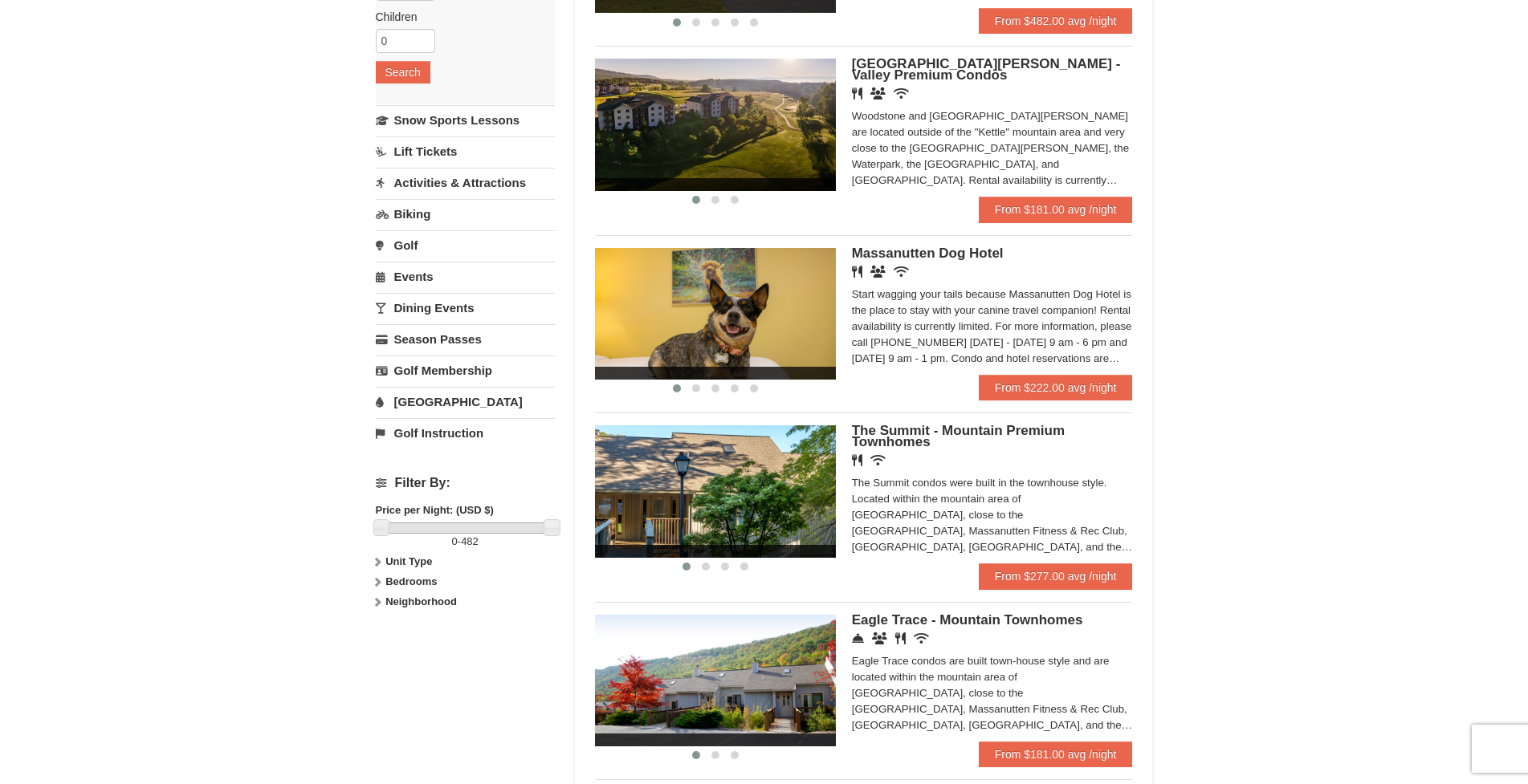
scroll to position [299, 0]
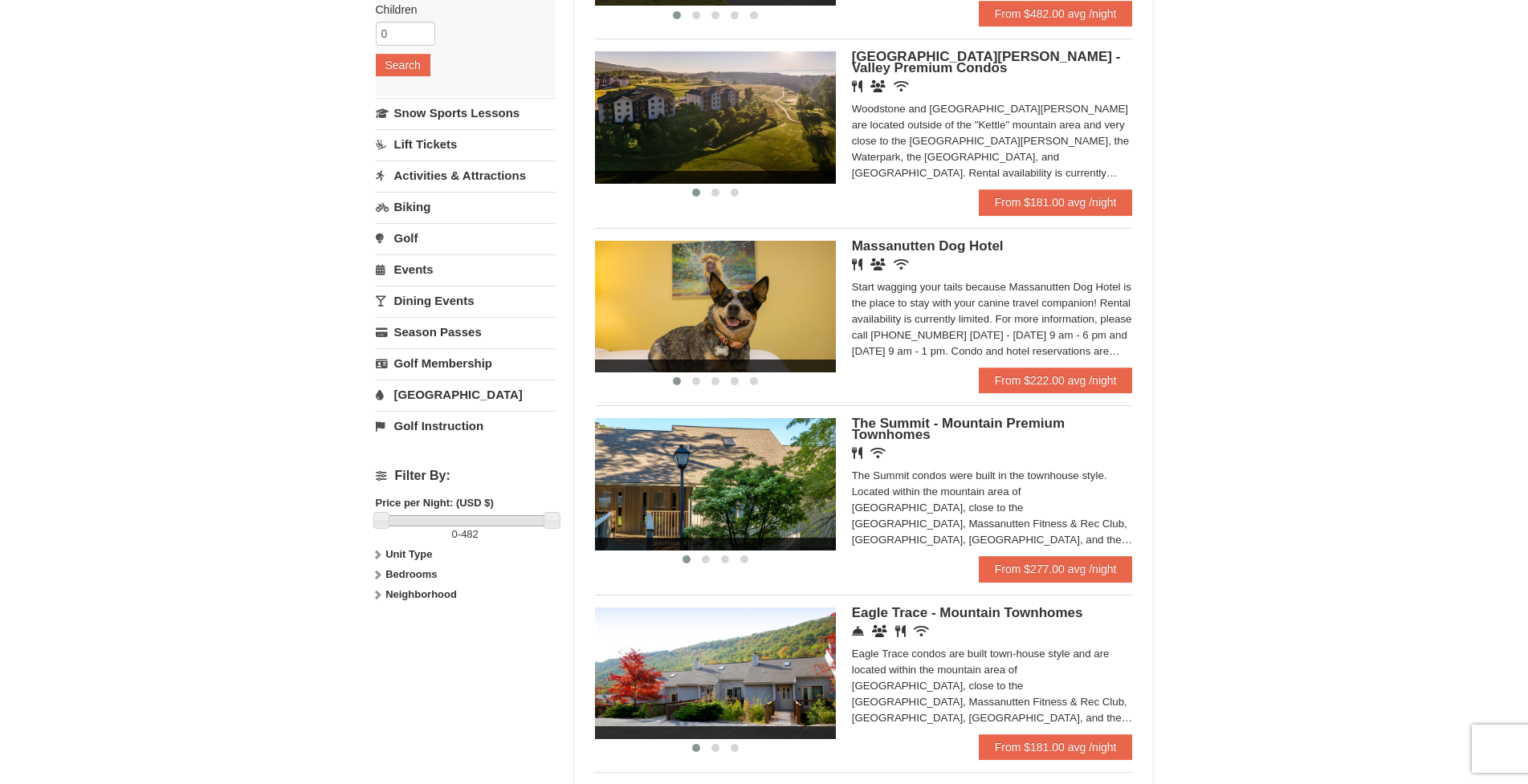
click at [794, 478] on img at bounding box center [715, 484] width 241 height 132
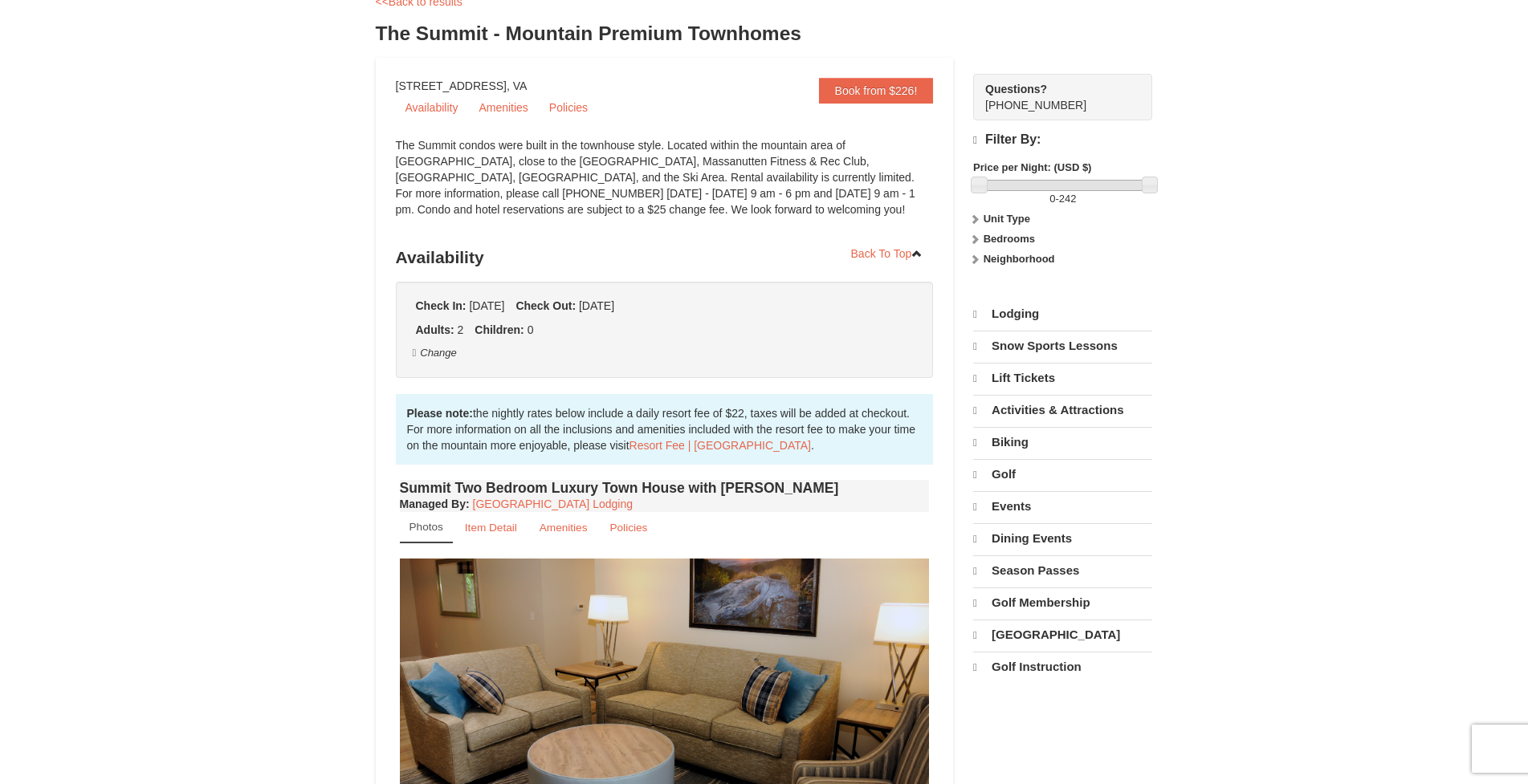
select select "9"
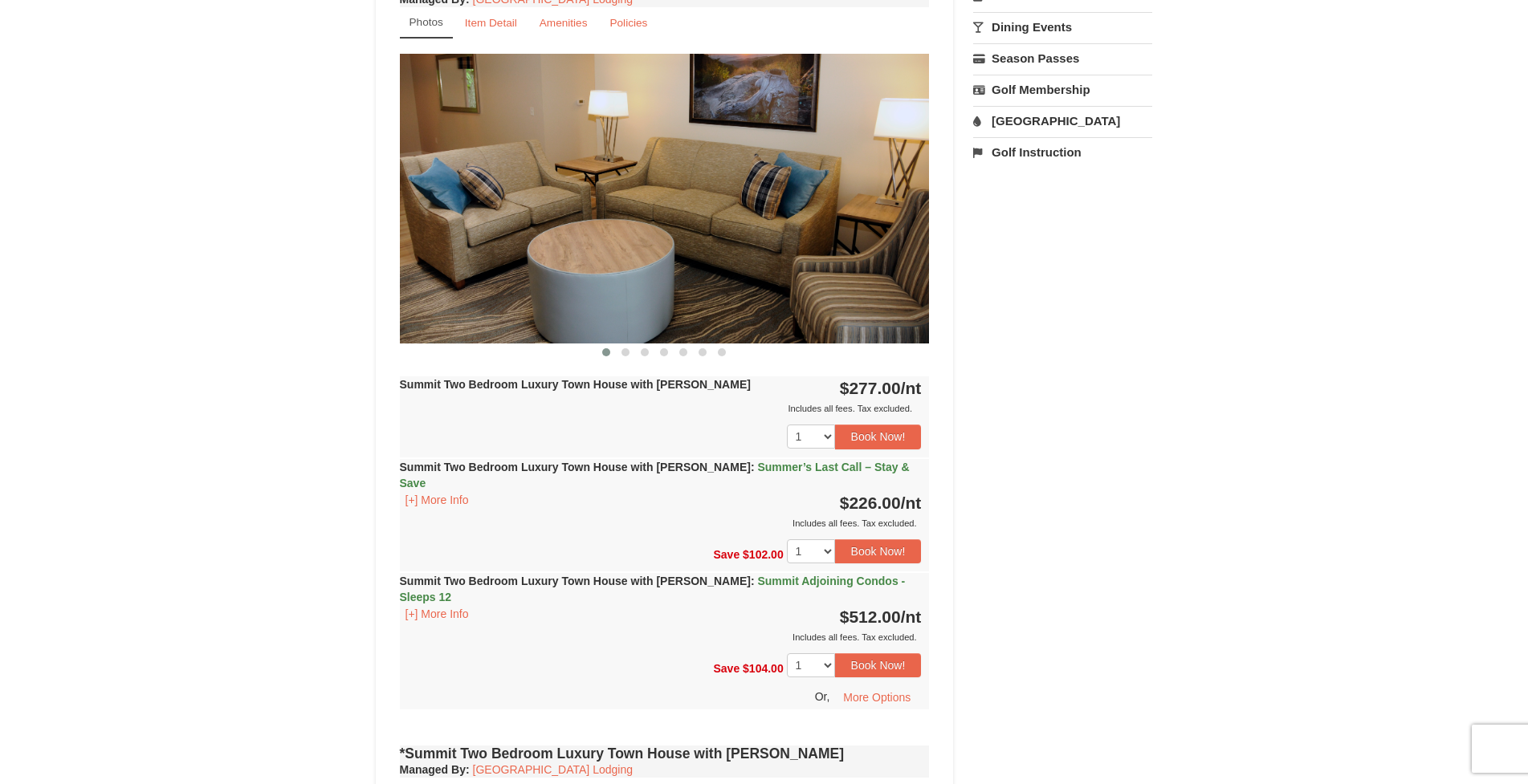
scroll to position [611, 0]
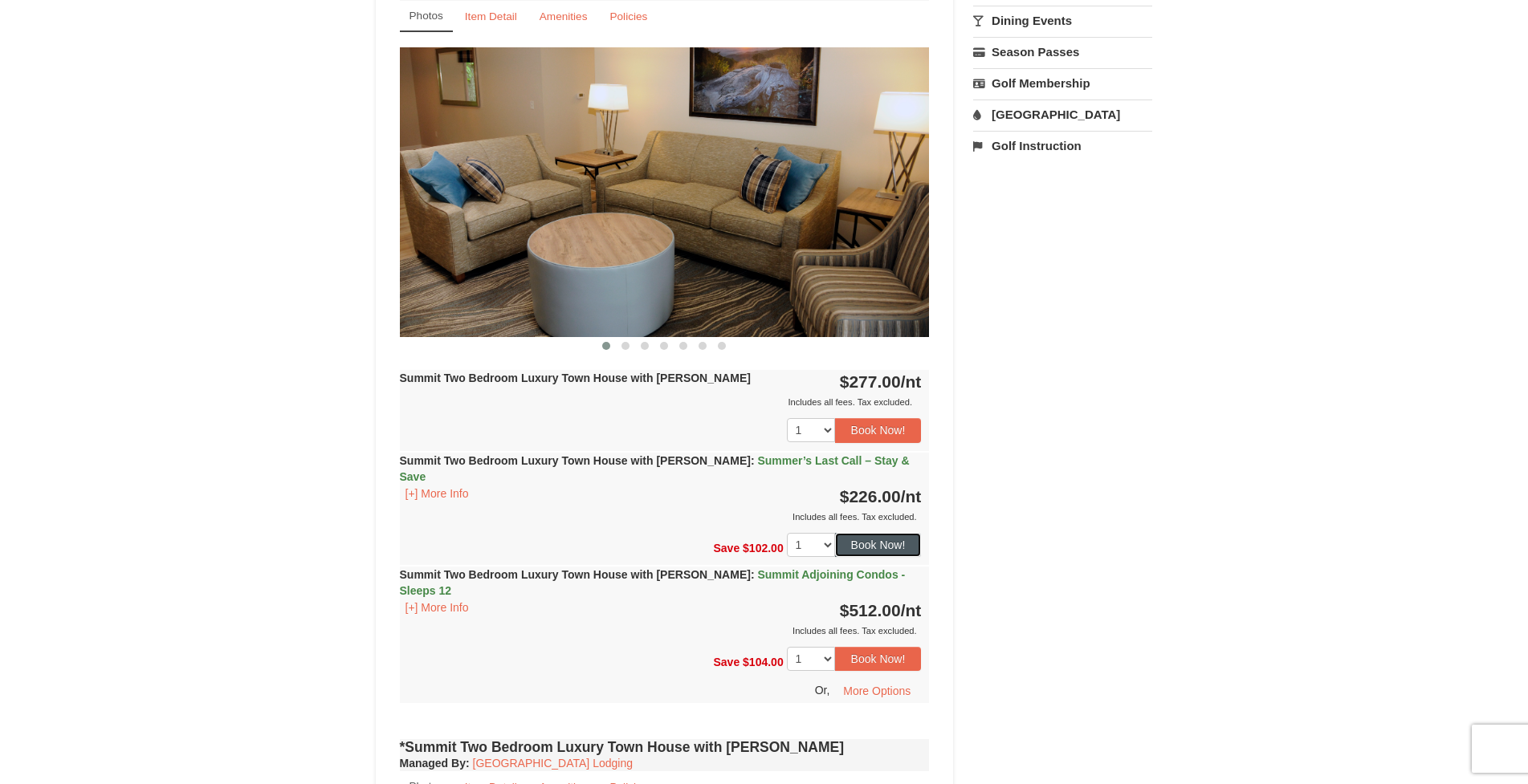
click at [883, 533] on button "Book Now!" at bounding box center [878, 545] width 87 height 24
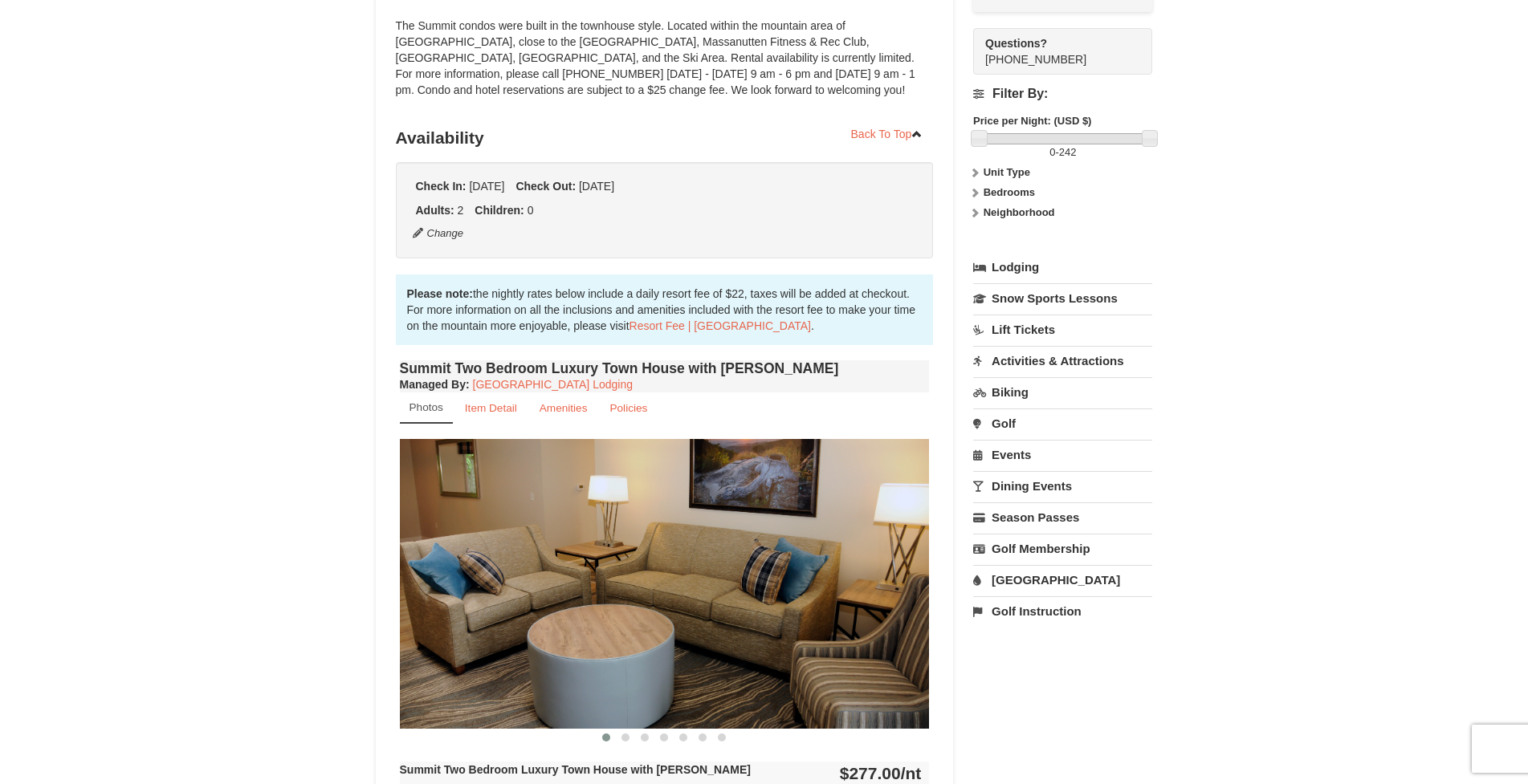
scroll to position [157, 0]
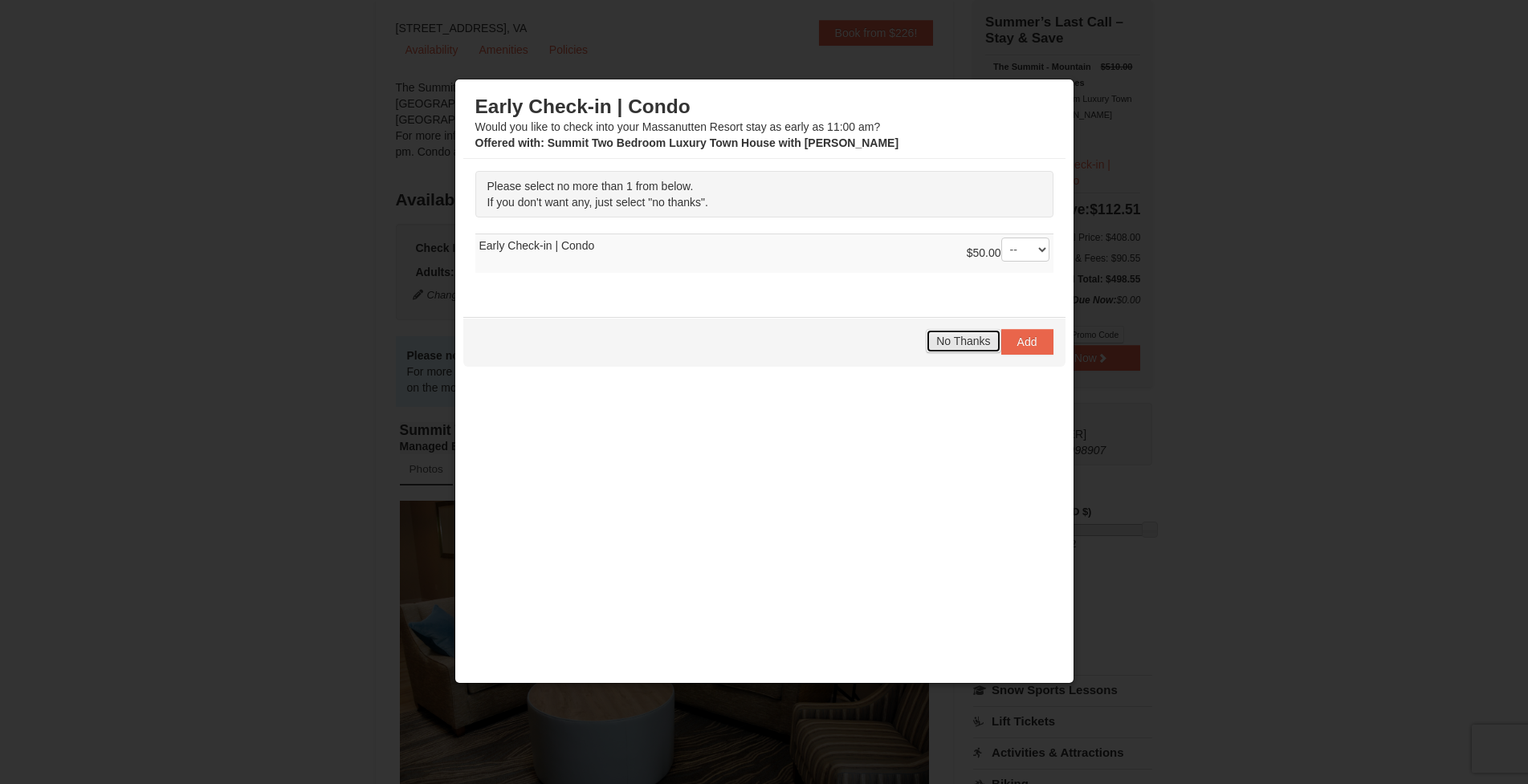
click at [968, 341] on span "No Thanks" at bounding box center [963, 340] width 53 height 13
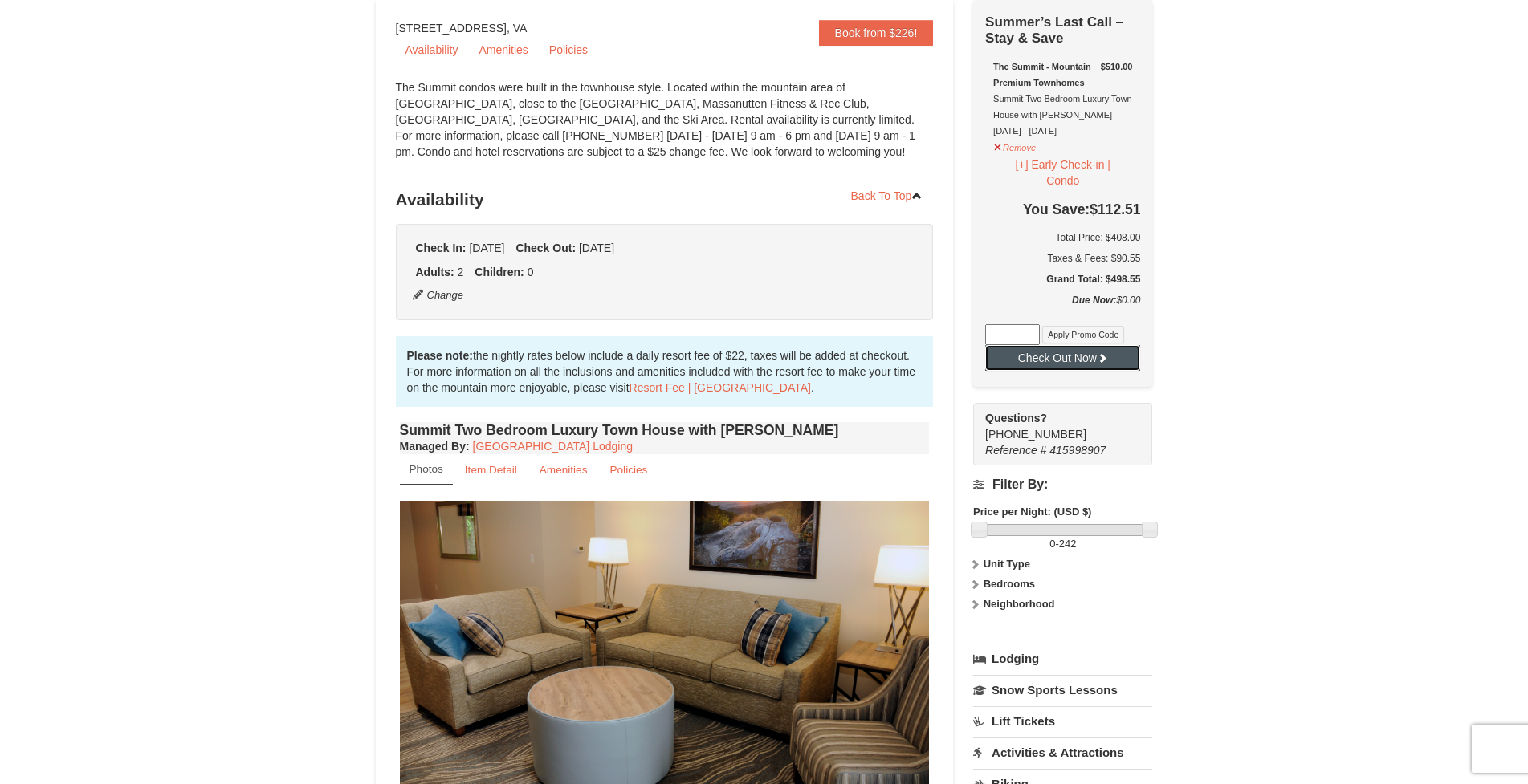
click at [1053, 364] on button "Check Out Now" at bounding box center [1063, 358] width 155 height 26
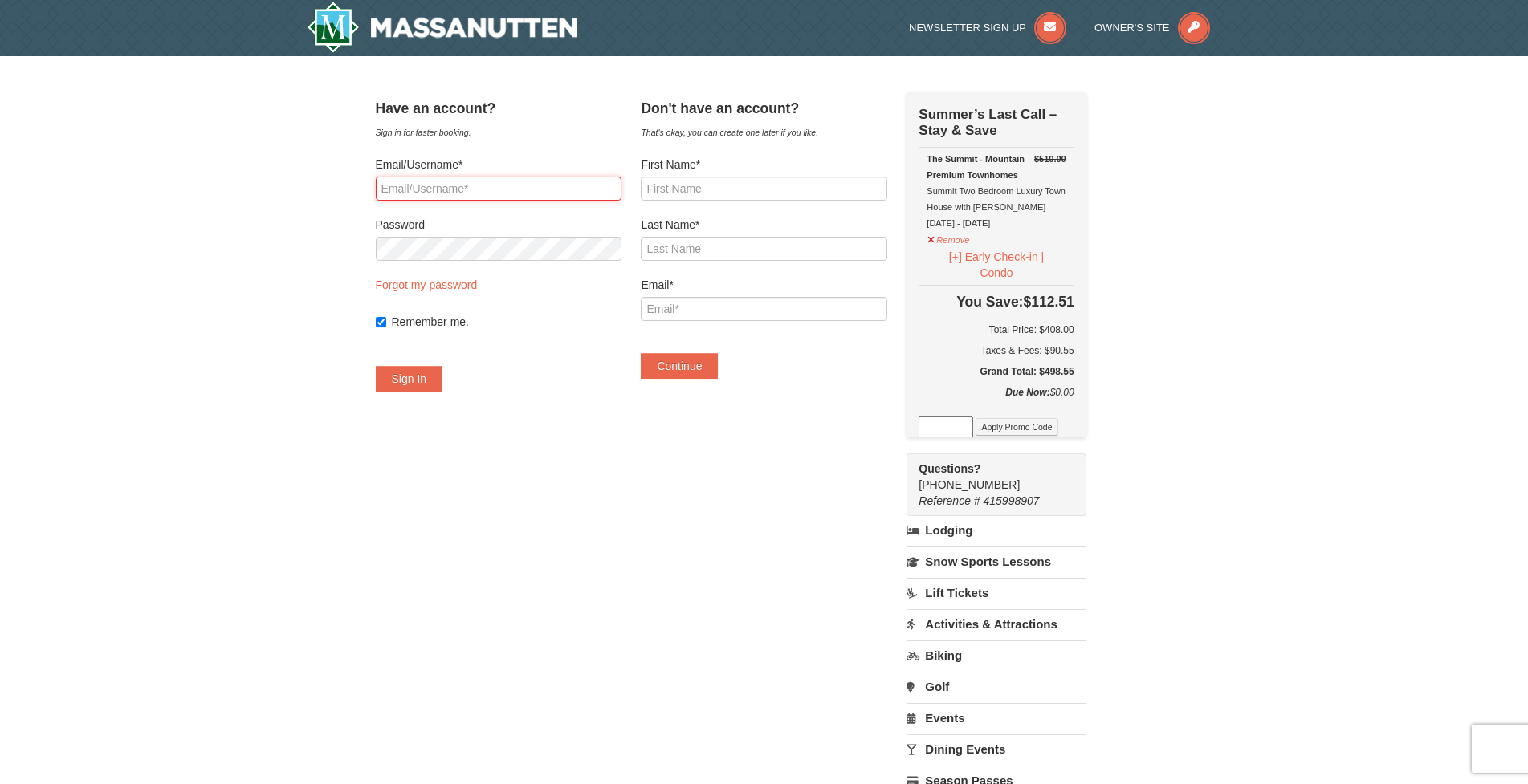
click at [455, 188] on input "Email/Username*" at bounding box center [498, 188] width 246 height 24
type input "[EMAIL_ADDRESS][DOMAIN_NAME]"
click at [438, 382] on button "Sign In" at bounding box center [409, 379] width 68 height 26
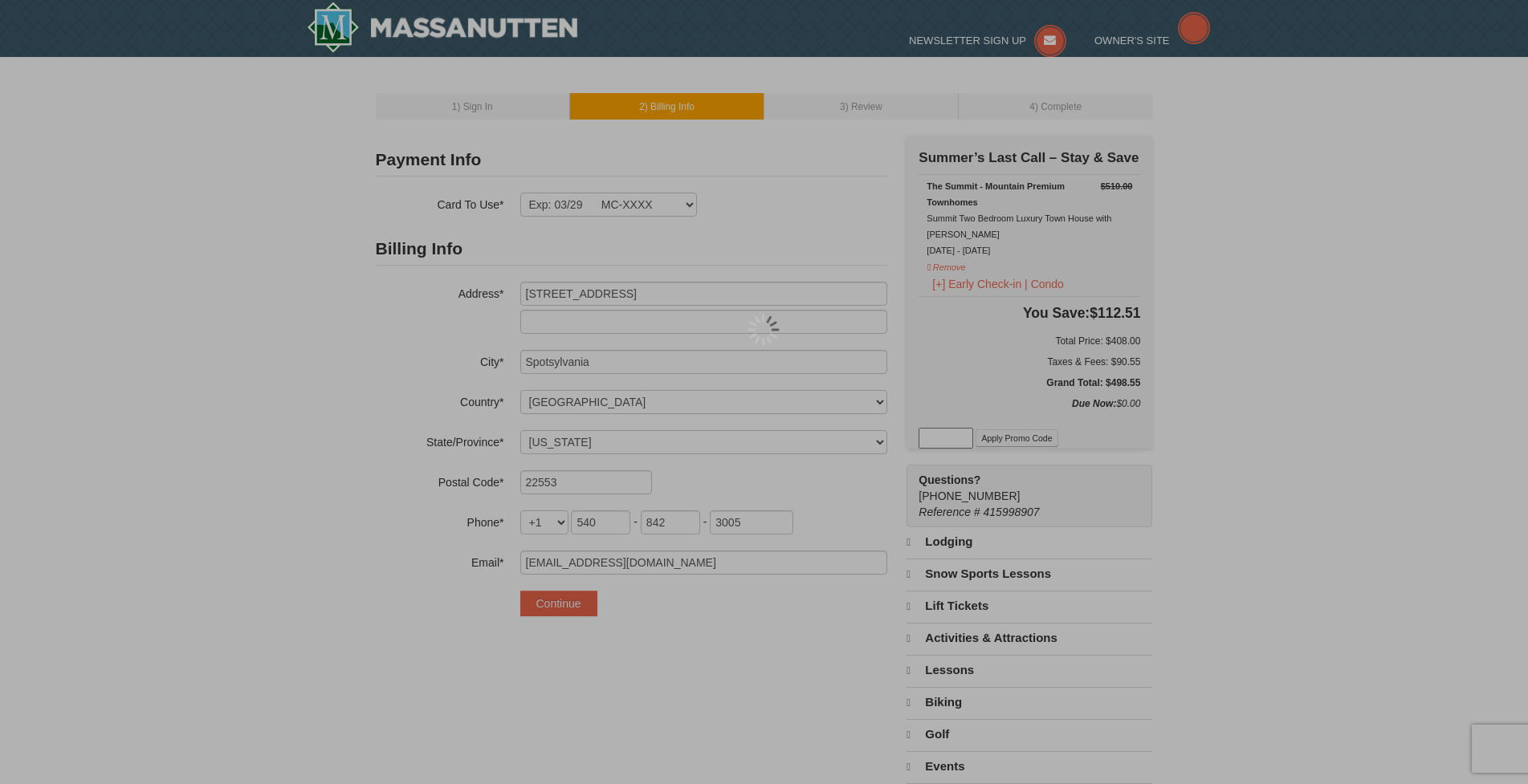
select select "VA"
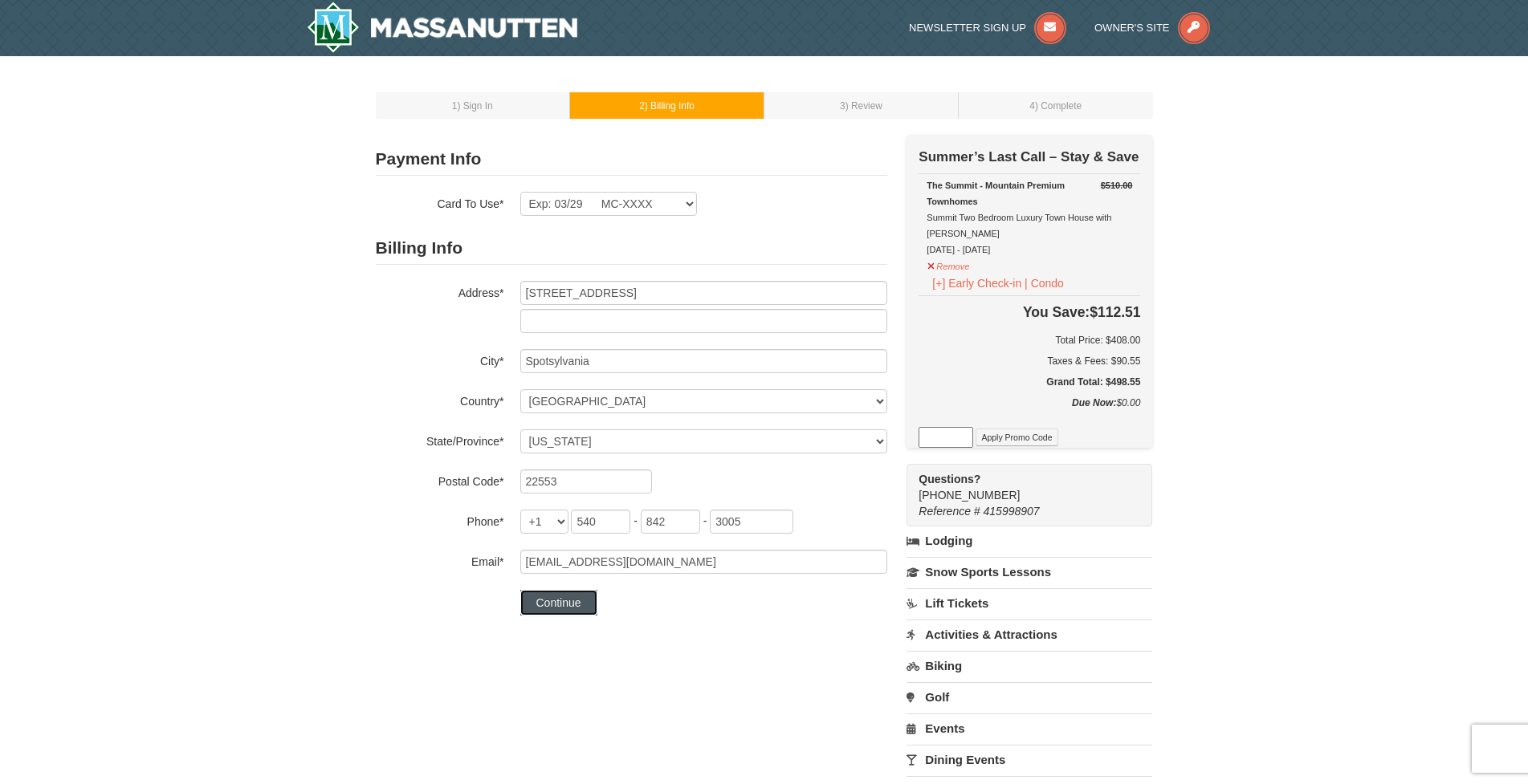
click at [557, 601] on button "Continue" at bounding box center [559, 602] width 77 height 26
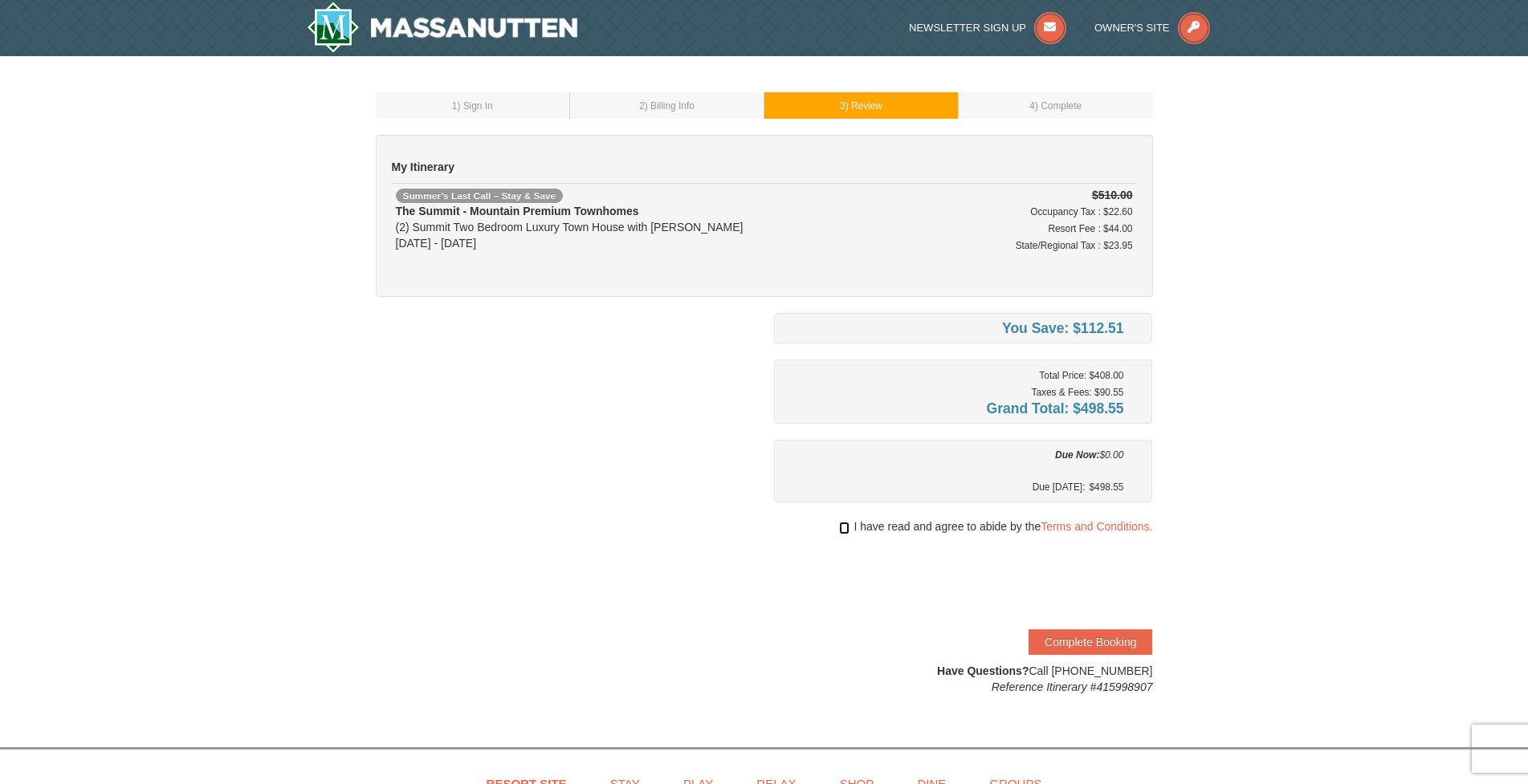
click at [842, 532] on input "checkbox" at bounding box center [844, 528] width 11 height 13
checkbox input "true"
click at [1112, 646] on button "Complete Booking" at bounding box center [1090, 642] width 123 height 26
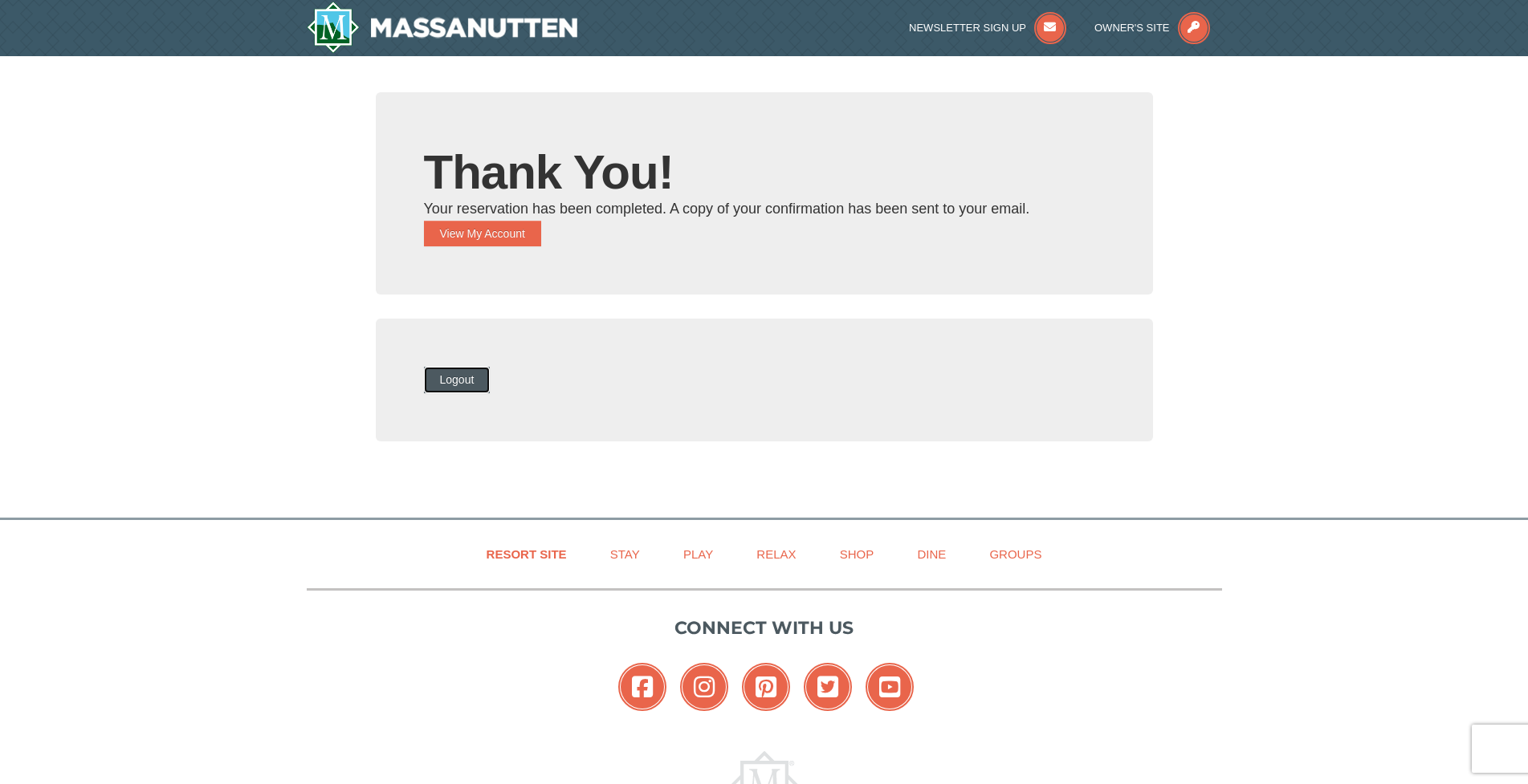
click at [461, 375] on button "Logout" at bounding box center [457, 379] width 67 height 26
